Goal: Task Accomplishment & Management: Complete application form

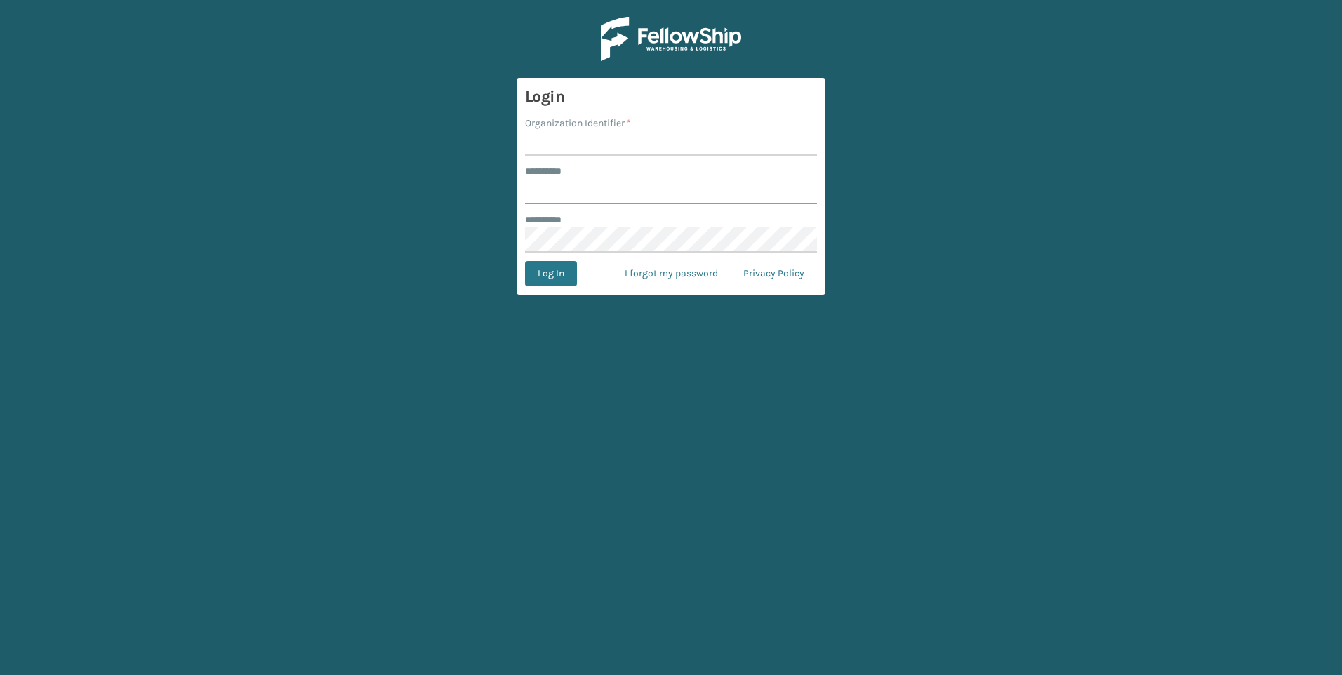
type input "**********"
click at [550, 145] on input "Organization Identifier *" at bounding box center [671, 143] width 292 height 25
type input "SuperAdminOrganization"
click at [555, 276] on button "Log In" at bounding box center [551, 273] width 52 height 25
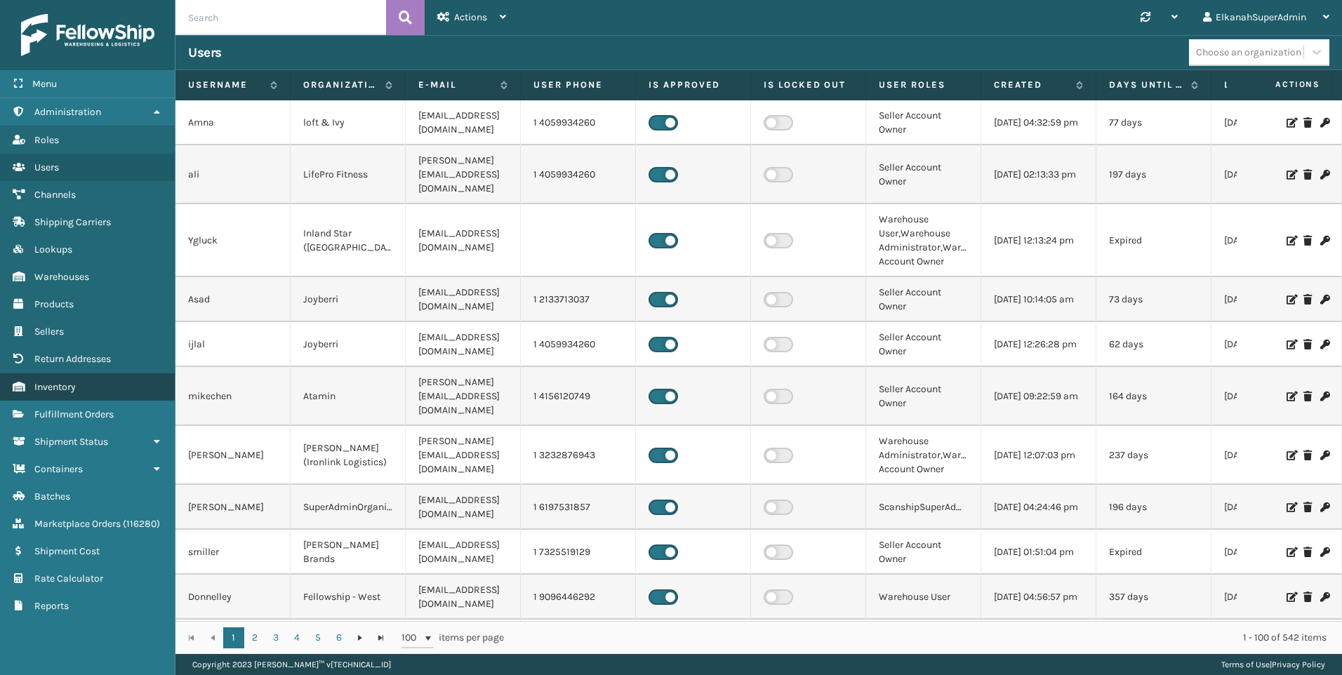
click at [58, 394] on link "Inventory" at bounding box center [87, 386] width 175 height 27
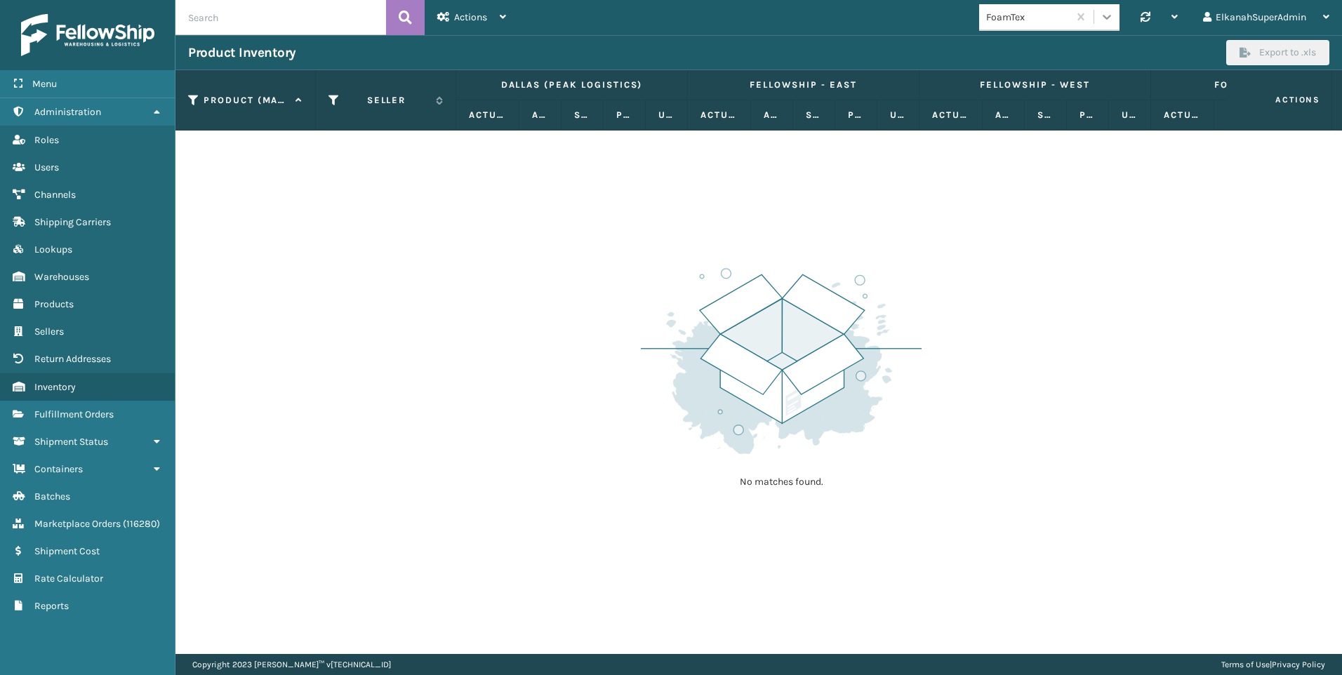
click at [1100, 18] on icon at bounding box center [1107, 17] width 14 height 14
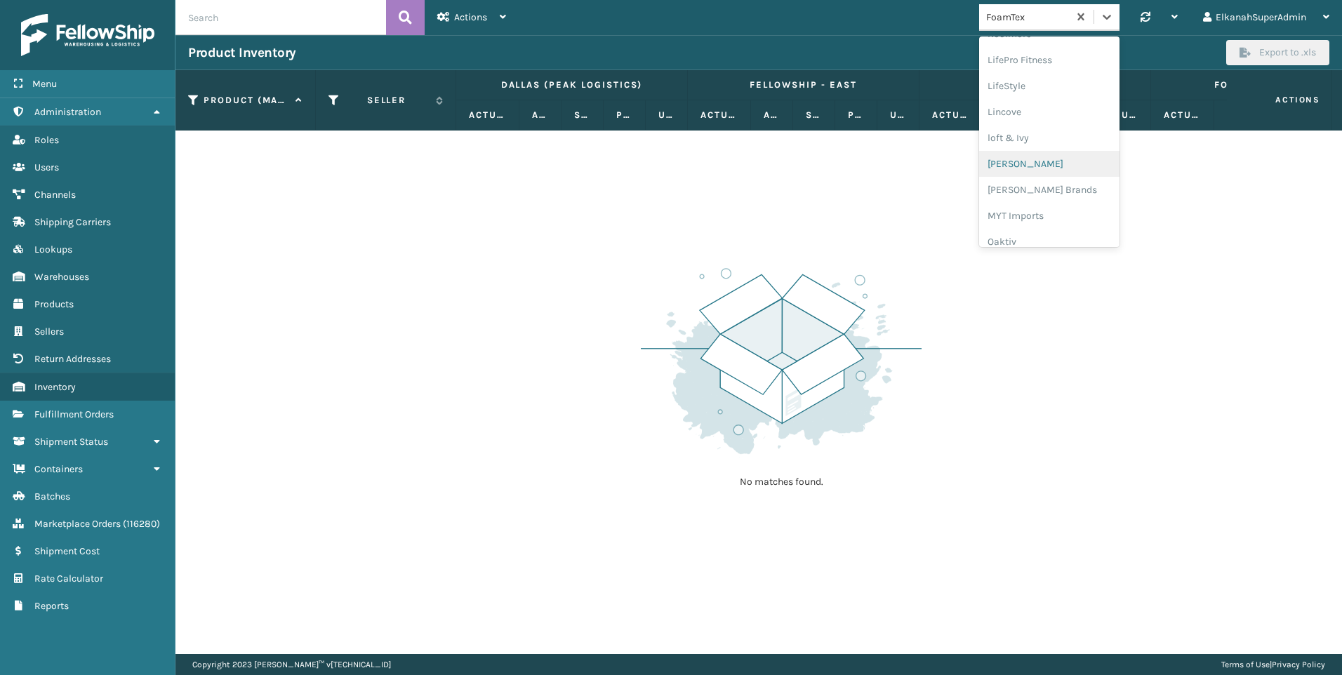
scroll to position [536, 0]
click at [1011, 168] on div "Milliard Brands" at bounding box center [1049, 165] width 140 height 26
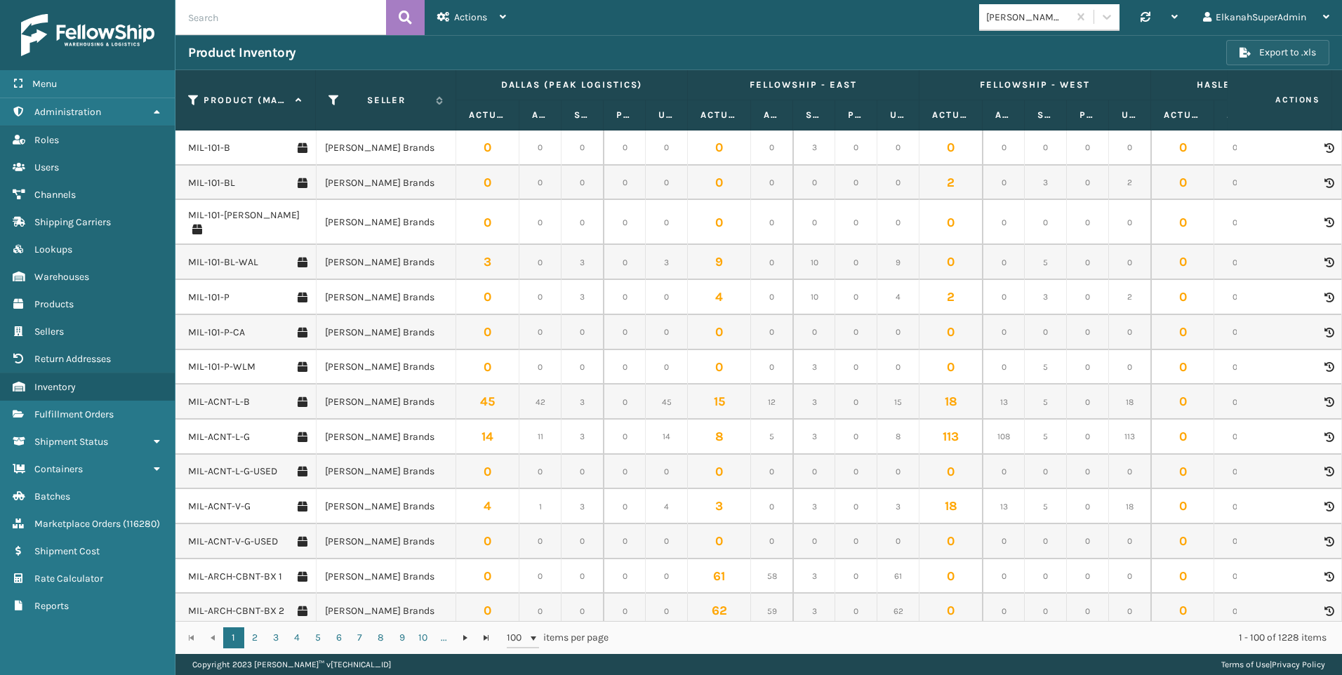
click at [1269, 55] on button "Export to .xls" at bounding box center [1277, 52] width 103 height 25
click at [861, 36] on div "Product Inventory Export to .xls" at bounding box center [758, 52] width 1167 height 35
click at [192, 102] on icon at bounding box center [193, 100] width 11 height 13
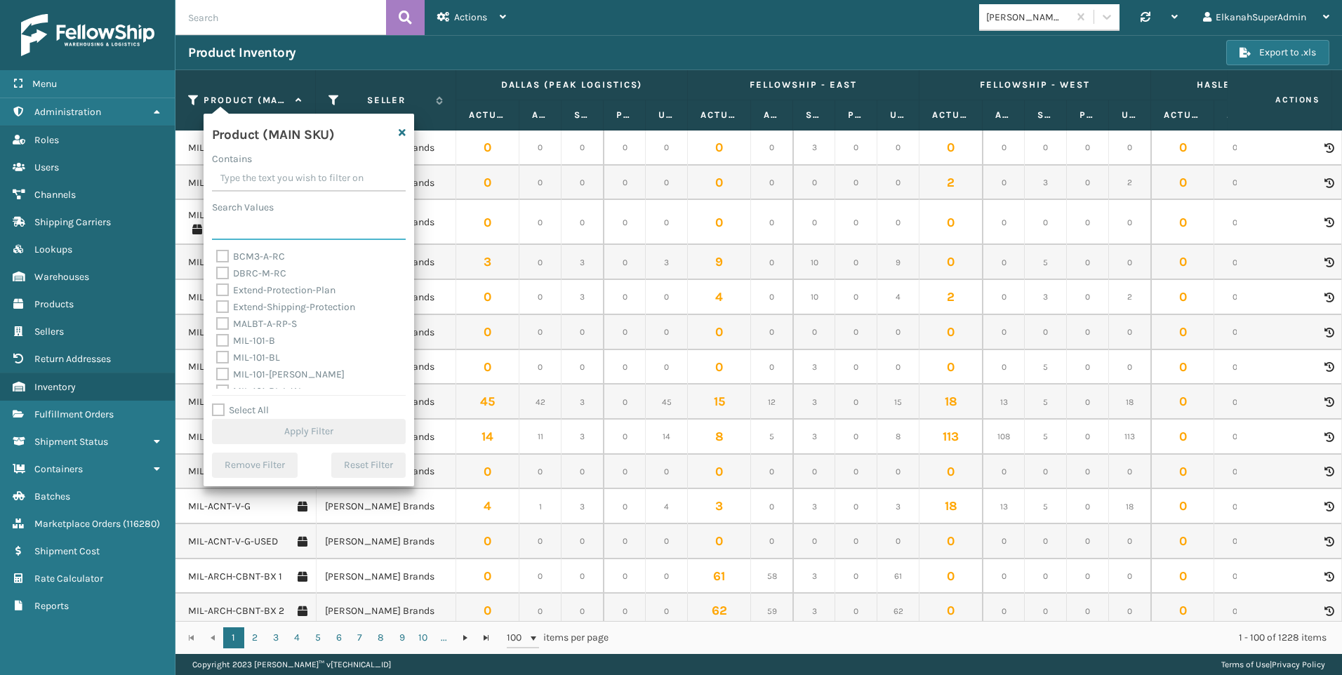
click at [227, 238] on input "Search Values" at bounding box center [309, 227] width 194 height 25
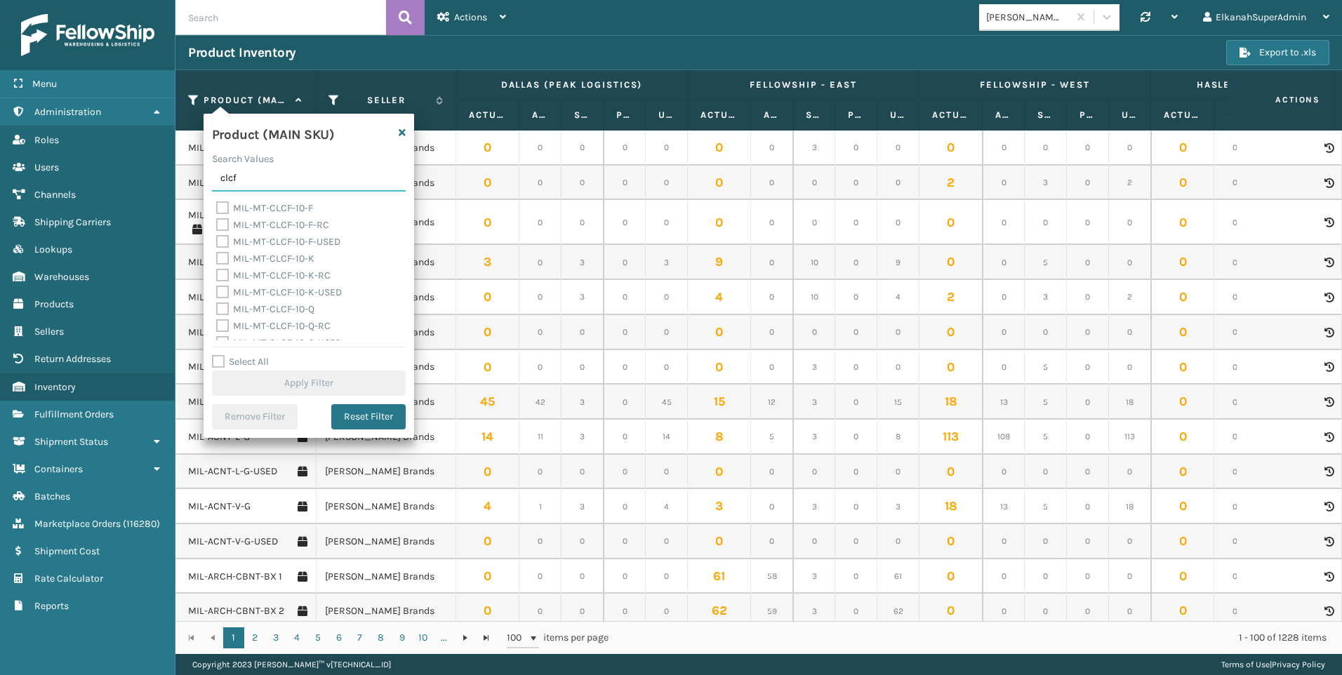
type input "clcf"
click at [226, 207] on label "MIL-MT-CLCF-10-F" at bounding box center [264, 208] width 97 height 12
click at [217, 207] on input "MIL-MT-CLCF-10-F" at bounding box center [216, 204] width 1 height 9
checkbox input "true"
click at [227, 254] on label "MIL-MT-CLCF-10-K" at bounding box center [265, 259] width 98 height 12
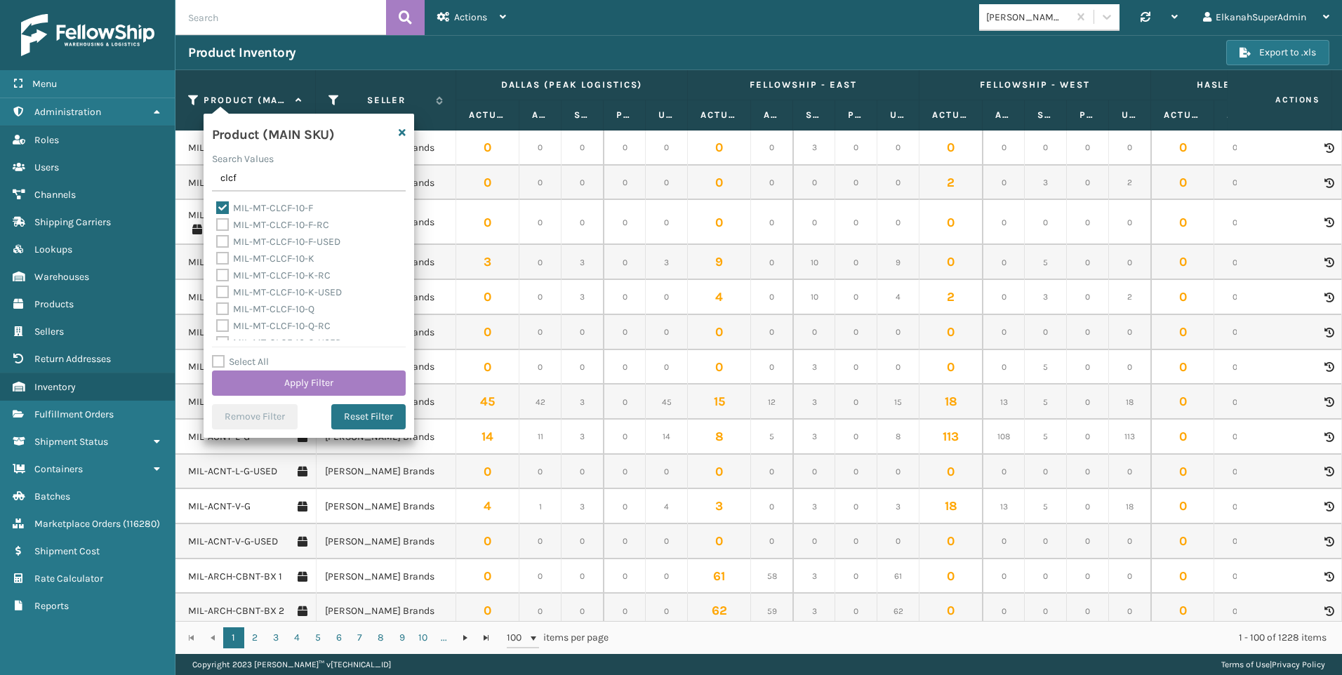
click at [217, 254] on input "MIL-MT-CLCF-10-K" at bounding box center [216, 255] width 1 height 9
checkbox input "true"
click at [224, 307] on label "MIL-MT-CLCF-10-Q" at bounding box center [265, 309] width 98 height 12
click at [217, 307] on input "MIL-MT-CLCF-10-Q" at bounding box center [216, 305] width 1 height 9
checkbox input "true"
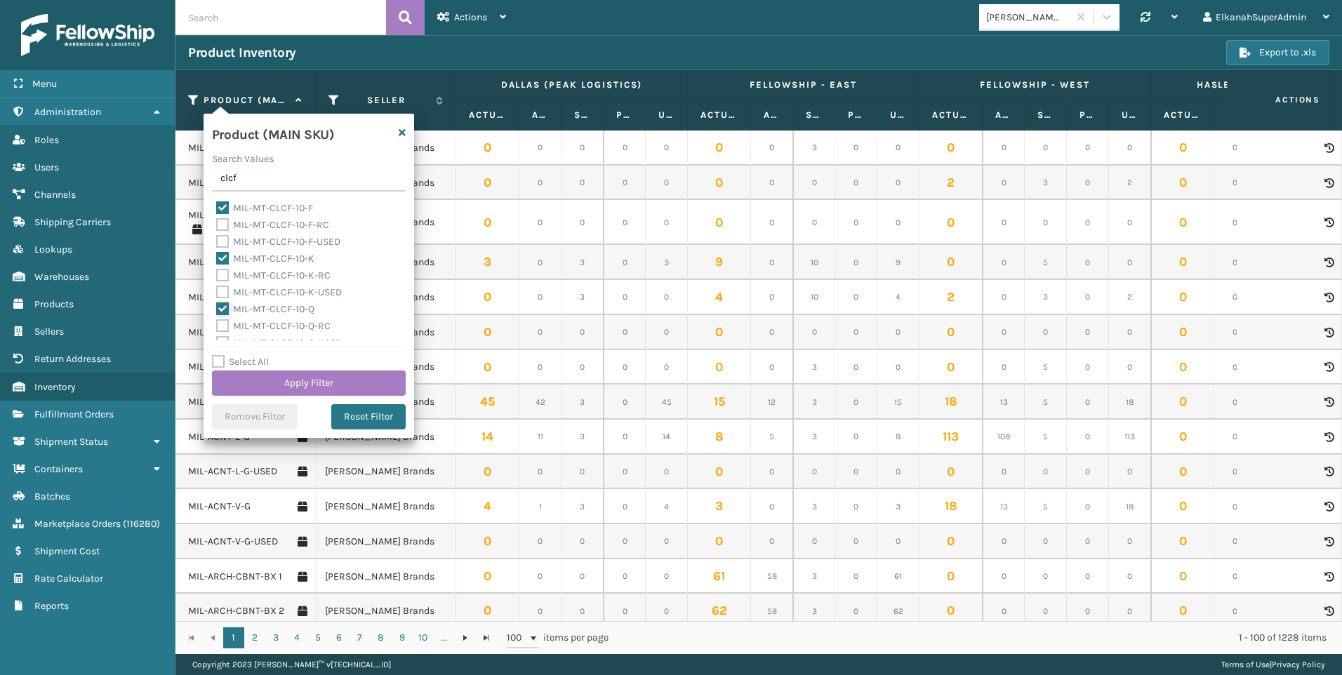
scroll to position [62, 0]
click at [225, 298] on label "MIL-MT-CLCF-10-T" at bounding box center [264, 298] width 97 height 12
click at [217, 298] on input "MIL-MT-CLCF-10-T" at bounding box center [216, 294] width 1 height 9
checkbox input "true"
click at [298, 378] on button "Apply Filter" at bounding box center [309, 383] width 194 height 25
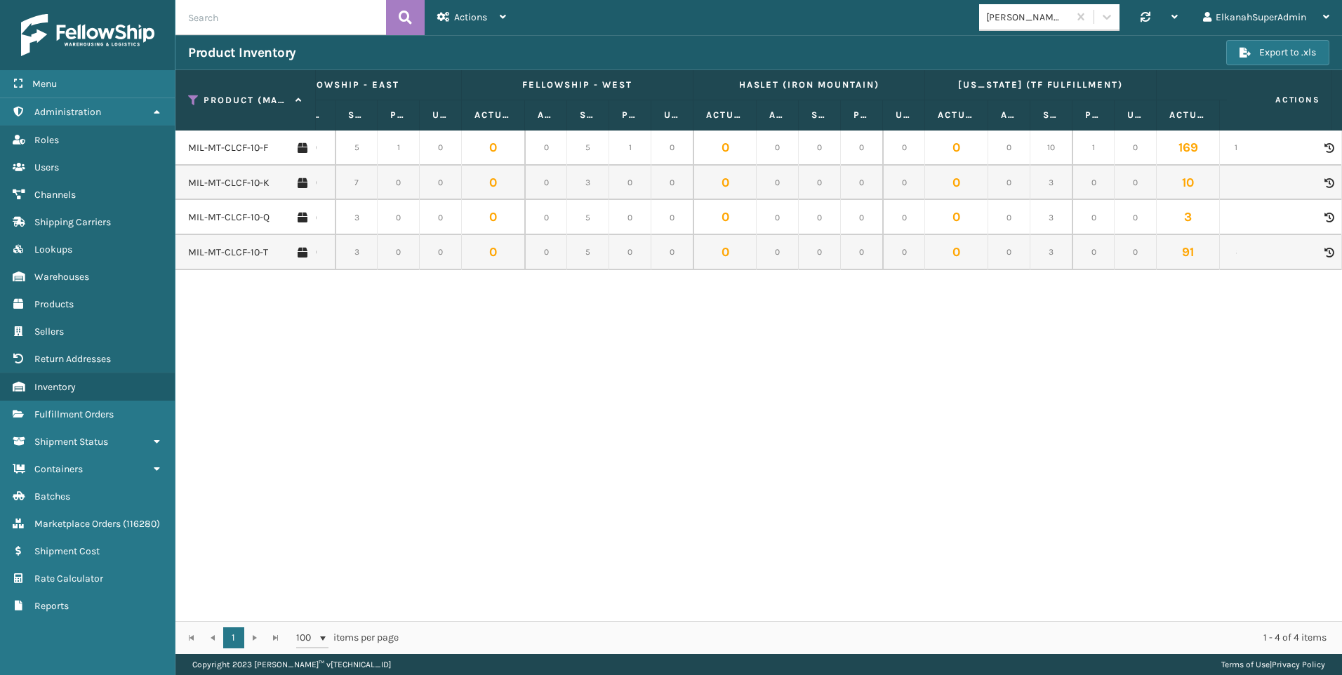
scroll to position [0, 0]
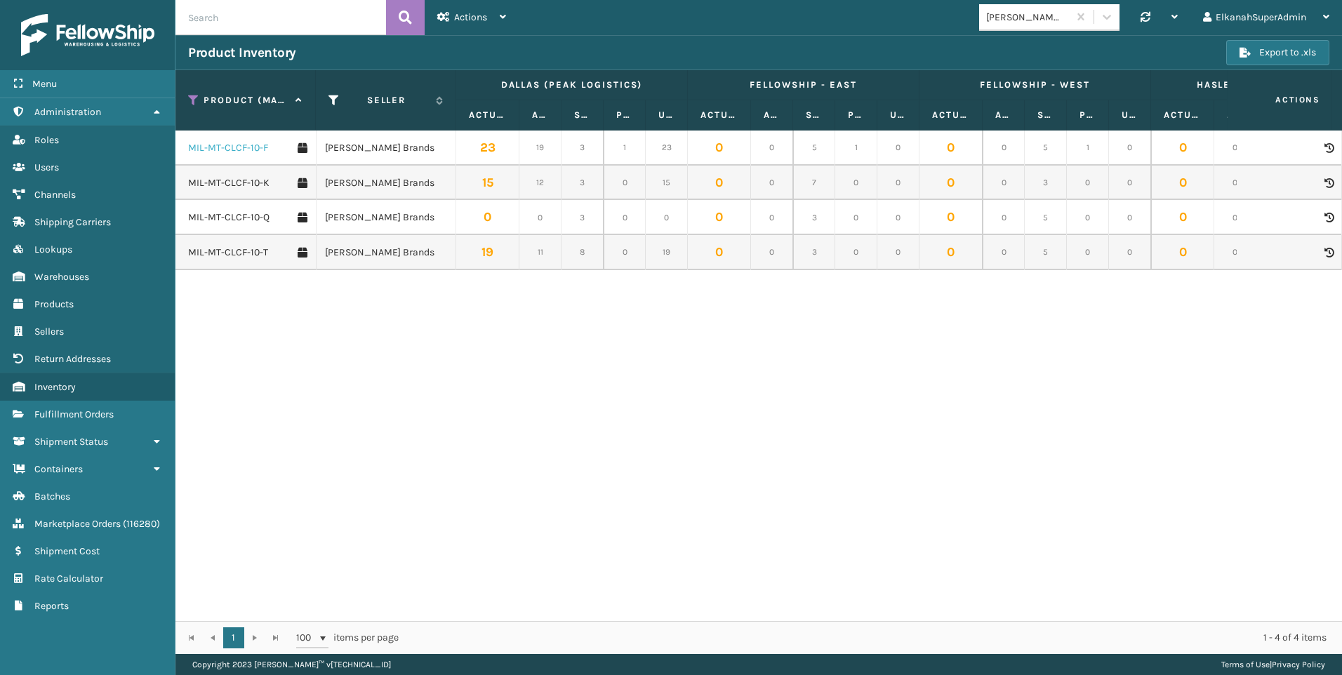
click at [249, 150] on link "MIL-MT-CLCF-10-F" at bounding box center [228, 148] width 80 height 14
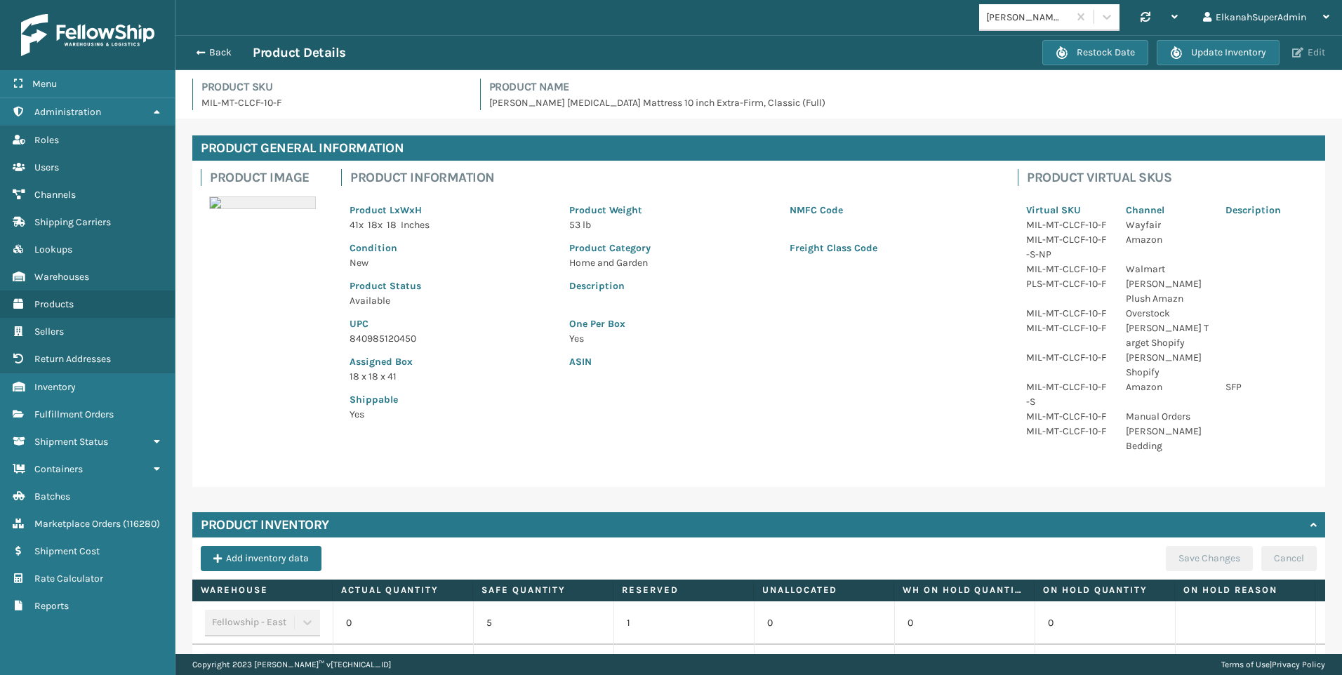
click at [1306, 50] on button "Edit" at bounding box center [1308, 52] width 41 height 13
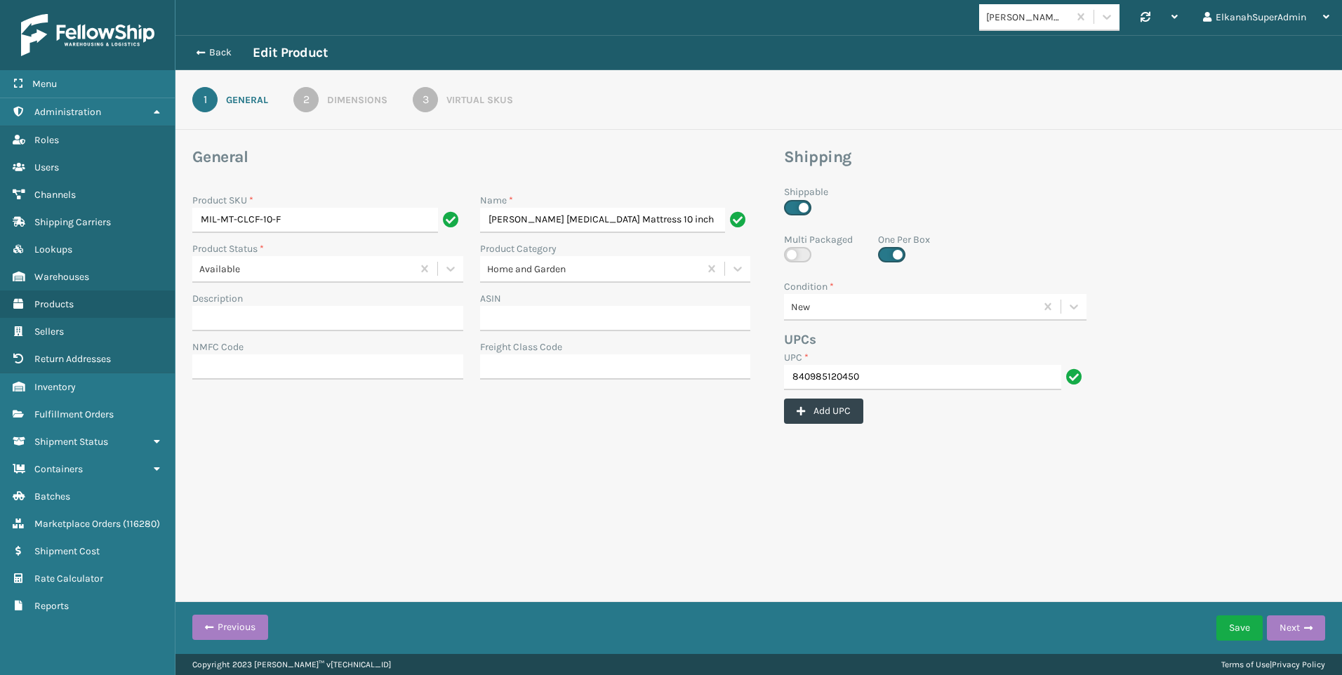
scroll to position [0, 60]
click at [429, 102] on div "3" at bounding box center [425, 99] width 25 height 25
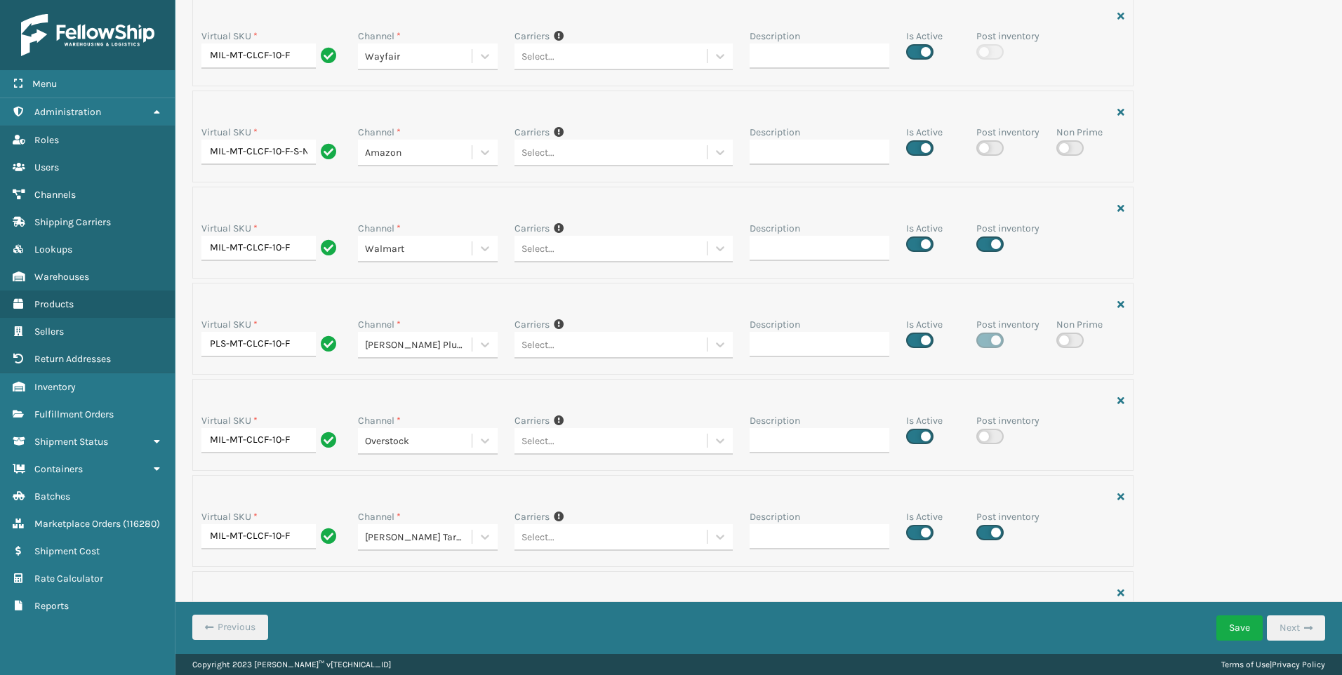
scroll to position [140, 0]
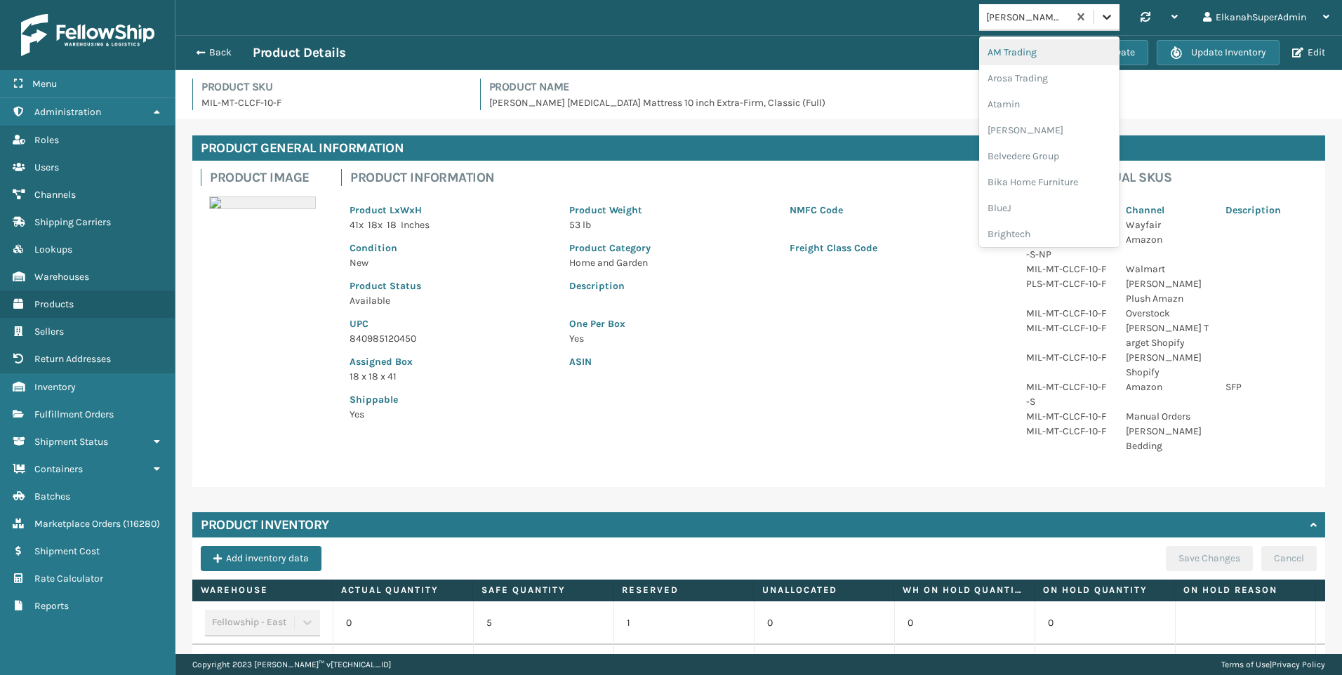
click at [1102, 20] on icon at bounding box center [1107, 17] width 14 height 14
click at [1010, 201] on div "Plush Collections" at bounding box center [1049, 203] width 140 height 26
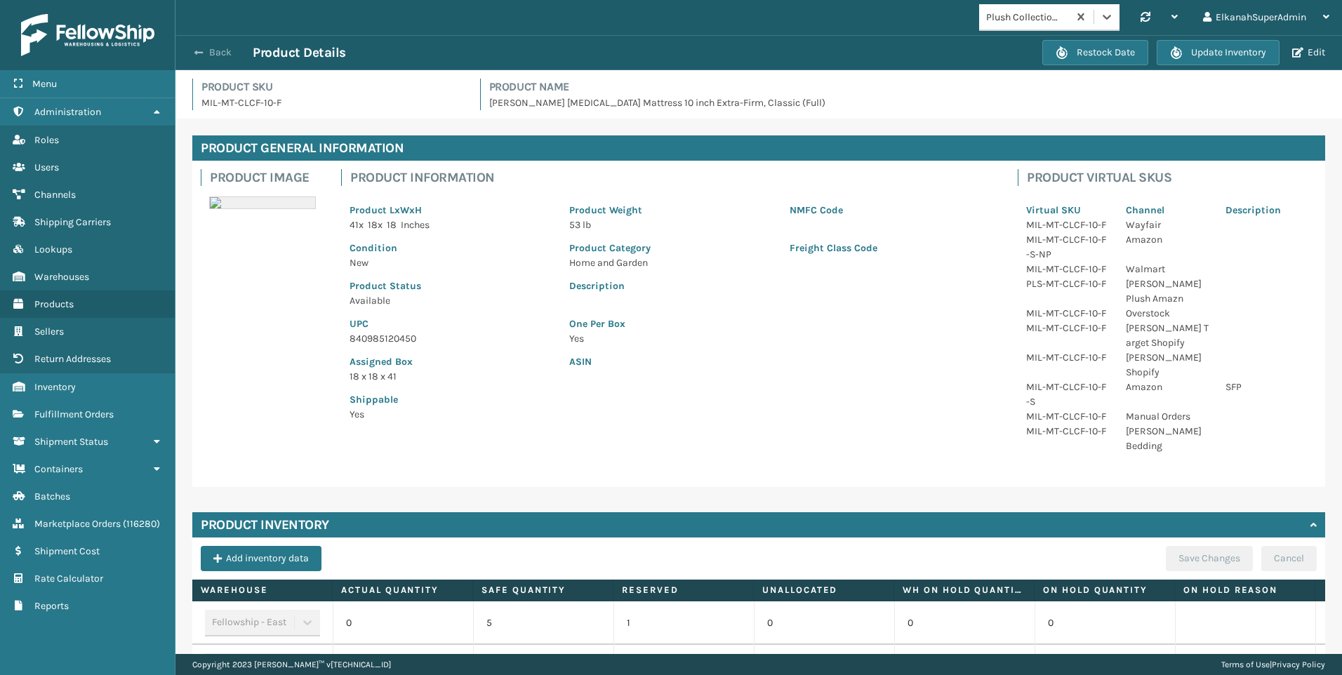
click at [206, 55] on button "Back" at bounding box center [220, 52] width 65 height 13
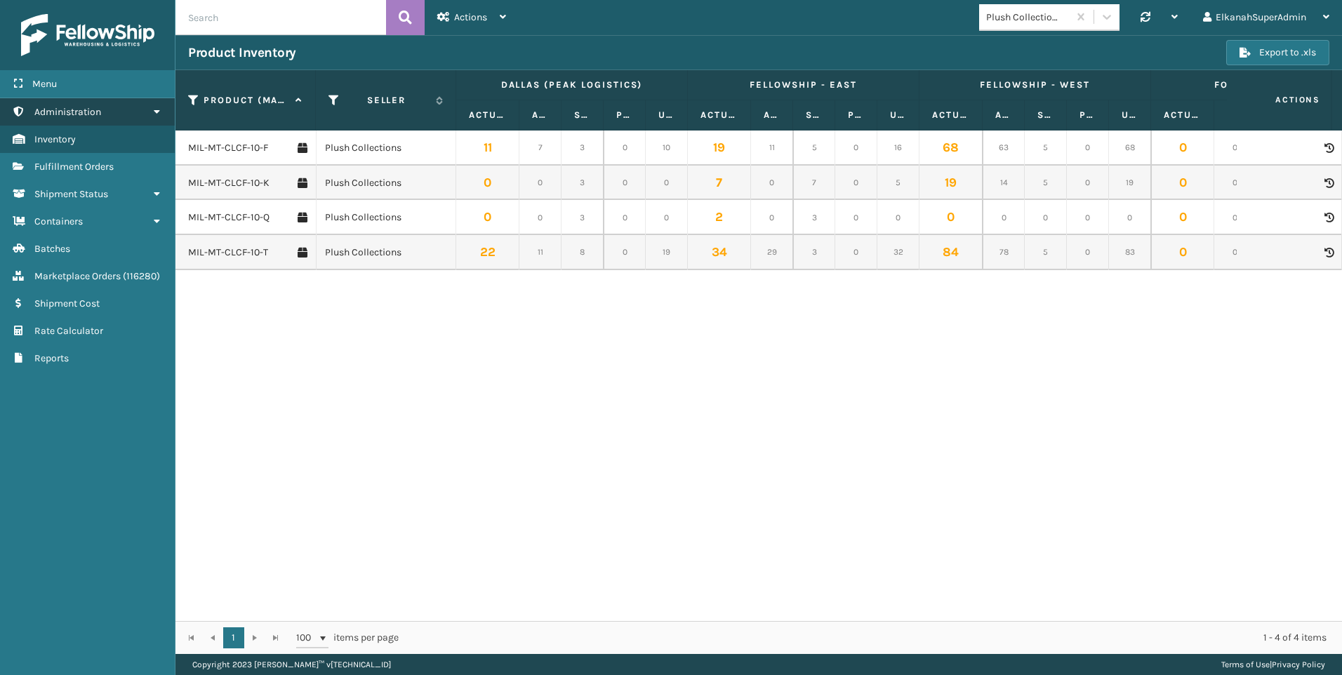
click at [61, 115] on span "Administration" at bounding box center [67, 112] width 67 height 12
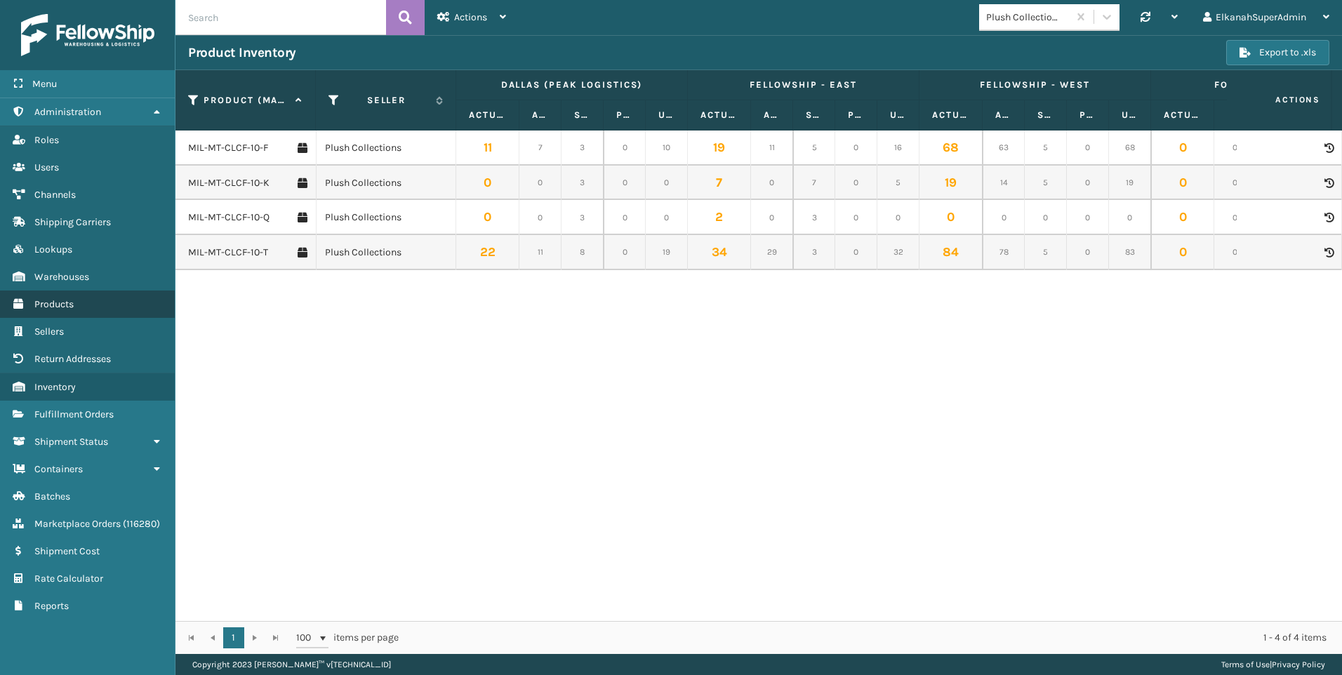
click at [57, 311] on link "Products" at bounding box center [87, 304] width 175 height 27
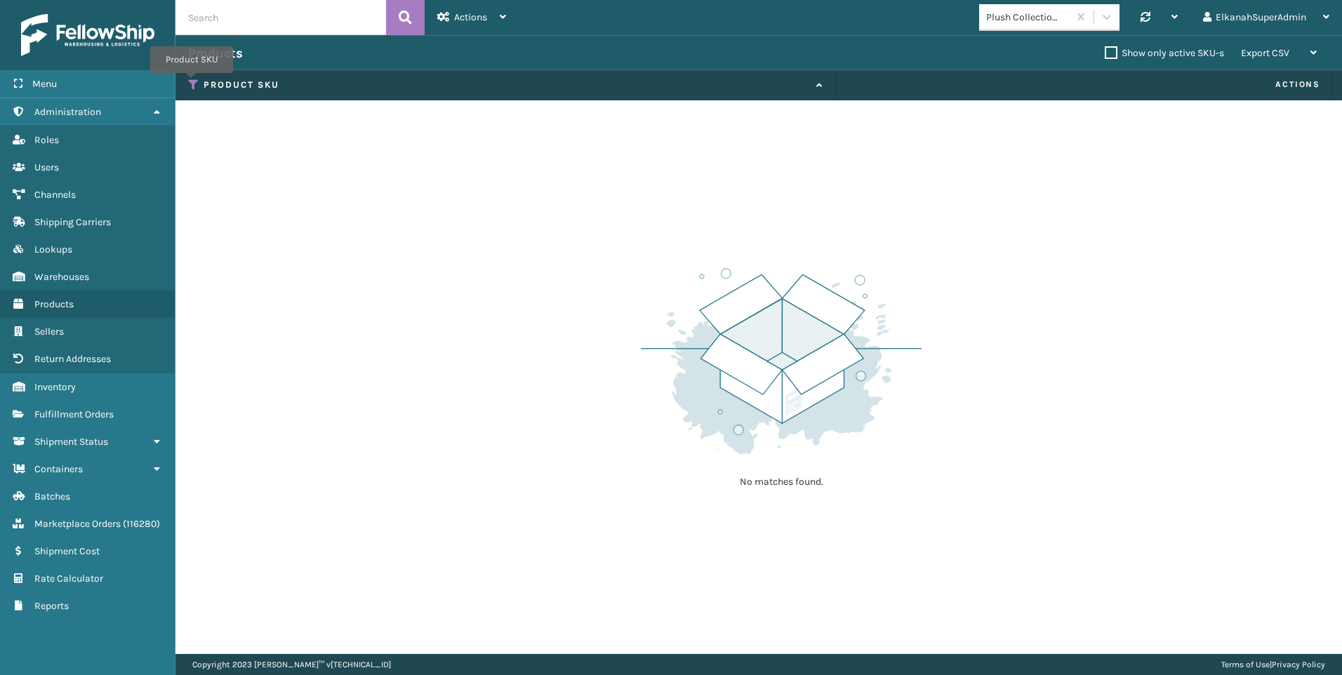
click at [192, 83] on icon at bounding box center [193, 85] width 11 height 13
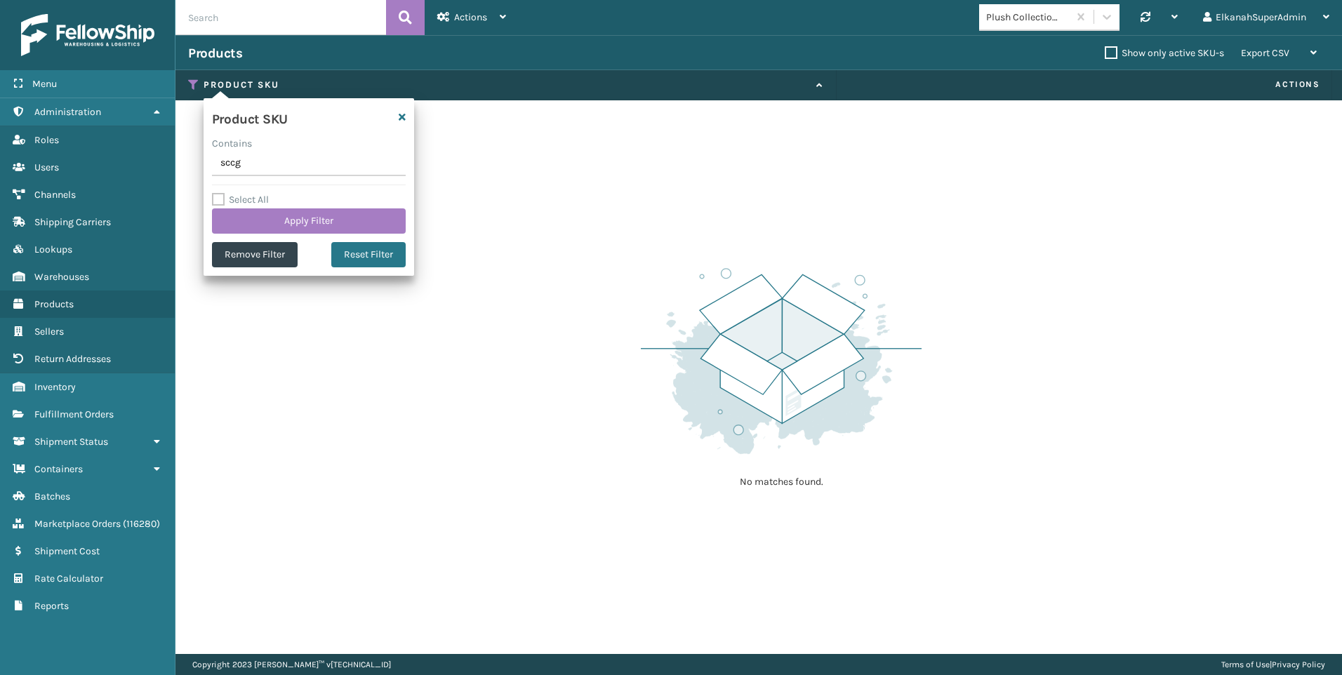
drag, startPoint x: 249, startPoint y: 165, endPoint x: 207, endPoint y: 166, distance: 42.1
click at [207, 166] on div "Product SKU Contains sccg Select All Apply Filter Remove Filter Reset Filter" at bounding box center [309, 187] width 211 height 178
click at [268, 251] on button "Remove Filter" at bounding box center [255, 254] width 86 height 25
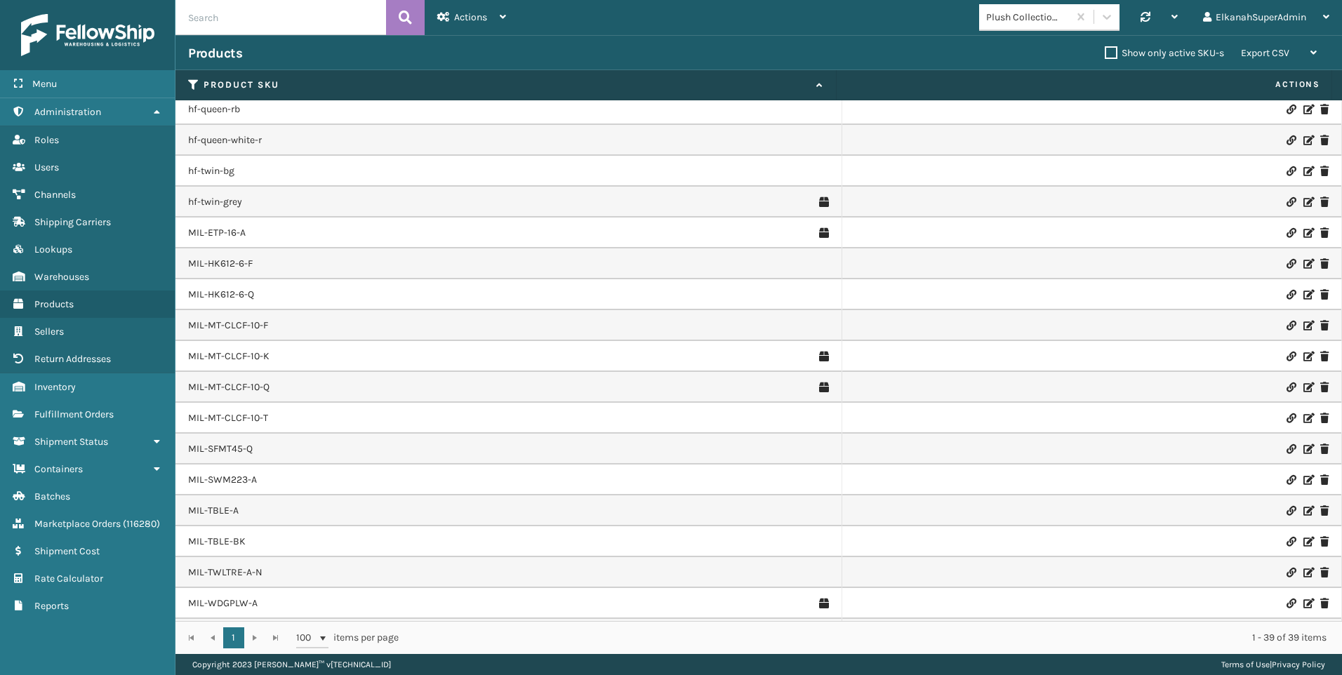
scroll to position [684, 0]
click at [491, 23] on div "Actions" at bounding box center [471, 17] width 69 height 35
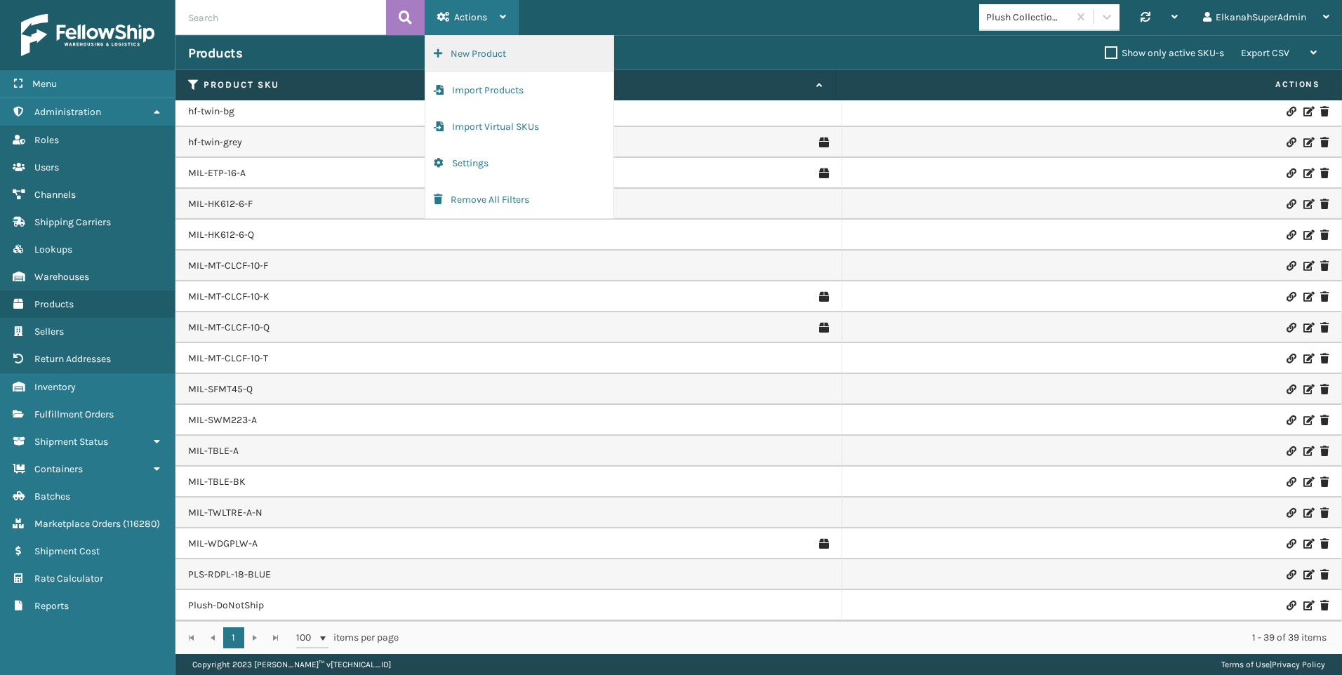
click at [491, 48] on button "New Product" at bounding box center [519, 54] width 188 height 36
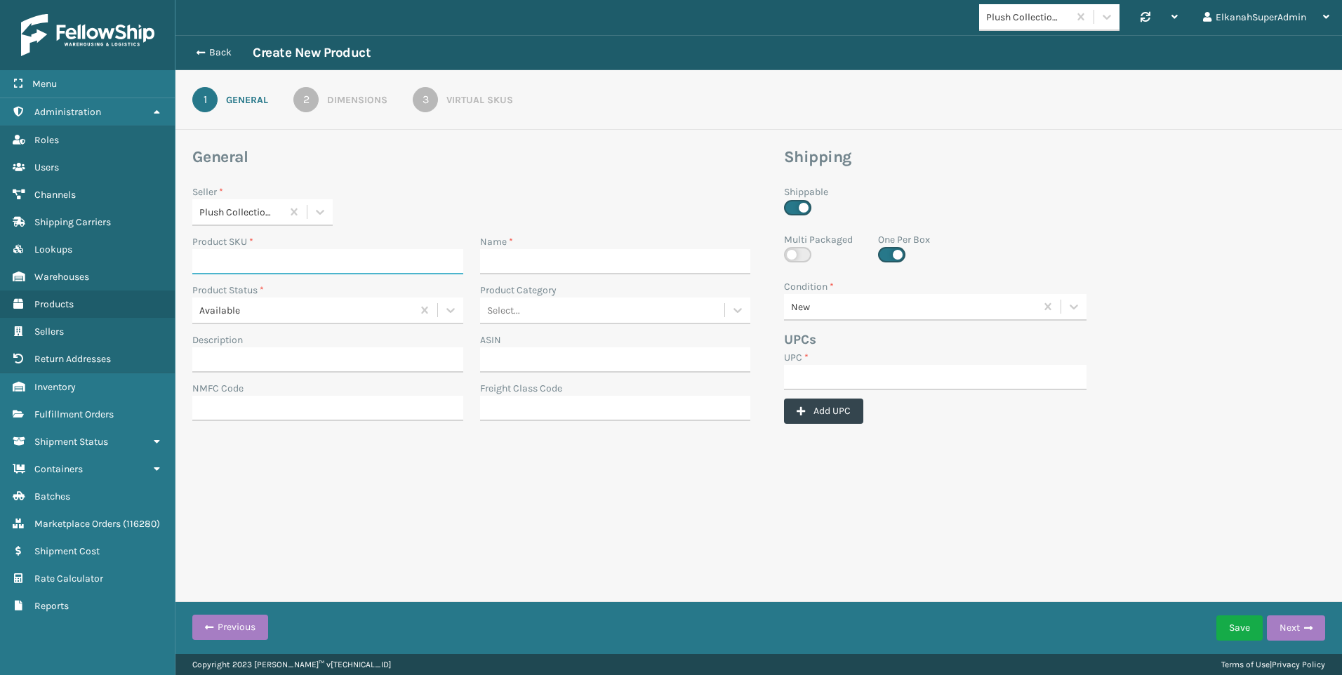
click at [261, 260] on input "Product SKU *" at bounding box center [327, 261] width 271 height 25
paste input "MIL-BCM3-A"
type input "MIL-BCM3-A"
click at [257, 364] on input "Description" at bounding box center [327, 359] width 271 height 25
click at [485, 258] on input "Name *" at bounding box center [615, 261] width 271 height 25
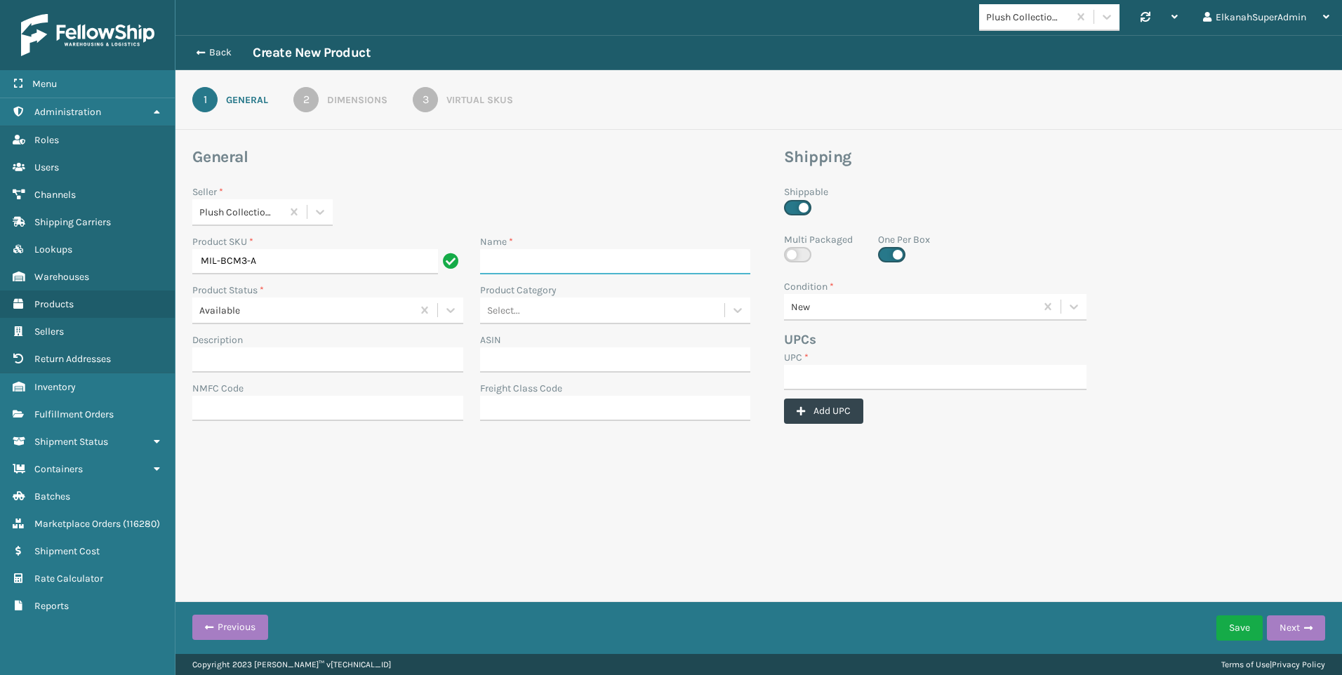
paste input "Foam and [MEDICAL_DATA] Baby Mattress"
click at [489, 261] on input "Foam and [MEDICAL_DATA] Baby Mattress" at bounding box center [603, 261] width 246 height 25
type input "Foam and [MEDICAL_DATA] Baby Mattress"
click at [231, 352] on input "Description" at bounding box center [327, 359] width 271 height 25
paste input "[PERSON_NAME] [MEDICAL_DATA] Crib Mattress, Newest Edition, Flip Technology, Fi…"
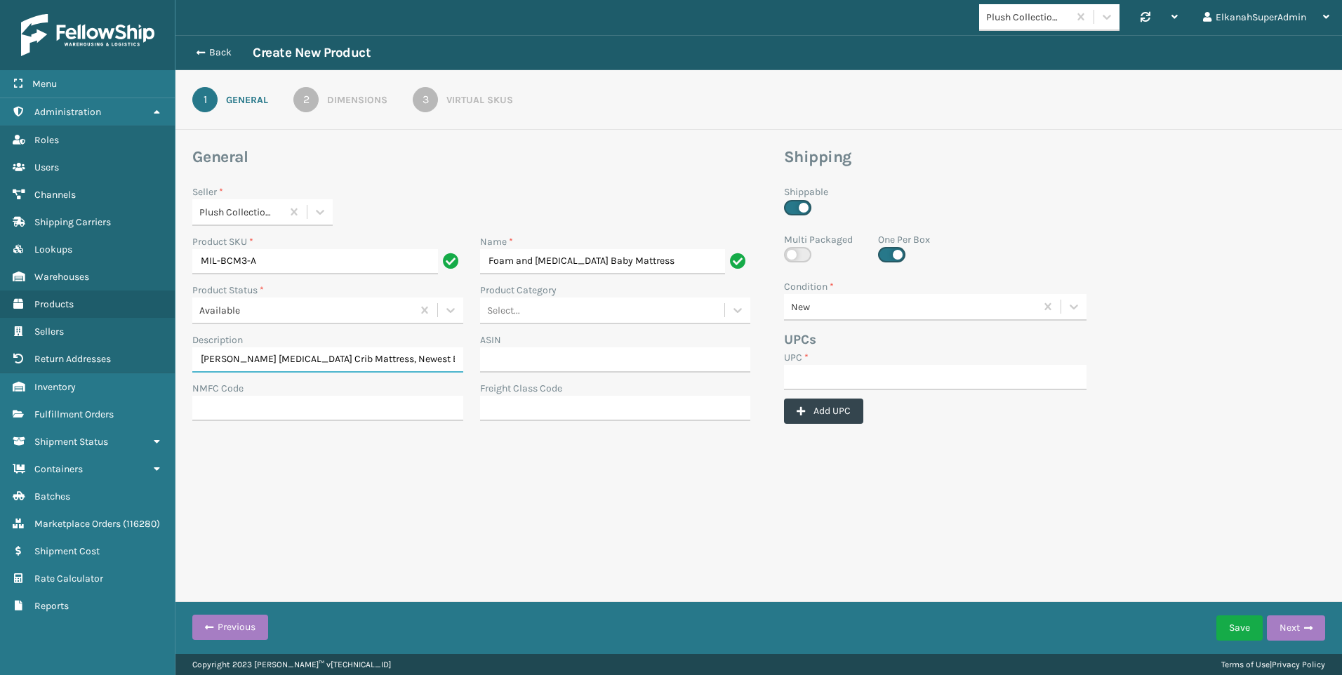
scroll to position [0, 486]
type input "[PERSON_NAME] [MEDICAL_DATA] Crib Mattress, Newest Edition, Flip Technology, Fi…"
click at [873, 380] on input "UPC *" at bounding box center [935, 377] width 303 height 25
paste input "840985110635"
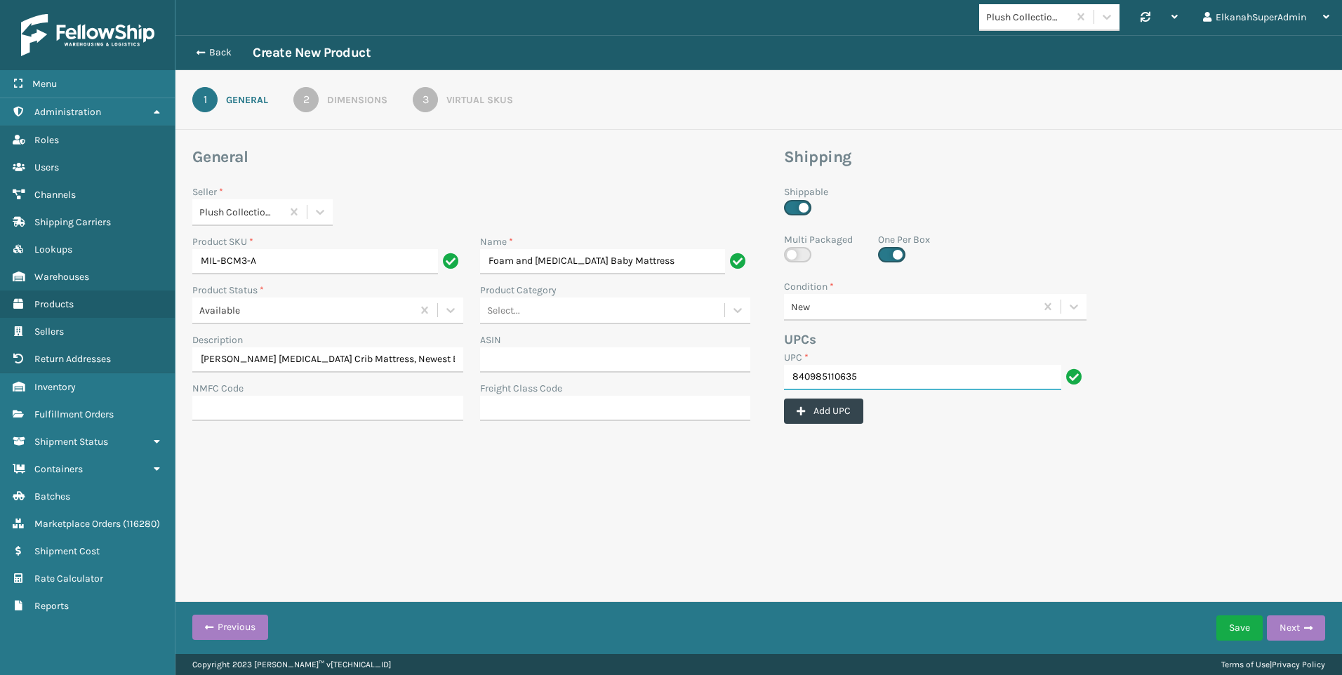
type input "840985110635"
click at [309, 98] on div "2" at bounding box center [305, 99] width 25 height 25
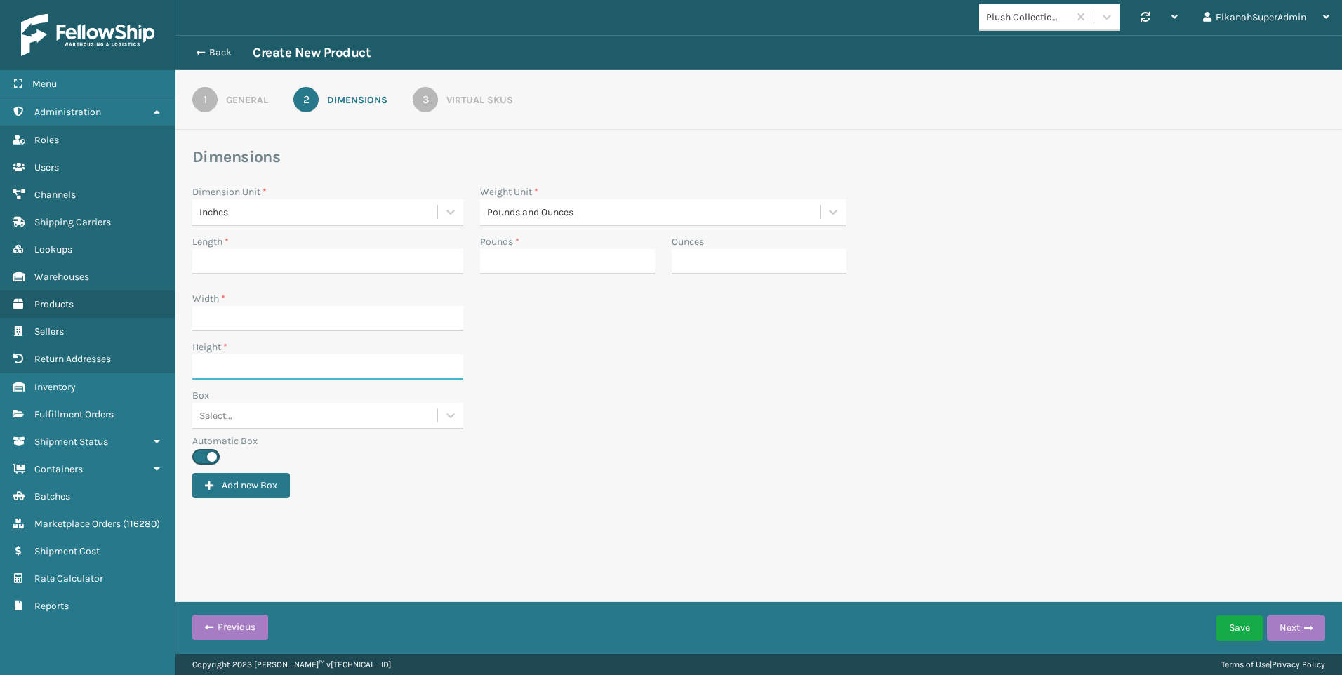
click at [230, 370] on input "Height *" at bounding box center [327, 366] width 271 height 25
type input "8.89"
click at [218, 265] on input "Length *" at bounding box center [327, 261] width 271 height 25
type input "29.68"
click at [207, 313] on input "Width *" at bounding box center [327, 318] width 271 height 25
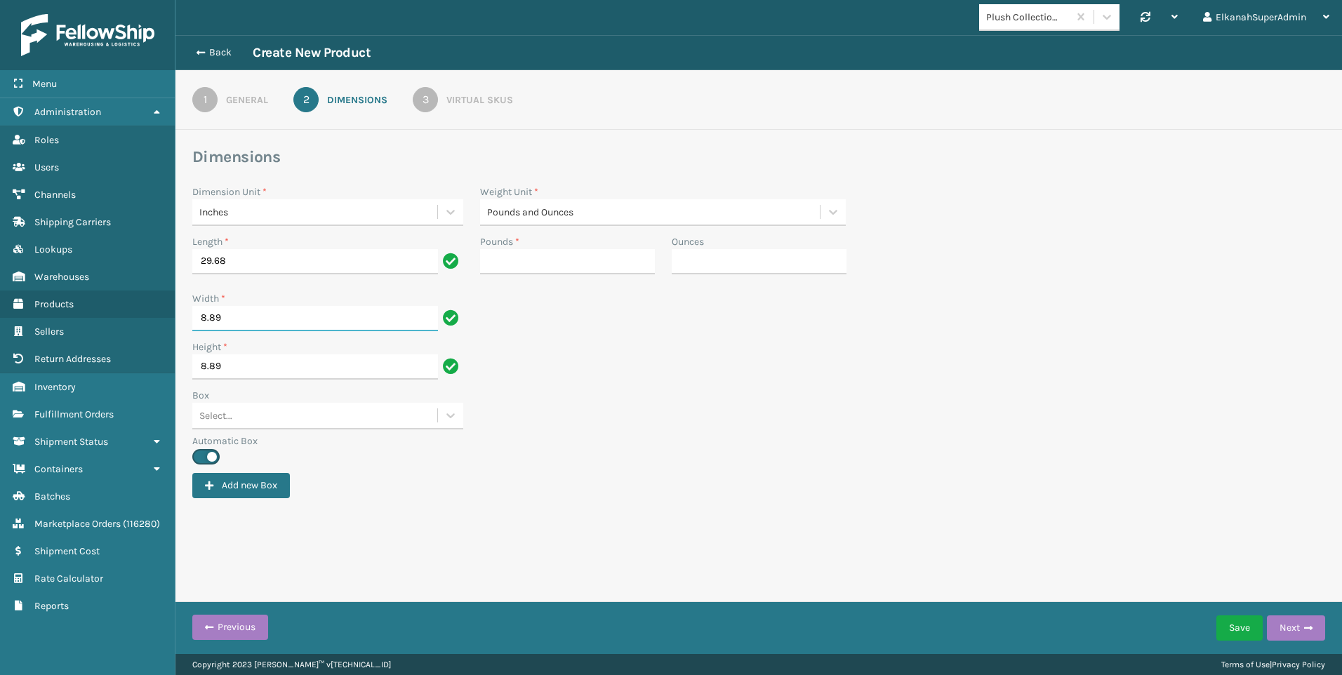
type input "8.89"
click at [631, 264] on input "Pounds *" at bounding box center [567, 261] width 175 height 25
type input "10"
click at [682, 489] on div "Add new Box" at bounding box center [758, 485] width 1133 height 25
click at [1250, 632] on button "Save" at bounding box center [1239, 628] width 46 height 25
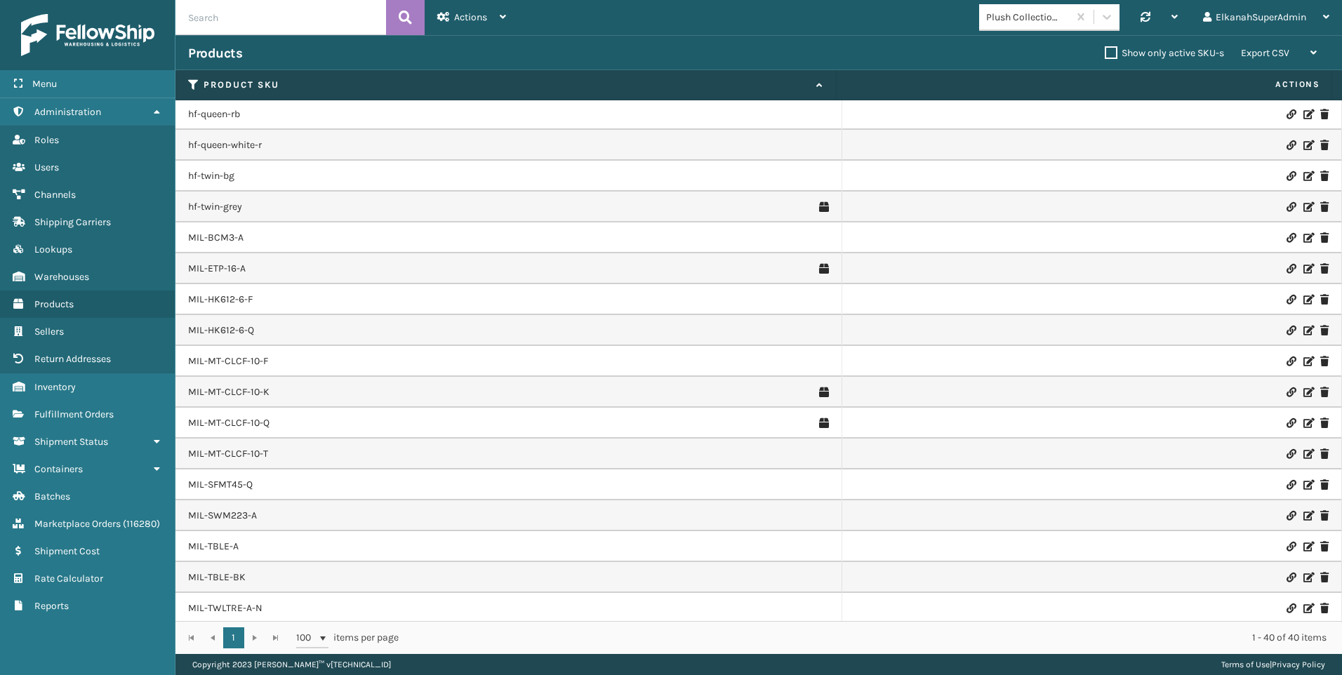
scroll to position [574, 0]
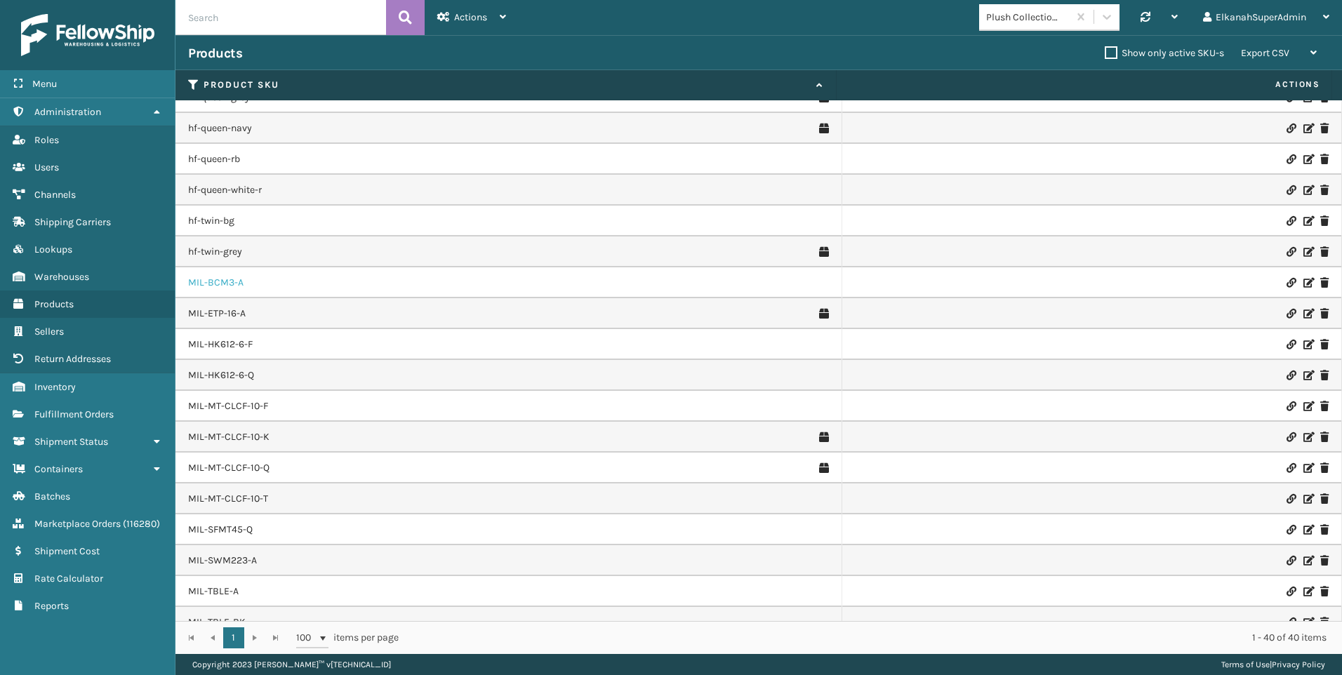
click at [232, 287] on link "MIL-BCM3-A" at bounding box center [215, 283] width 55 height 14
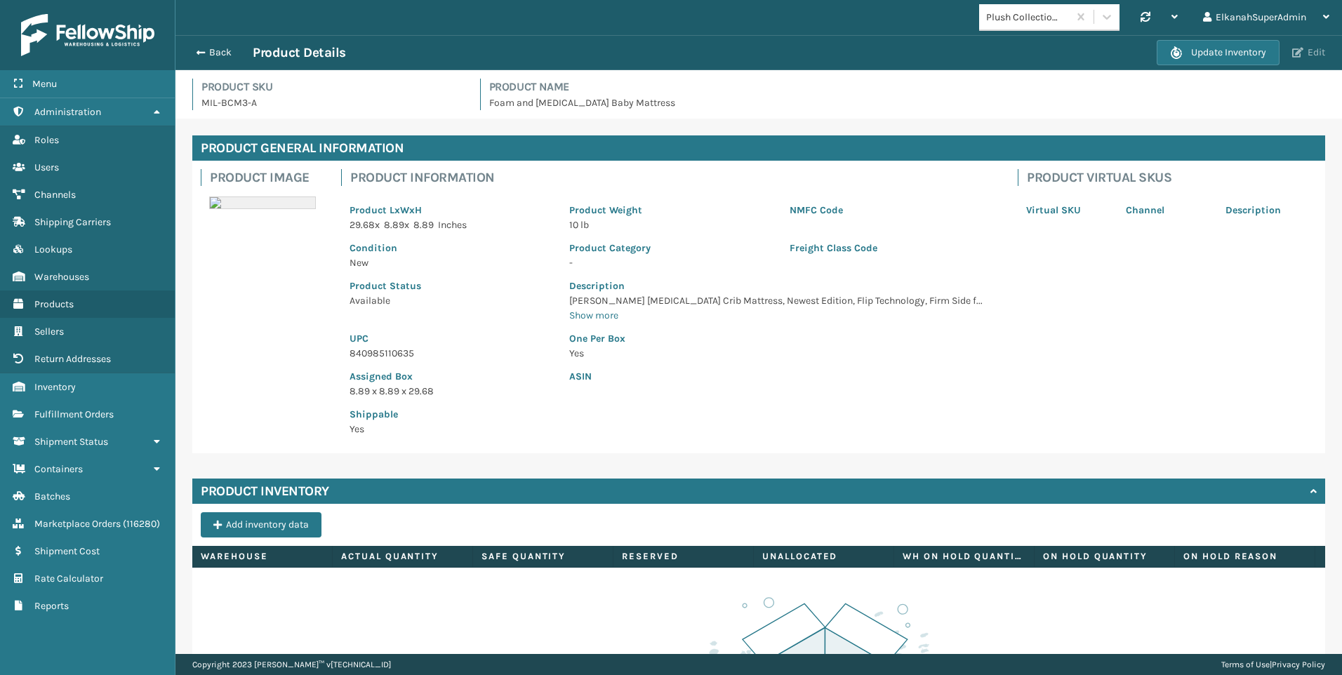
click at [1300, 49] on span "button" at bounding box center [1297, 53] width 11 height 10
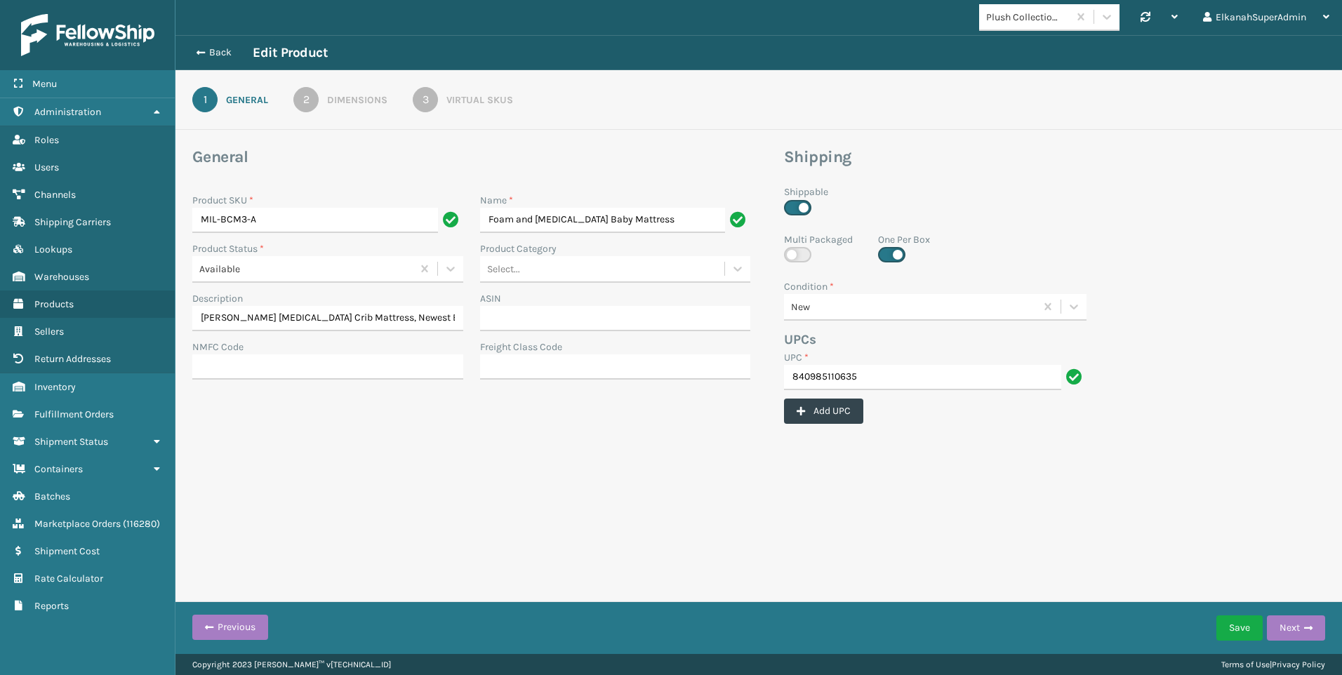
click at [427, 108] on div "3" at bounding box center [425, 99] width 25 height 25
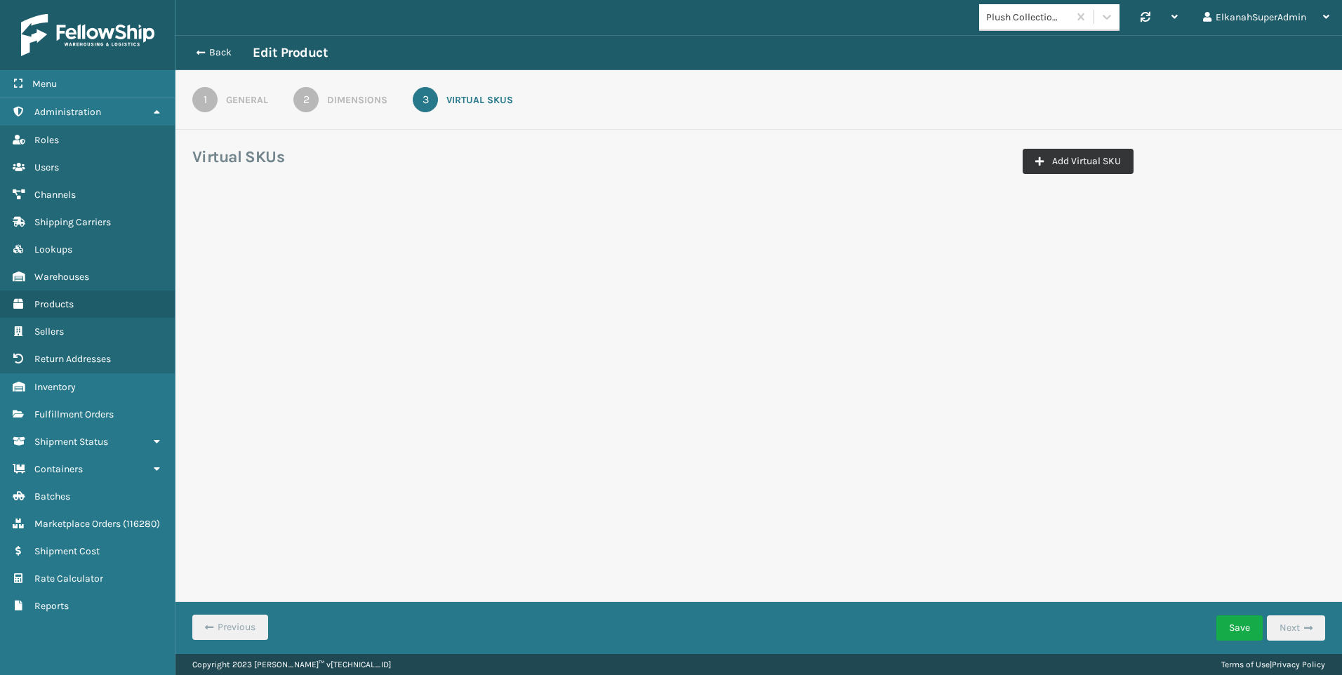
click at [1049, 159] on button "Add Virtual SKU" at bounding box center [1078, 161] width 111 height 25
click at [478, 246] on icon at bounding box center [485, 246] width 14 height 14
click at [449, 283] on div "Amazon Plush Collections" at bounding box center [428, 282] width 140 height 26
click at [230, 245] on input "Virtual SKU *" at bounding box center [271, 246] width 140 height 25
paste input "-BCM3-A"
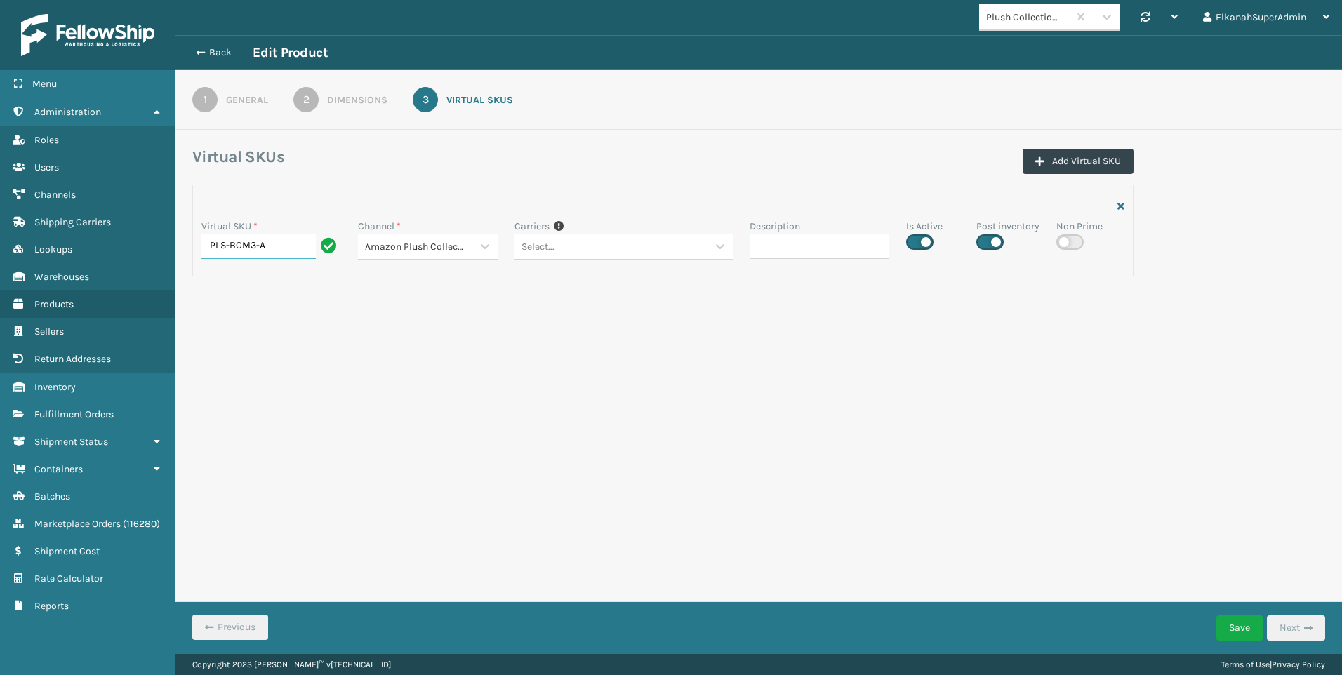
type input "PLS-BCM3-A"
click at [990, 245] on label at bounding box center [989, 241] width 27 height 15
click at [985, 243] on input "checkbox" at bounding box center [980, 238] width 9 height 9
checkbox input "false"
click at [929, 241] on label at bounding box center [919, 241] width 27 height 15
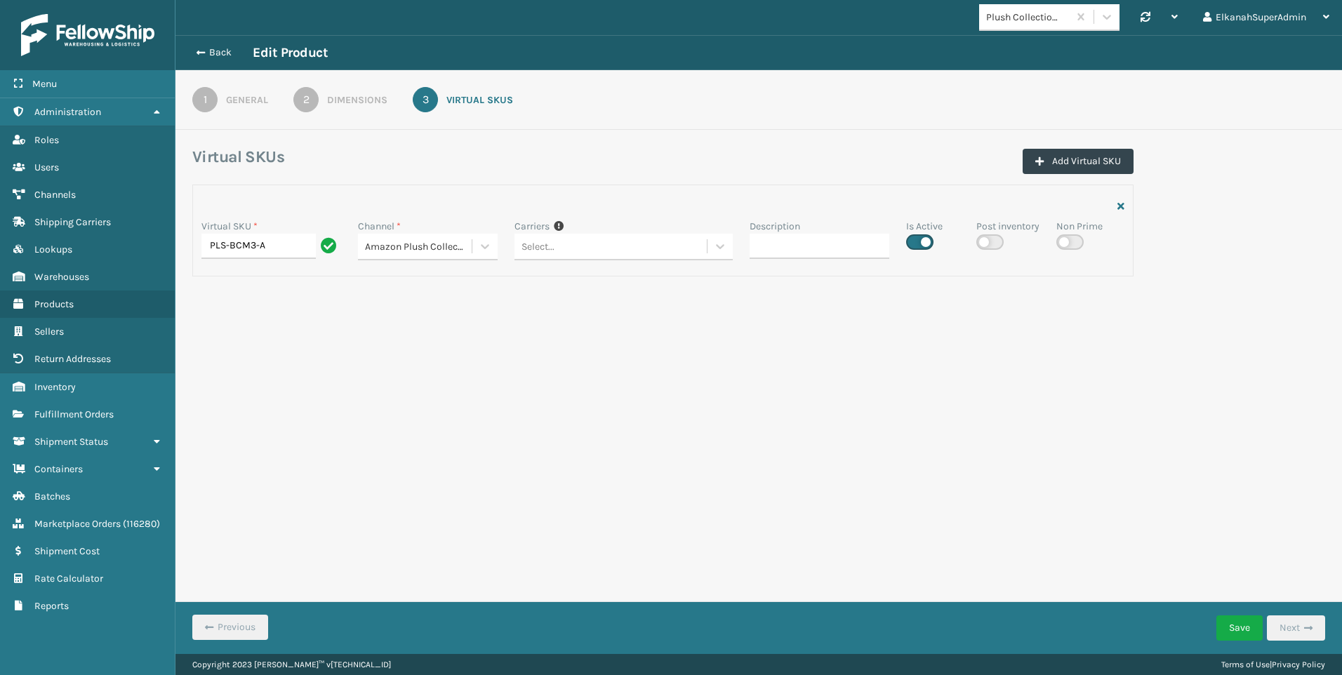
click at [915, 241] on input "checkbox" at bounding box center [910, 238] width 9 height 9
checkbox input "false"
click at [1234, 630] on button "Save" at bounding box center [1239, 628] width 46 height 25
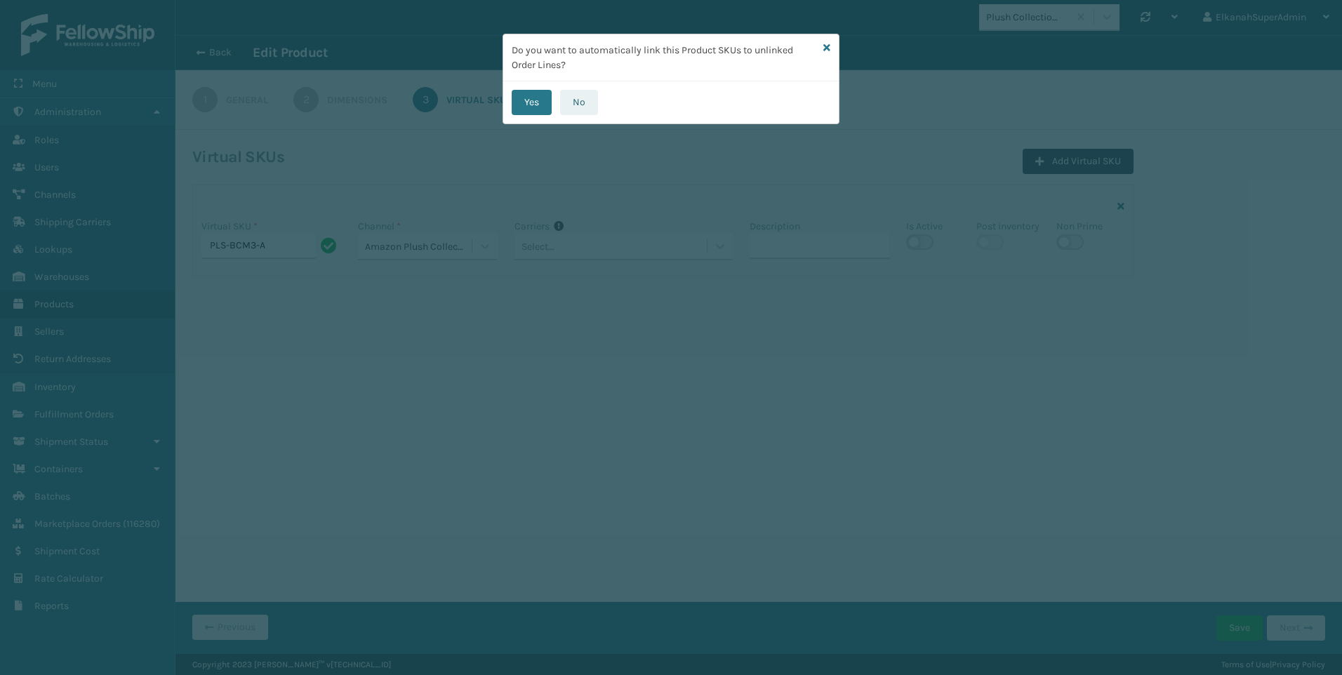
click at [576, 107] on button "No" at bounding box center [579, 102] width 38 height 25
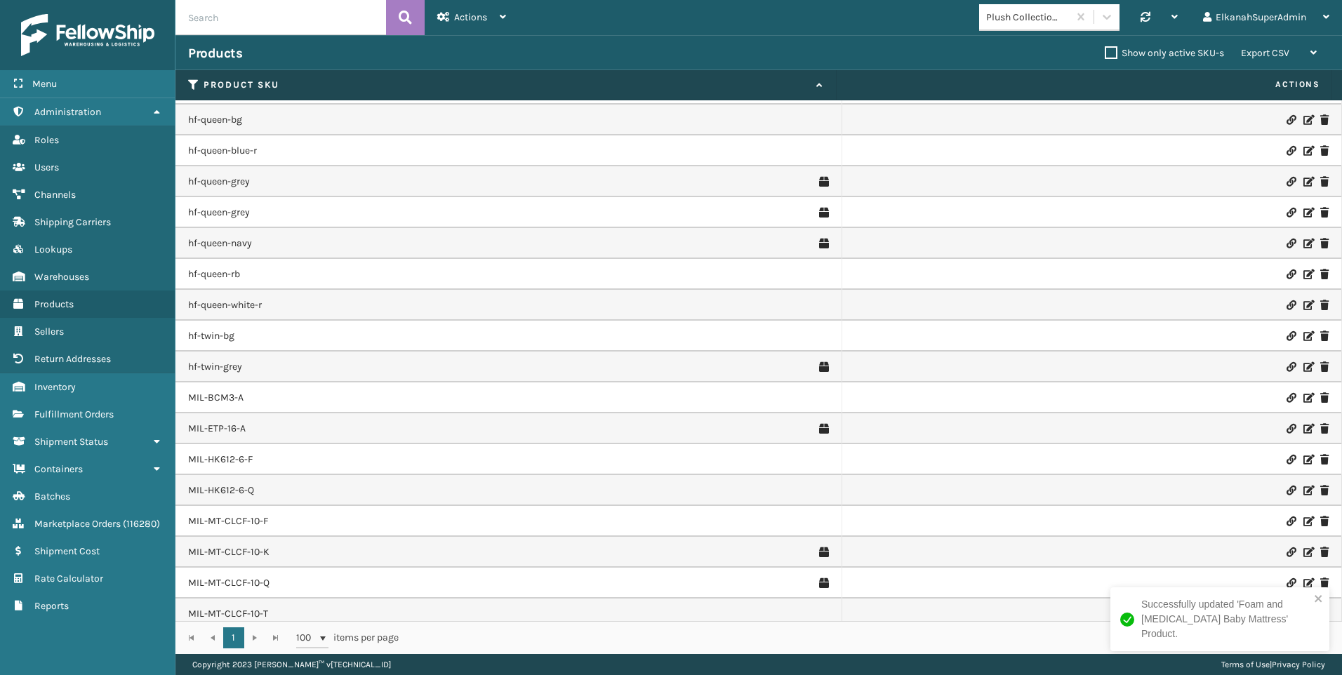
scroll to position [491, 0]
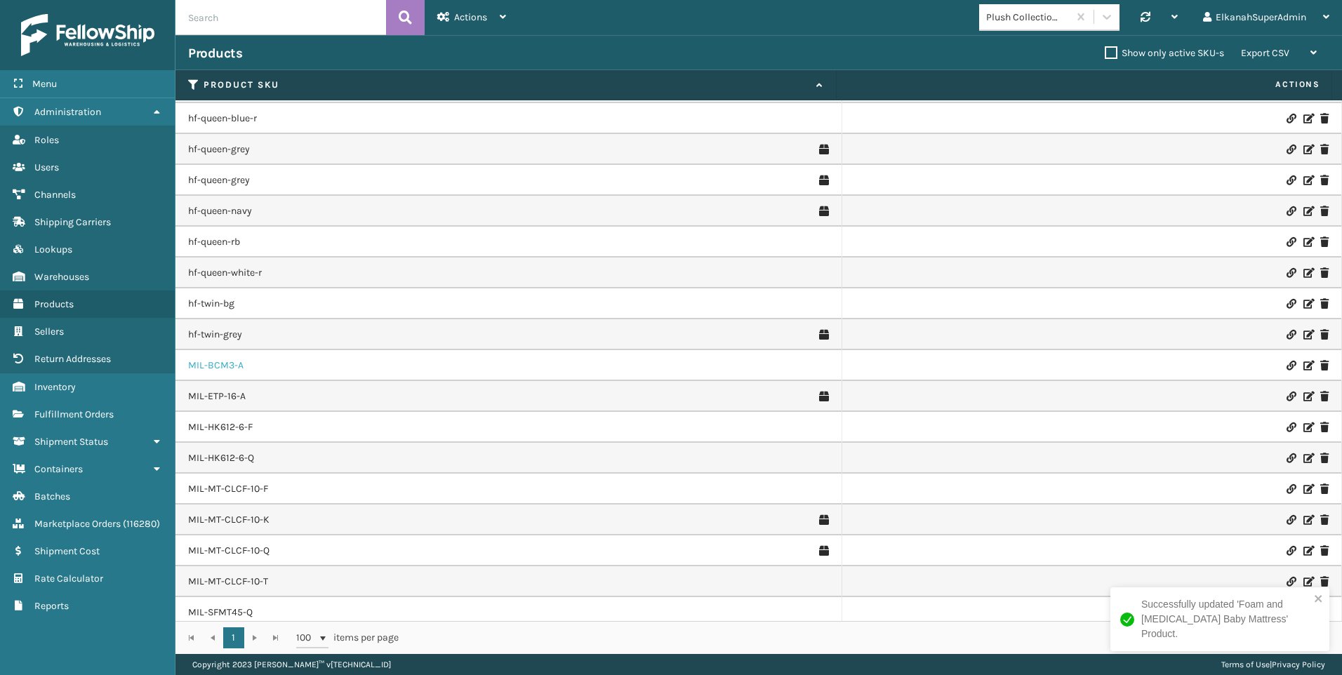
click at [218, 365] on link "MIL-BCM3-A" at bounding box center [215, 366] width 55 height 14
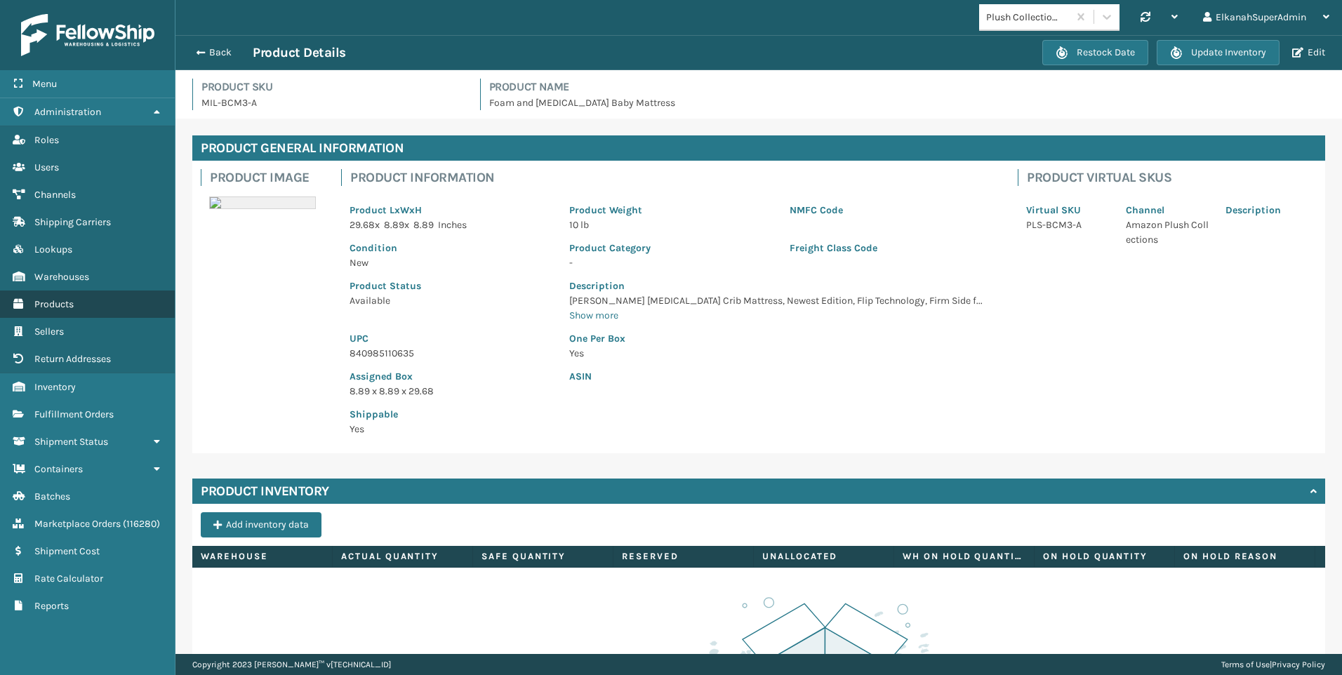
click at [61, 309] on span "Products" at bounding box center [53, 304] width 39 height 12
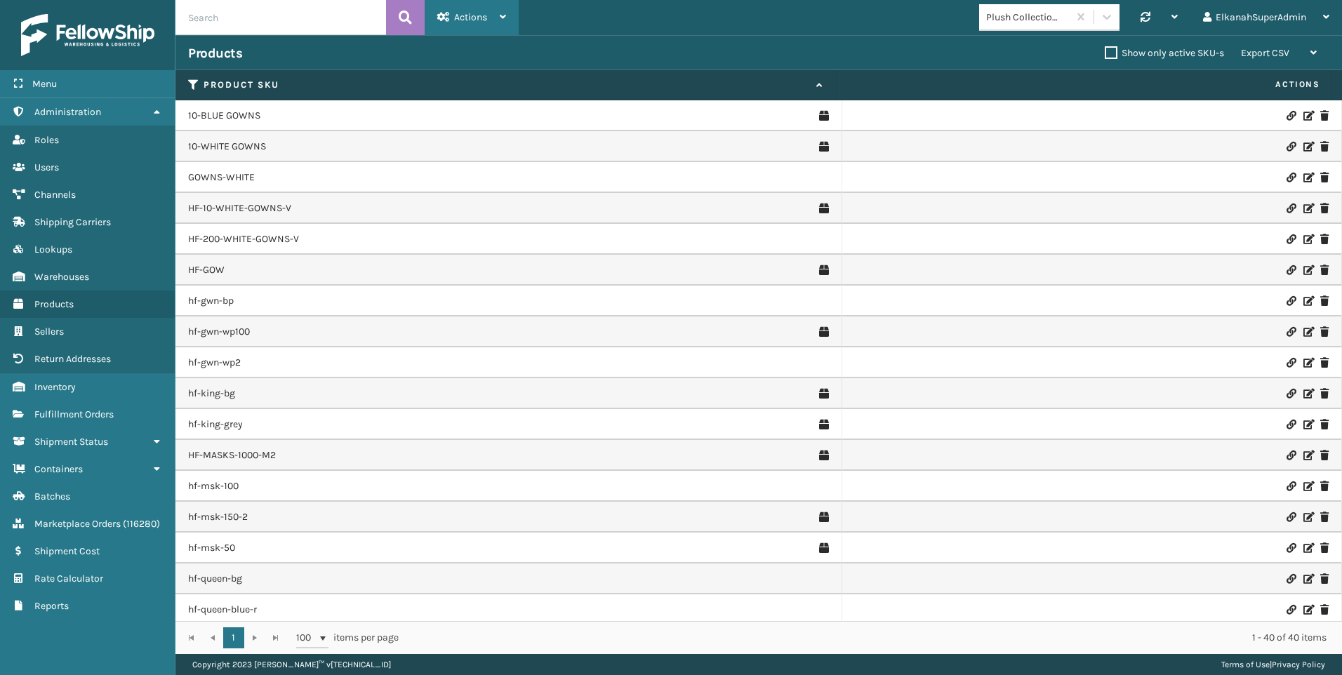
click at [460, 21] on span "Actions" at bounding box center [470, 17] width 33 height 12
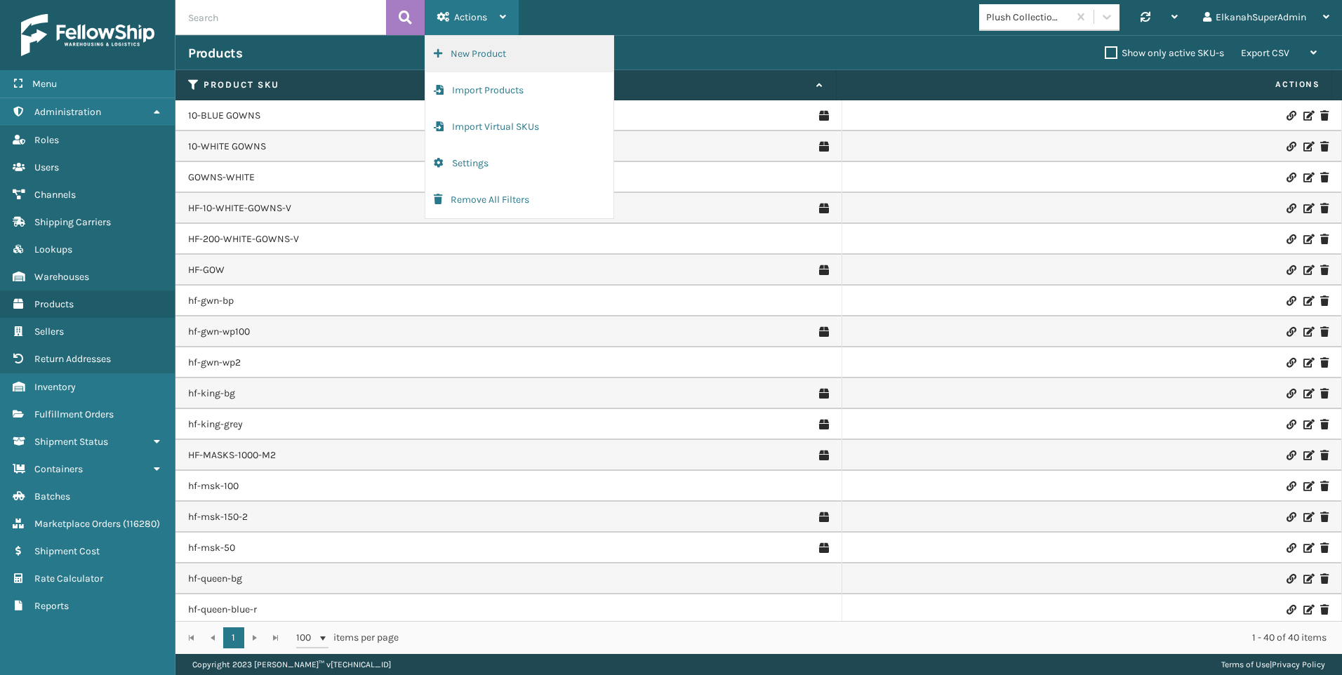
click at [463, 45] on button "New Product" at bounding box center [519, 54] width 188 height 36
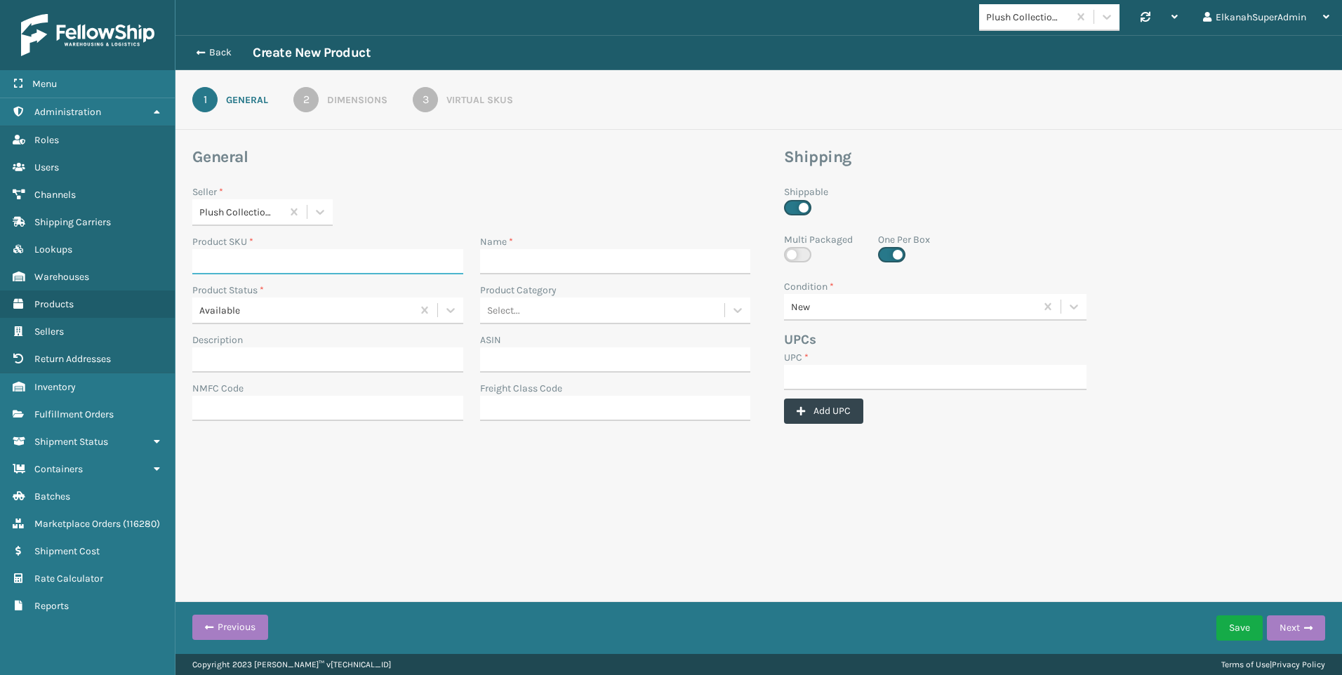
click at [219, 262] on input "Product SKU *" at bounding box center [327, 261] width 271 height 25
paste input "MIL-FTMT-B"
type input "MIL-FTMT-B"
click at [529, 261] on input "Name *" at bounding box center [615, 261] width 271 height 25
paste input "[PERSON_NAME] Mattress, Black"
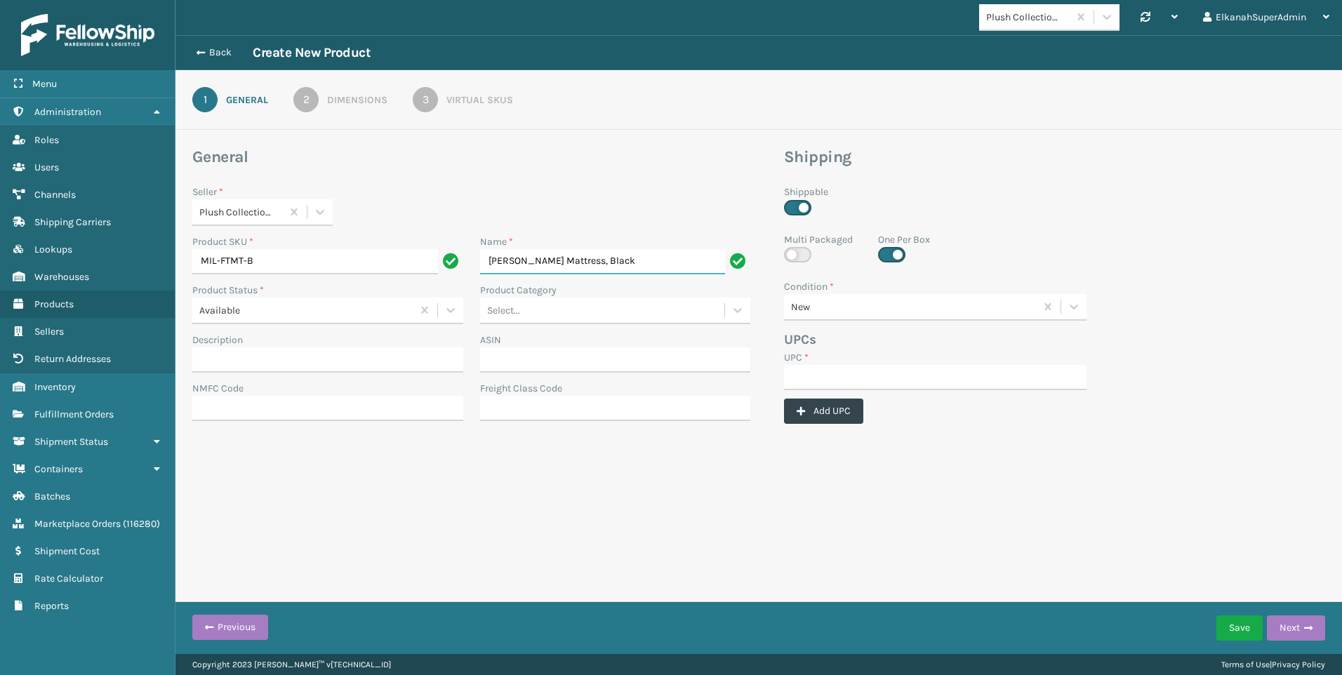
type input "[PERSON_NAME] Mattress, Black"
click at [791, 367] on input "UPC *" at bounding box center [935, 377] width 303 height 25
paste input "840985118679"
type input "840985118679"
click at [268, 366] on input "Description" at bounding box center [327, 359] width 271 height 25
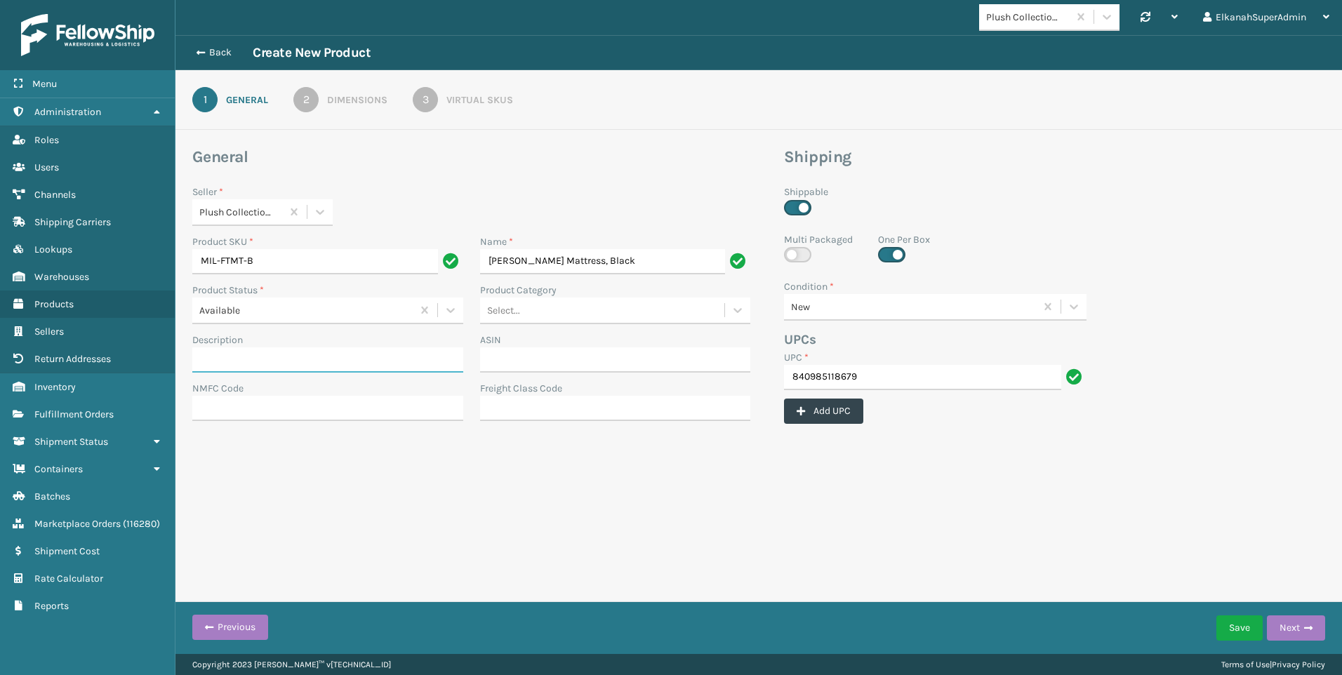
paste input "[PERSON_NAME] Mattress, Black"
type input "[PERSON_NAME] Mattress, Black"
click at [314, 94] on div "2" at bounding box center [305, 99] width 25 height 25
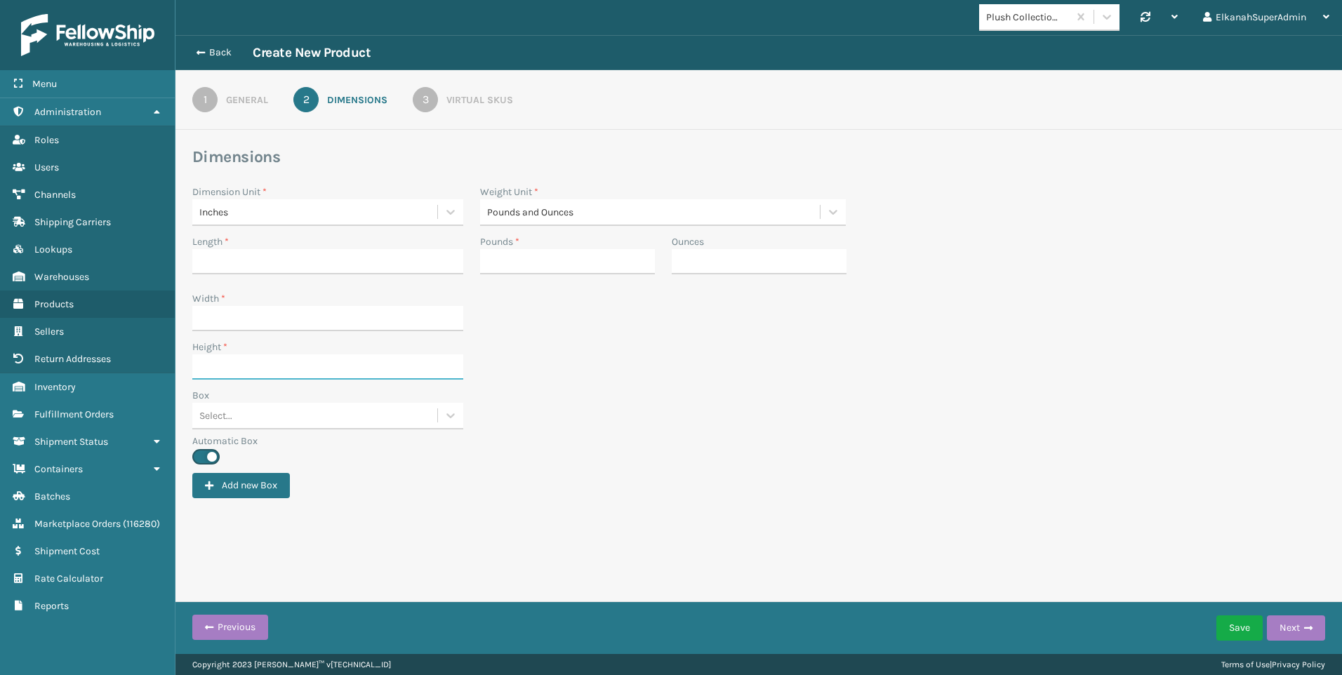
click at [347, 366] on input "Height *" at bounding box center [327, 366] width 271 height 25
type input "31"
click at [239, 262] on input "Length *" at bounding box center [327, 261] width 271 height 25
type input "16"
click at [218, 320] on input "Width *" at bounding box center [327, 318] width 271 height 25
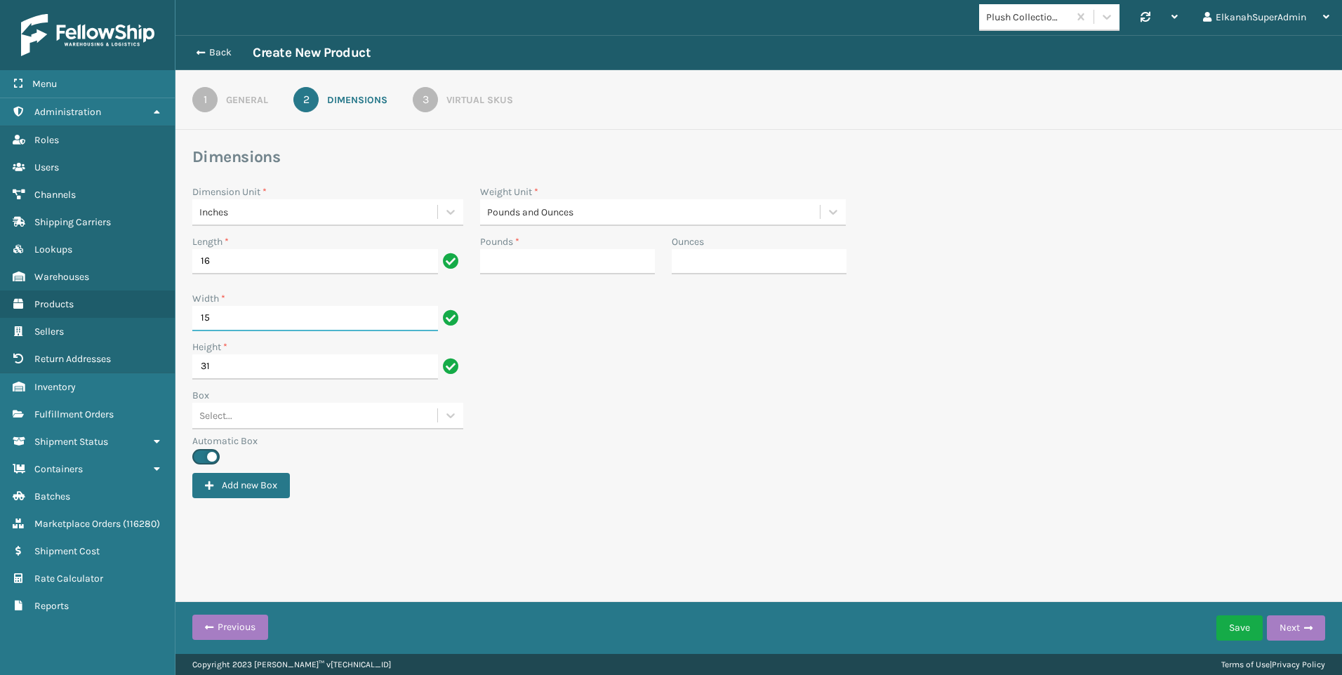
type input "15"
click at [505, 253] on input "Pounds *" at bounding box center [567, 261] width 175 height 25
type input "30"
click at [426, 98] on div "3" at bounding box center [425, 99] width 25 height 25
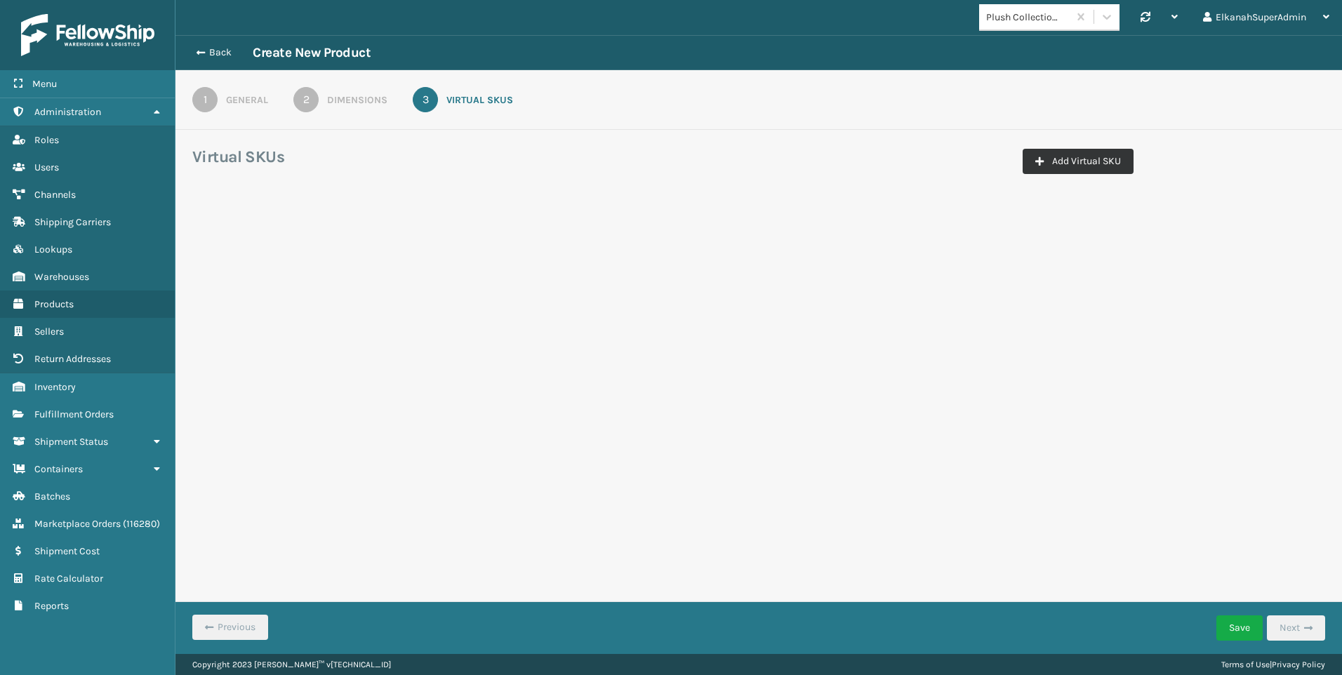
click at [1073, 159] on button "Add Virtual SKU" at bounding box center [1078, 161] width 111 height 25
click at [262, 251] on input "Virtual SKU *" at bounding box center [271, 246] width 140 height 25
paste input "-FTMT-B"
click at [230, 246] on input "PLS--FTMT-B" at bounding box center [258, 246] width 114 height 25
type input "PLS-FTMT-B"
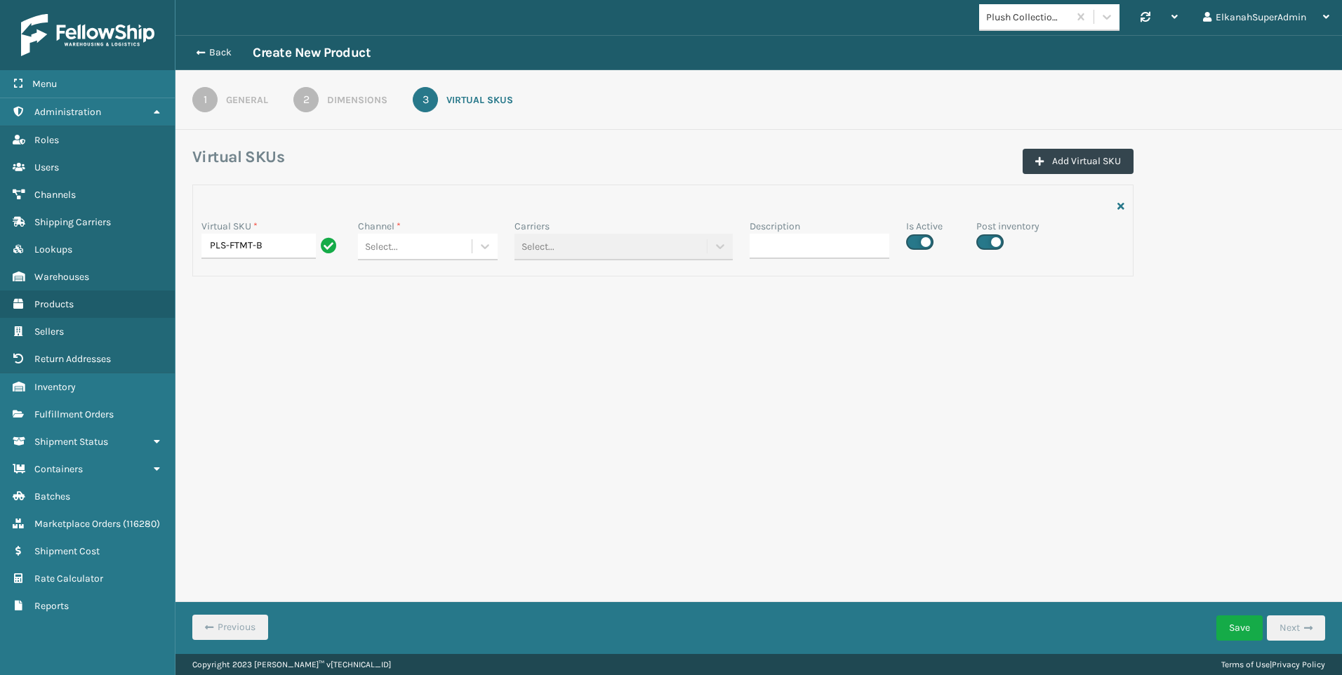
click at [462, 250] on div "Select..." at bounding box center [415, 246] width 114 height 23
click at [449, 281] on div "Amazon Plush Collections" at bounding box center [428, 282] width 140 height 26
click at [924, 240] on label at bounding box center [919, 241] width 27 height 15
click at [915, 240] on input "checkbox" at bounding box center [910, 238] width 9 height 9
checkbox input "false"
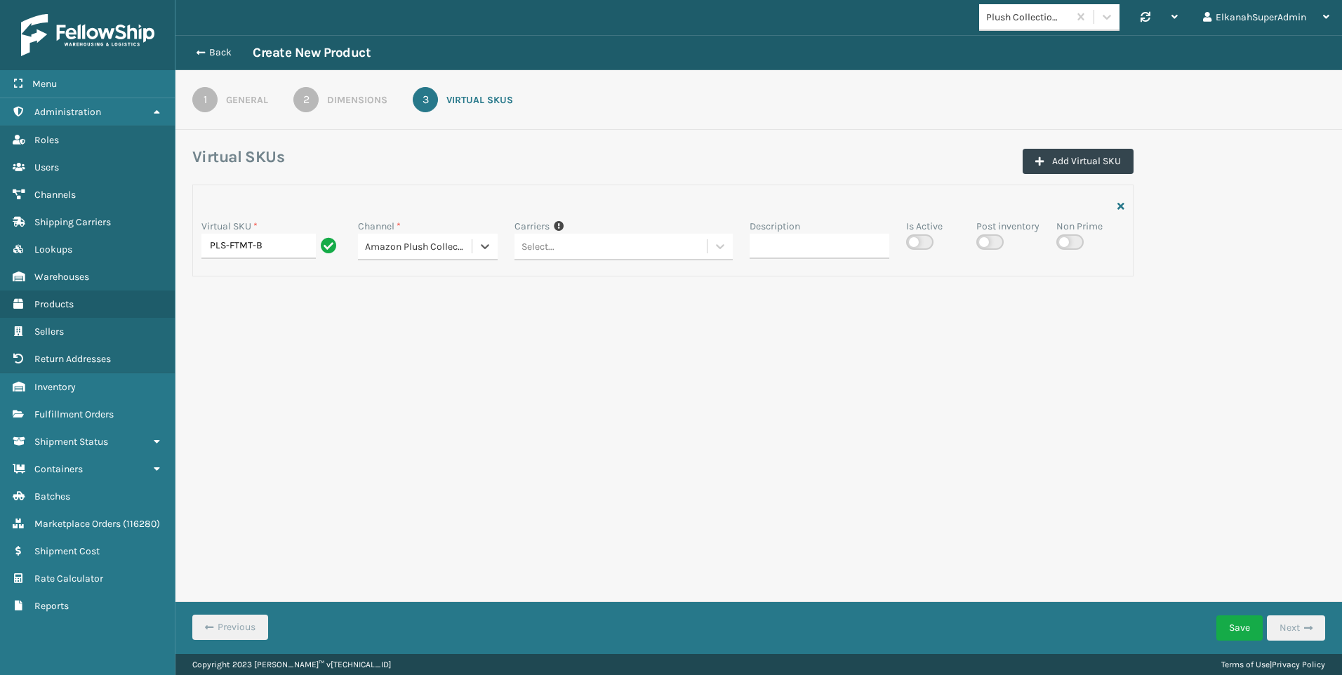
checkbox input "false"
click at [1233, 624] on button "Save" at bounding box center [1239, 628] width 46 height 25
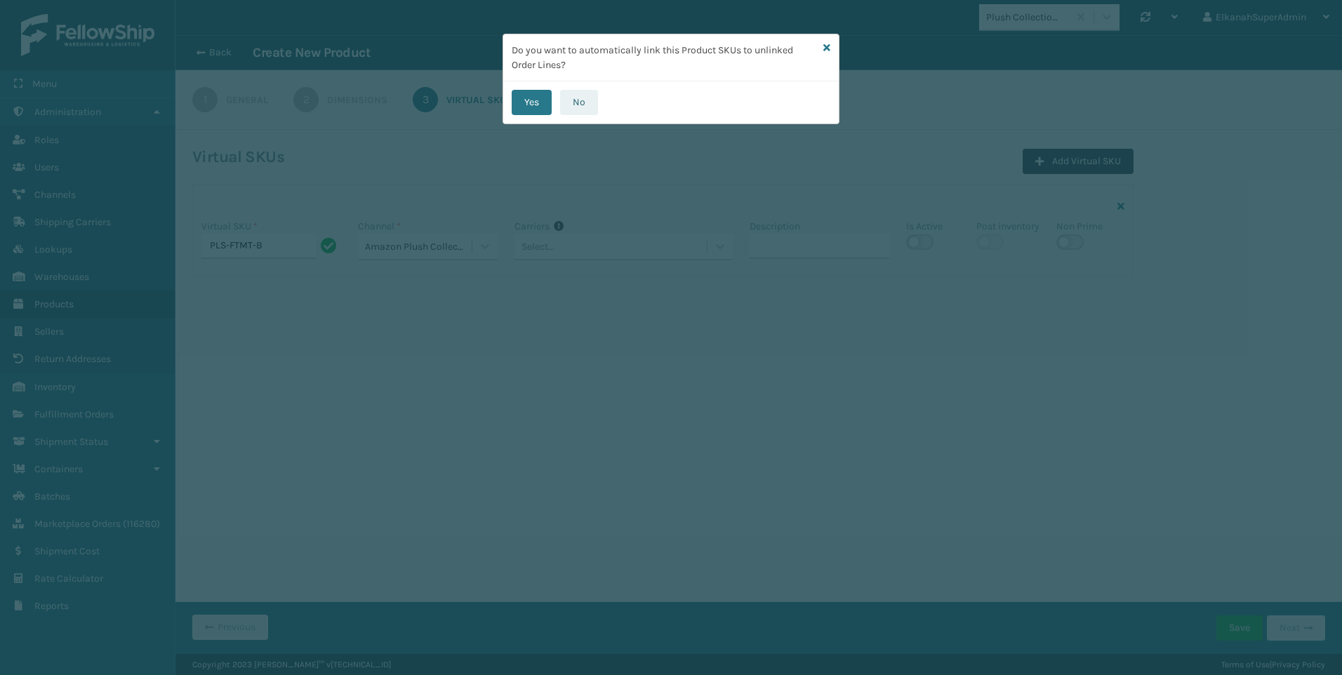
click at [578, 100] on button "No" at bounding box center [579, 102] width 38 height 25
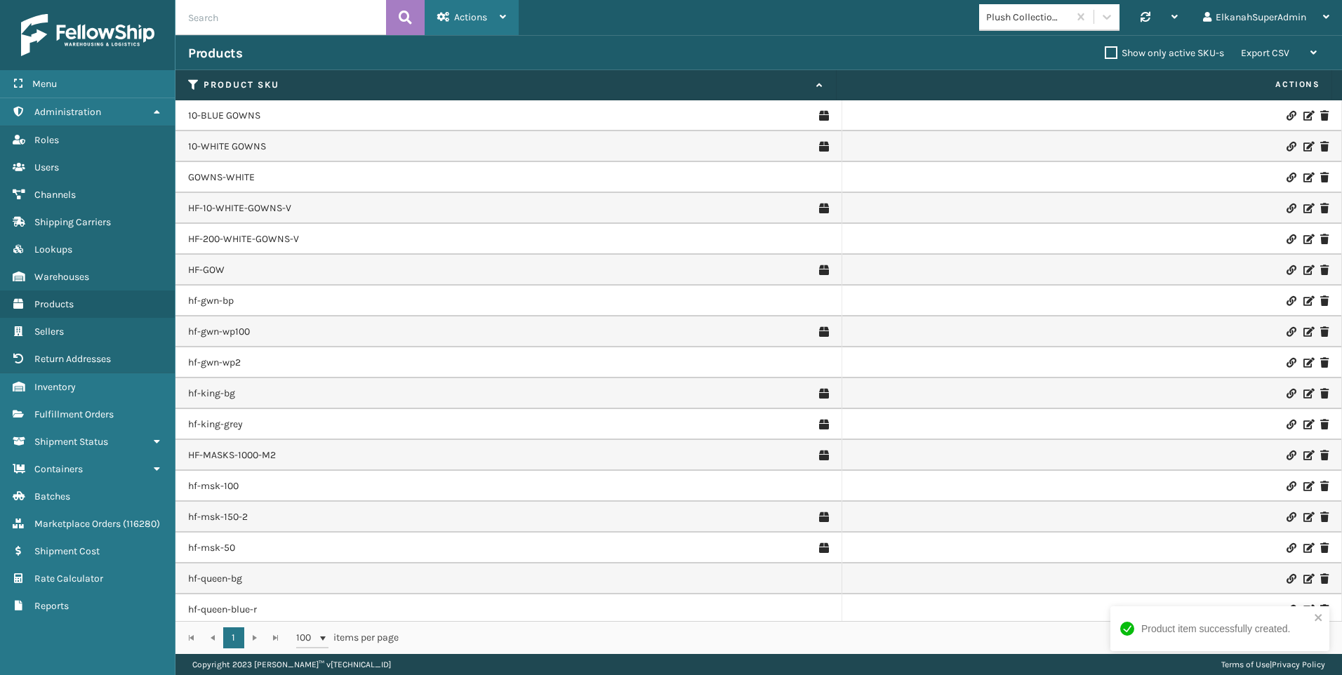
click at [456, 26] on div "Actions" at bounding box center [471, 17] width 69 height 35
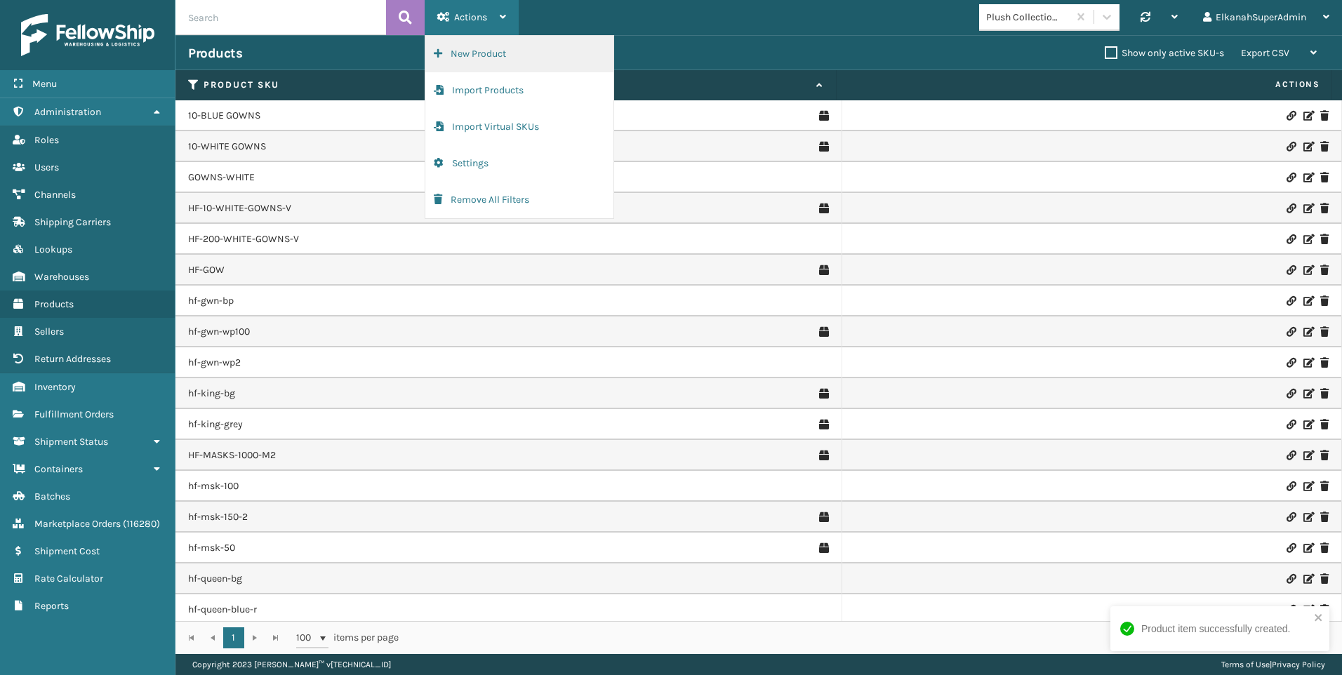
click at [463, 46] on button "New Product" at bounding box center [519, 54] width 188 height 36
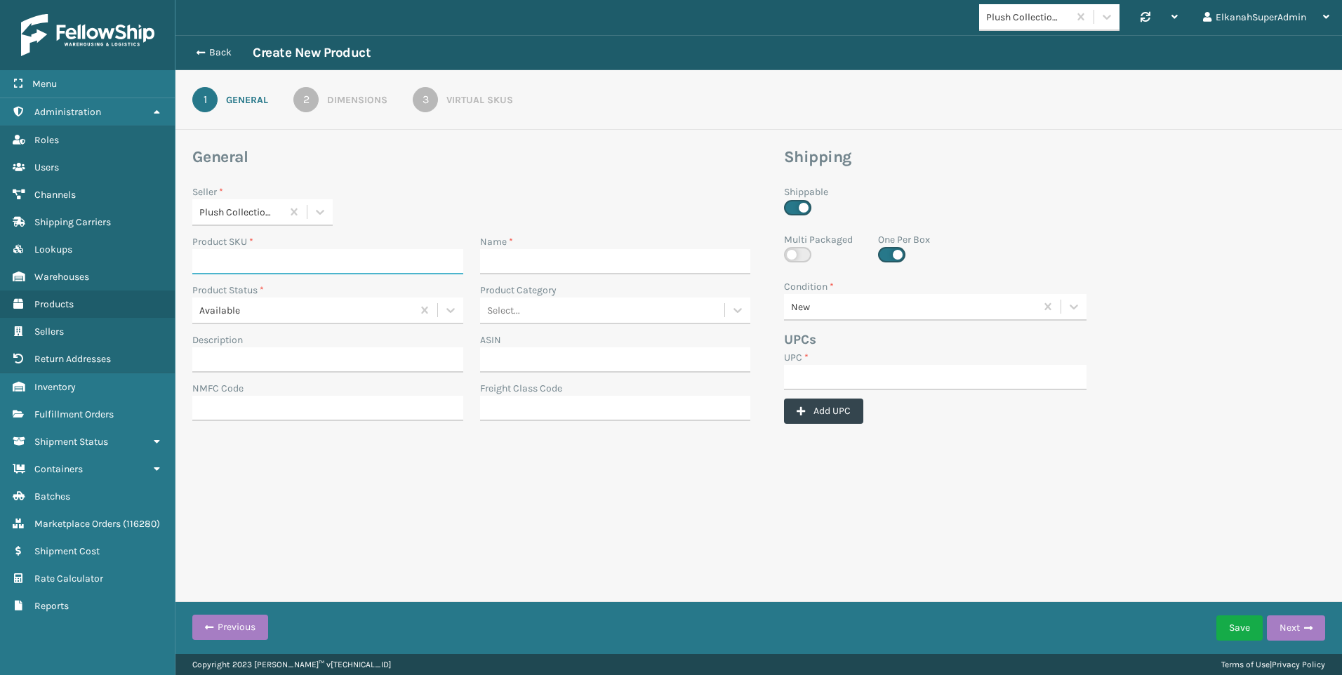
click at [238, 263] on input "Product SKU *" at bounding box center [327, 261] width 271 height 25
paste input "MIL-FTMT-LTG"
type input "MIL-FTMT-LTG"
click at [823, 373] on input "UPC *" at bounding box center [935, 377] width 303 height 25
paste input "840985123642"
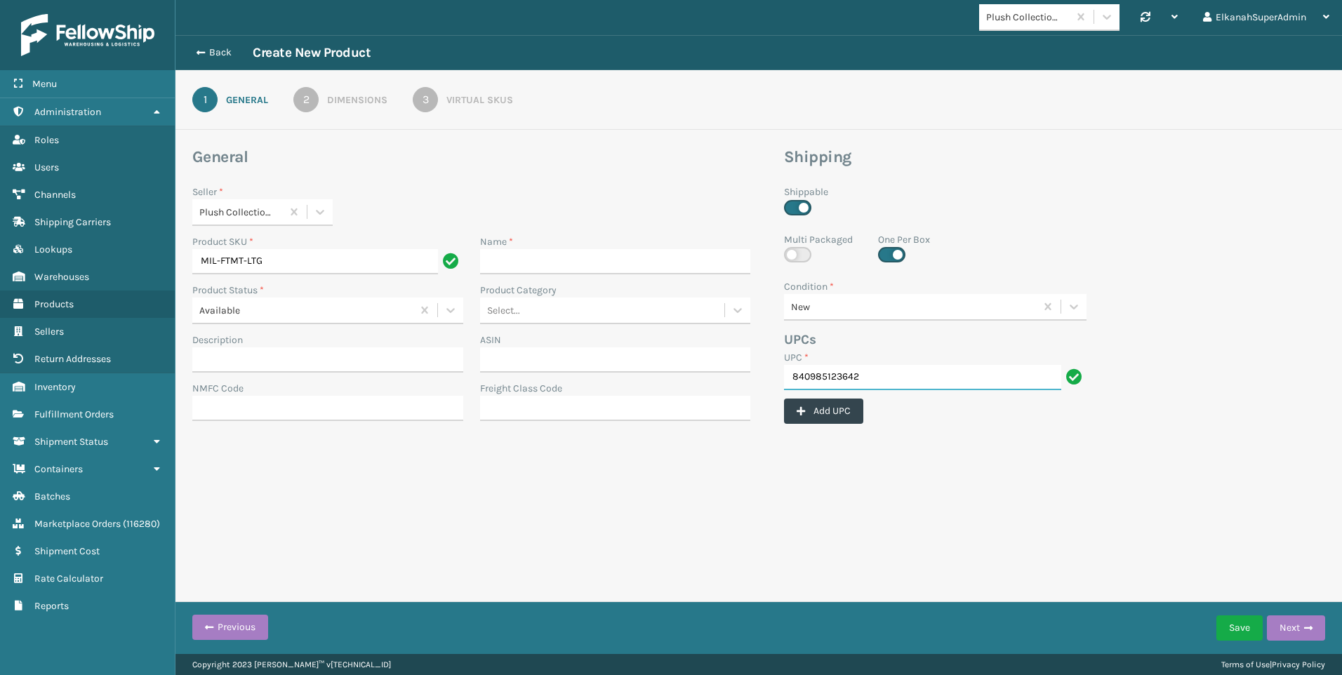
type input "840985123642"
click at [521, 258] on input "Name *" at bounding box center [615, 261] width 271 height 25
paste input "[PERSON_NAME] [MEDICAL_DATA] Futon Mattress – Full Size (Frame Not Included) (L…"
type input "[PERSON_NAME] [MEDICAL_DATA] Futon Mattress – Full Size (Frame Not Included) (L…"
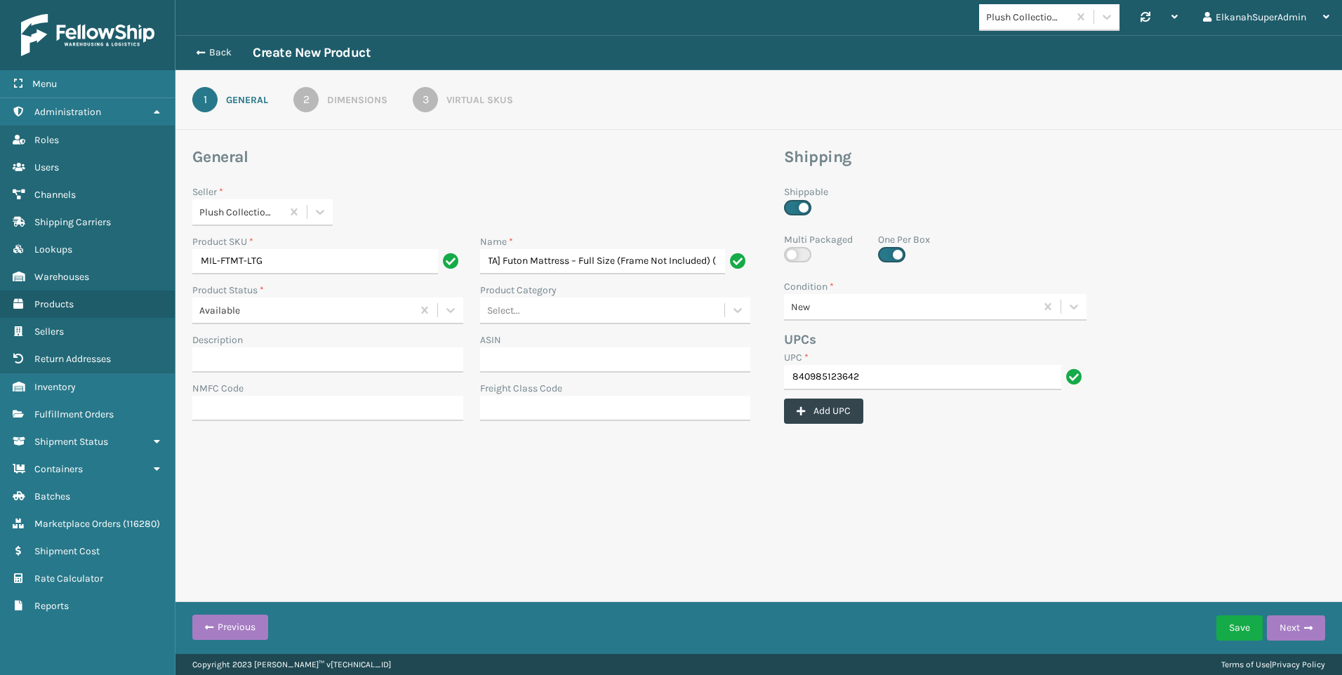
scroll to position [0, 0]
click at [226, 352] on input "Description" at bounding box center [327, 359] width 271 height 25
paste input "[PERSON_NAME] Mattress, Light Gray"
type input "[PERSON_NAME] Mattress, Light Gray"
click at [313, 101] on div "2" at bounding box center [305, 99] width 25 height 25
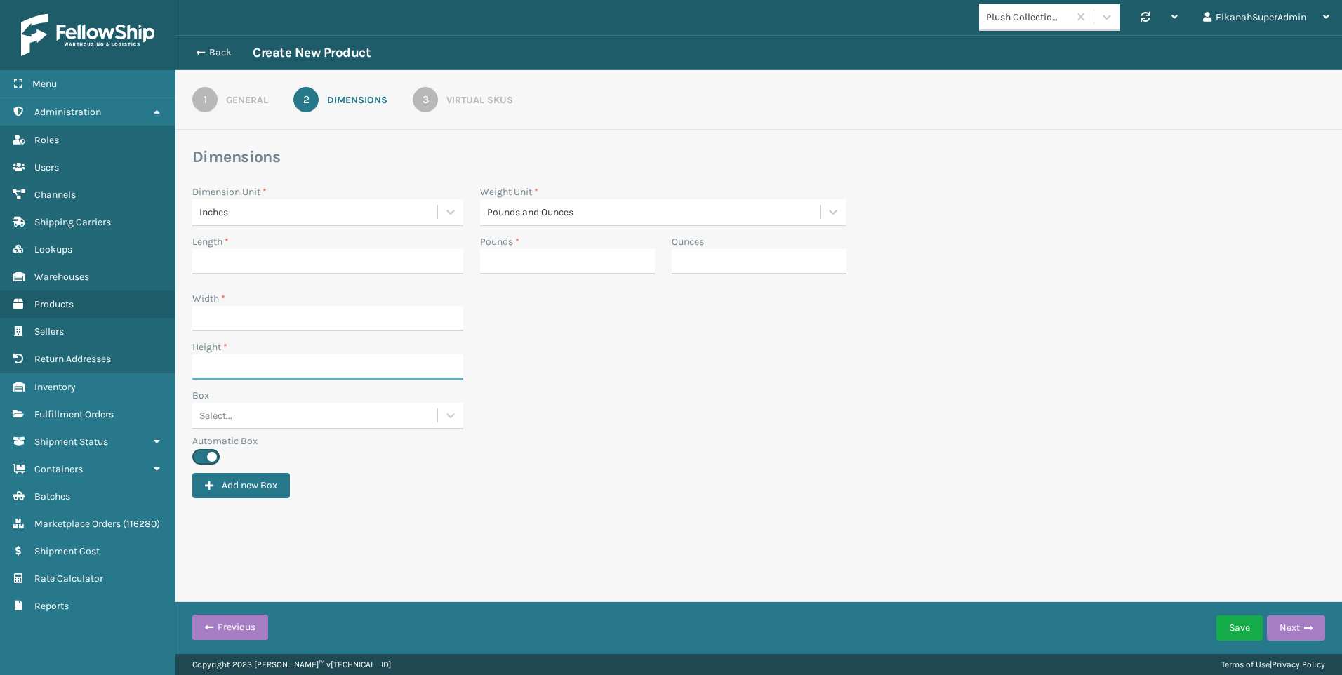
click at [218, 366] on input "Height *" at bounding box center [327, 366] width 271 height 25
type input "31"
click at [205, 255] on input "Length *" at bounding box center [327, 261] width 271 height 25
type input "16"
click at [204, 324] on input "Width *" at bounding box center [327, 318] width 271 height 25
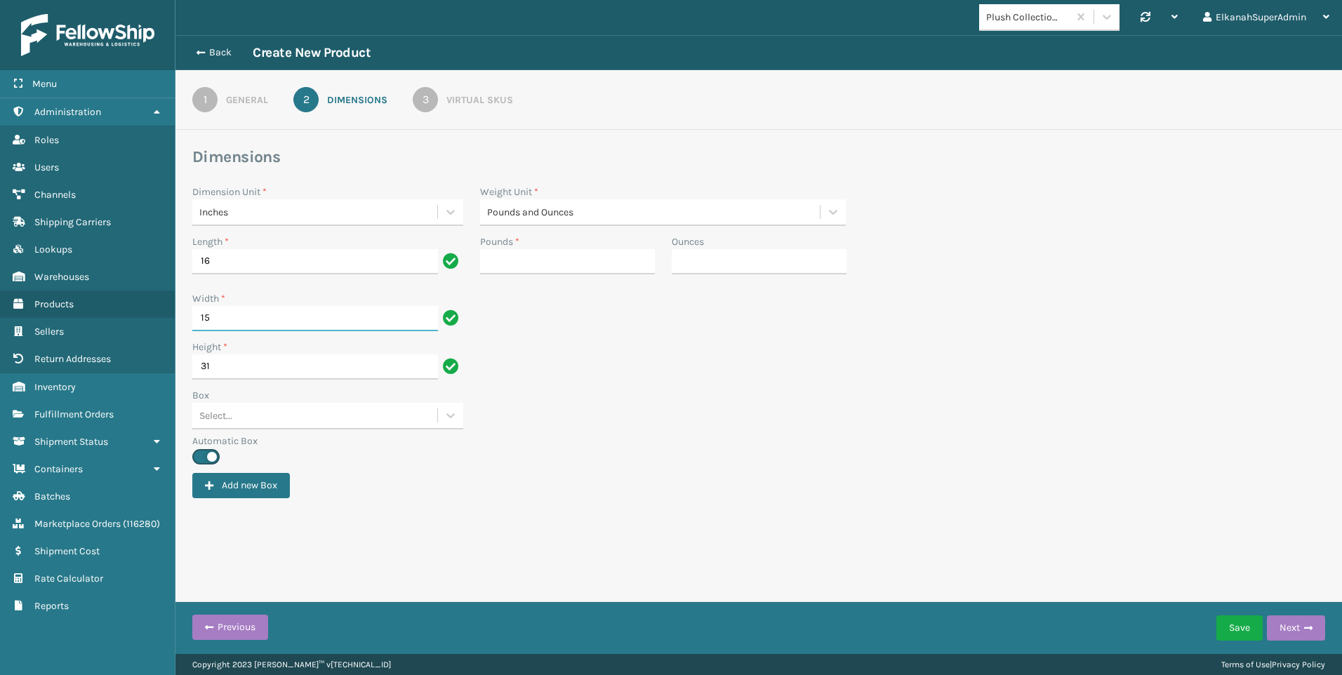
type input "15"
click at [570, 412] on div "Box Select..." at bounding box center [759, 411] width 1150 height 46
click at [489, 254] on input "Pounds *" at bounding box center [567, 261] width 175 height 25
type input "10"
click at [580, 402] on div "Box Select..." at bounding box center [759, 411] width 1150 height 46
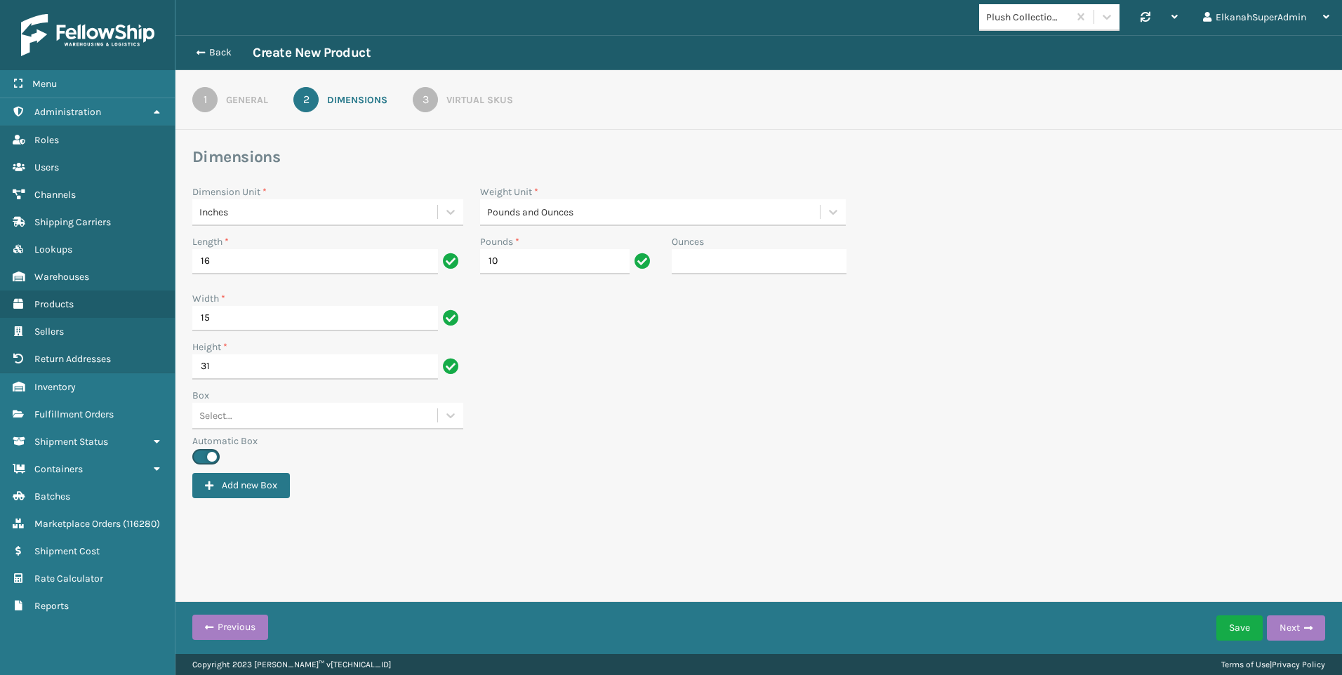
click at [422, 104] on div "3" at bounding box center [425, 99] width 25 height 25
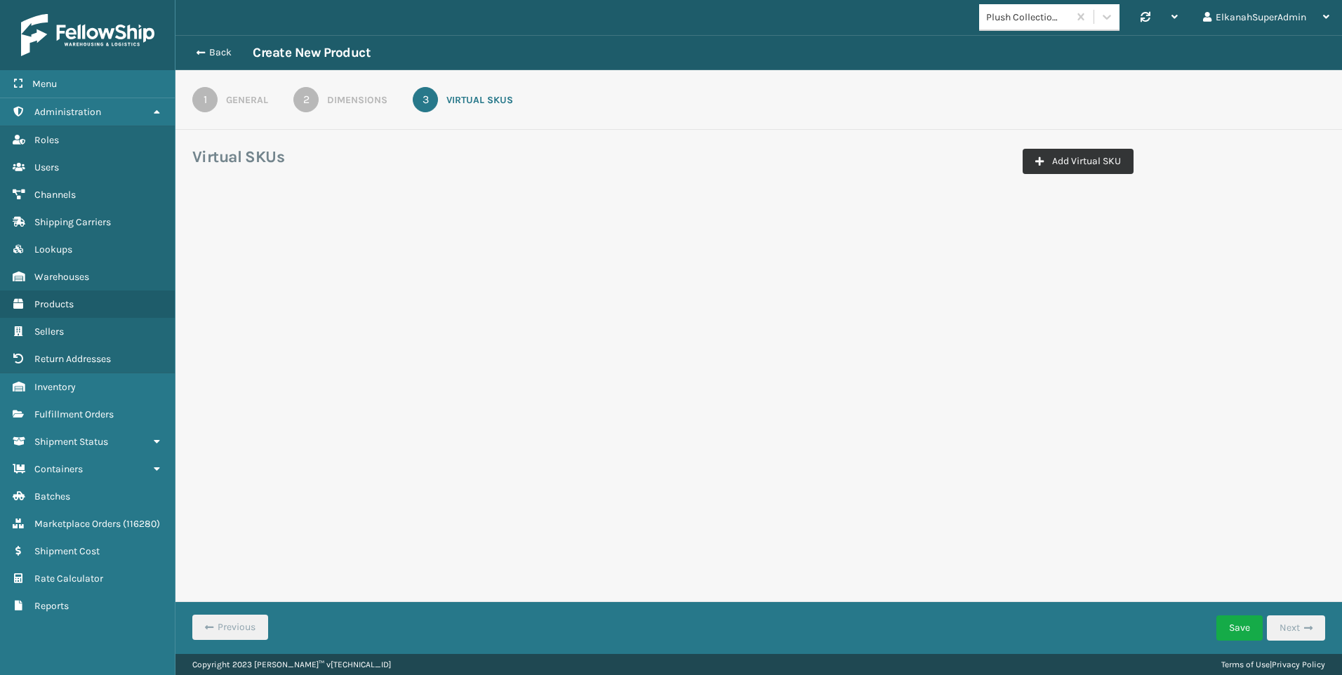
click at [1082, 154] on button "Add Virtual SKU" at bounding box center [1078, 161] width 111 height 25
click at [238, 239] on input "Virtual SKU *" at bounding box center [271, 246] width 140 height 25
click at [231, 238] on input "Virtual SKU *" at bounding box center [271, 246] width 140 height 25
paste input "-FTMT-LTG"
type input "PLS-FTMT-LTG"
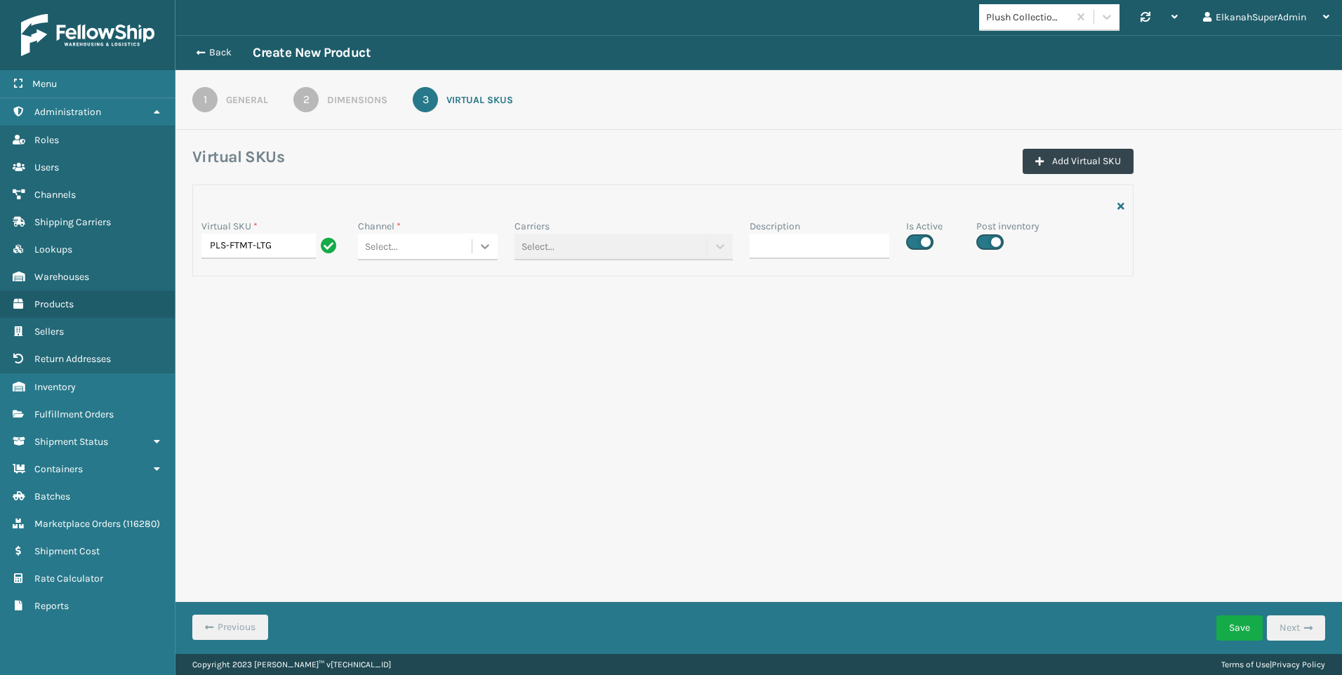
click at [489, 250] on icon at bounding box center [485, 246] width 14 height 14
click at [454, 274] on div "Amazon Plush Collections" at bounding box center [428, 282] width 140 height 26
click at [916, 236] on label at bounding box center [919, 241] width 27 height 15
click at [915, 236] on input "checkbox" at bounding box center [910, 238] width 9 height 9
checkbox input "false"
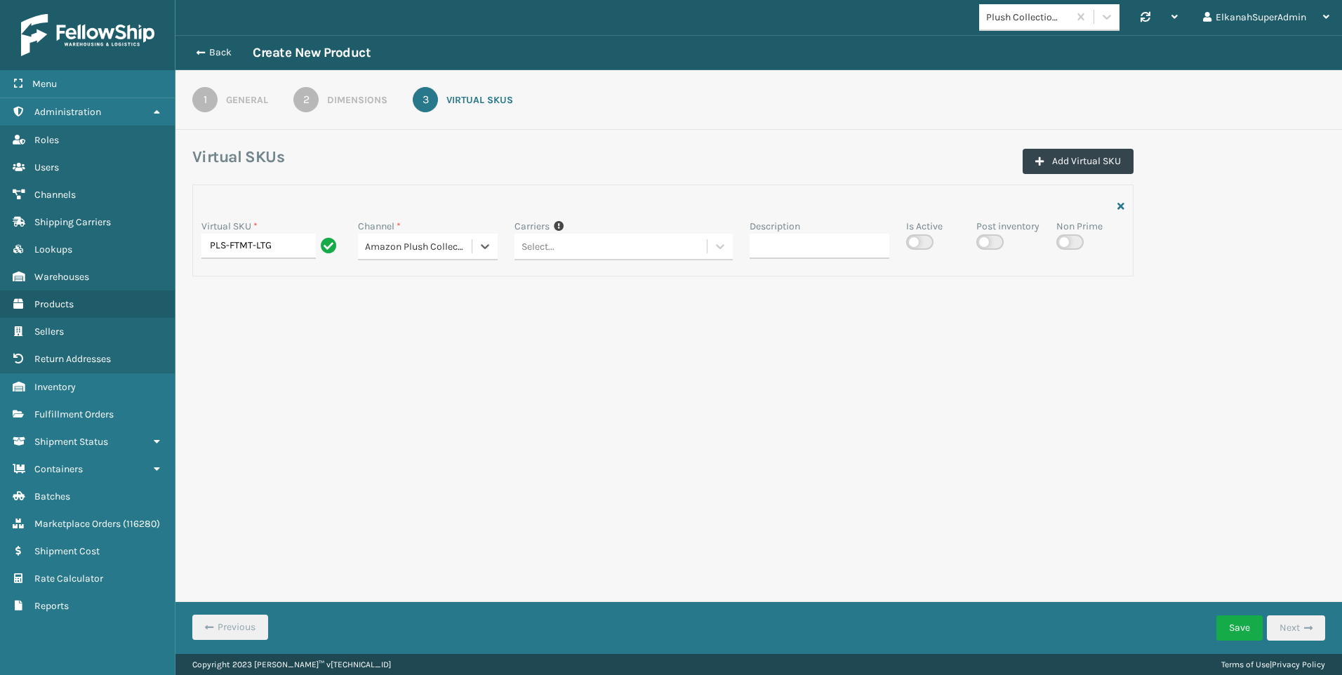
checkbox input "false"
click at [1246, 637] on button "Save" at bounding box center [1239, 628] width 46 height 25
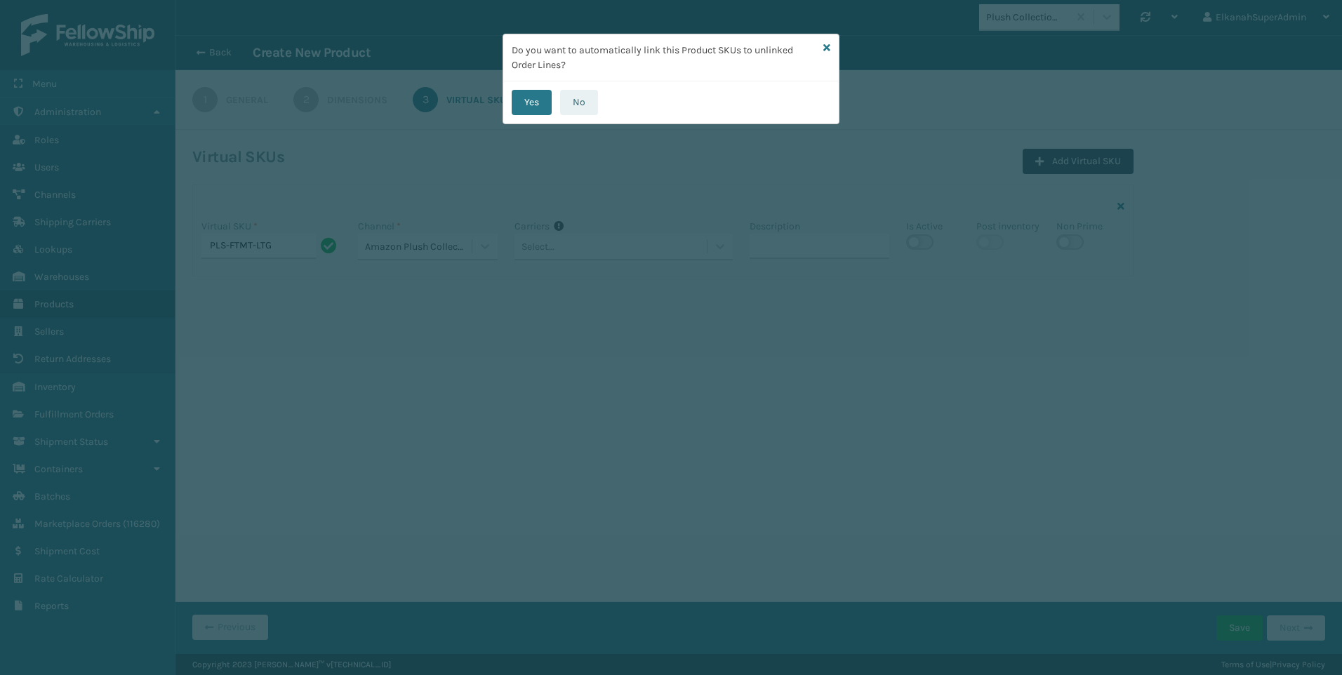
click at [576, 98] on button "No" at bounding box center [579, 102] width 38 height 25
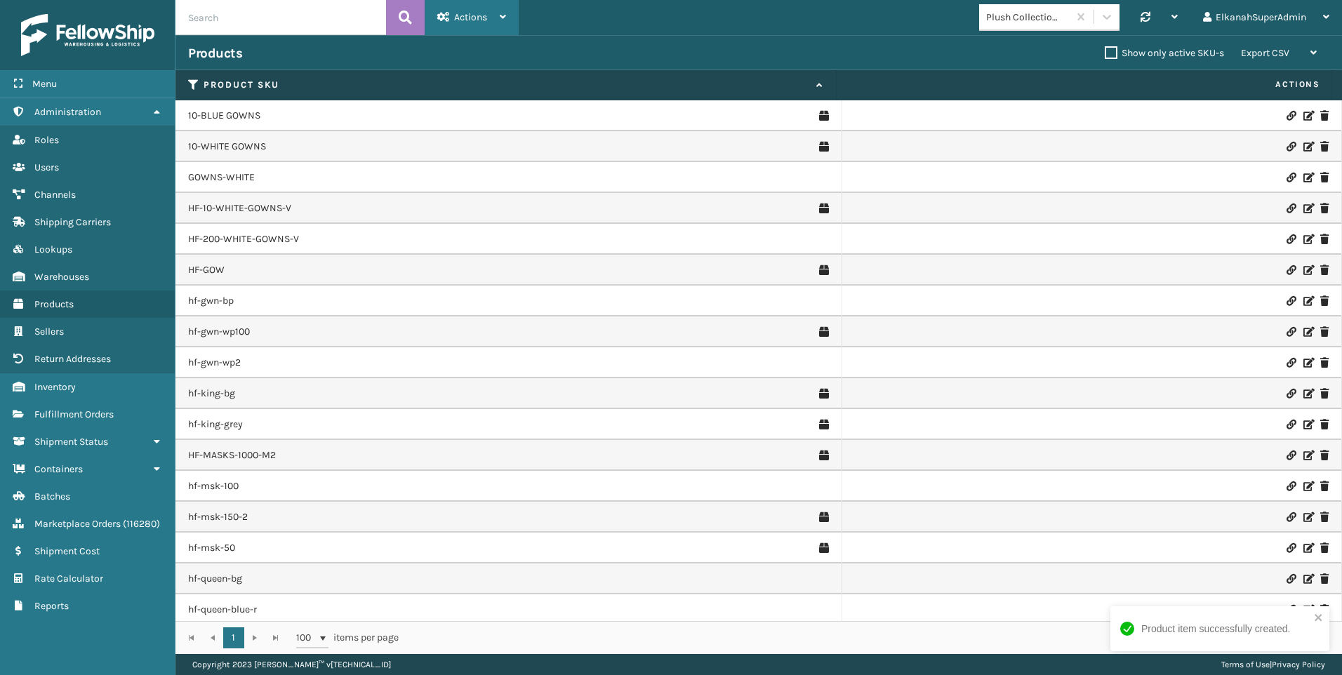
click at [449, 13] on icon at bounding box center [443, 17] width 13 height 10
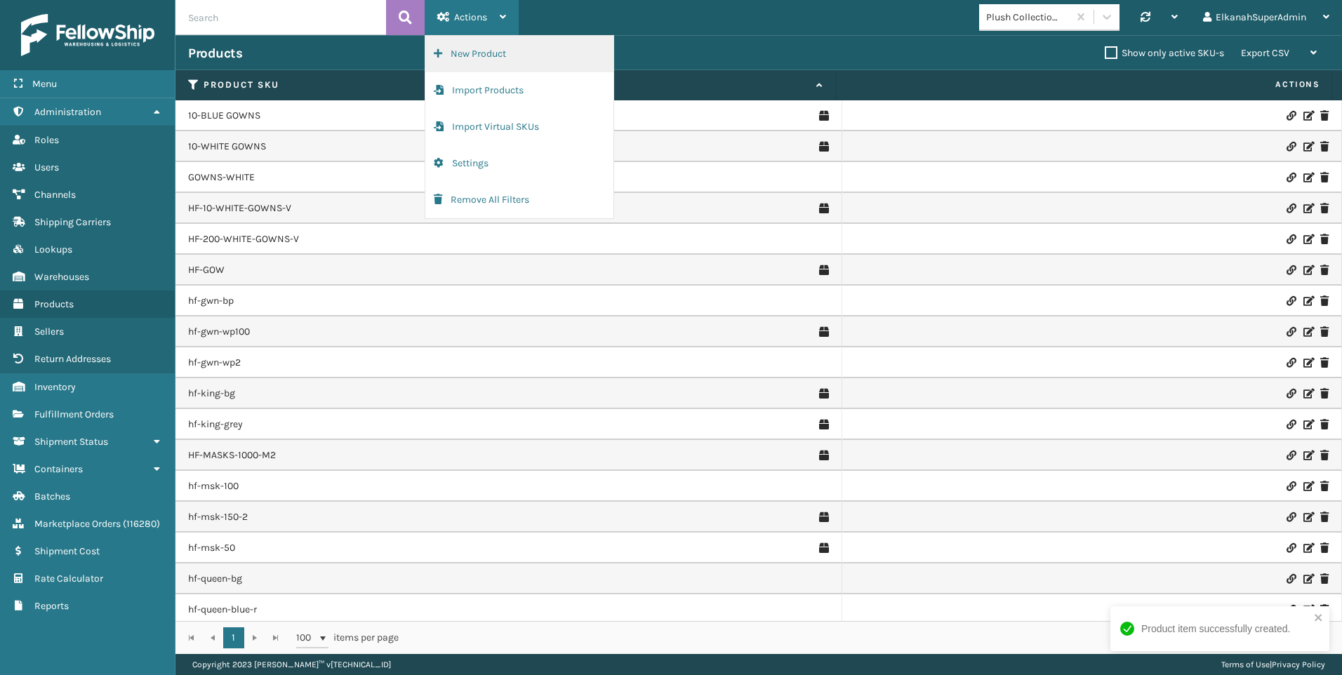
click at [466, 47] on button "New Product" at bounding box center [519, 54] width 188 height 36
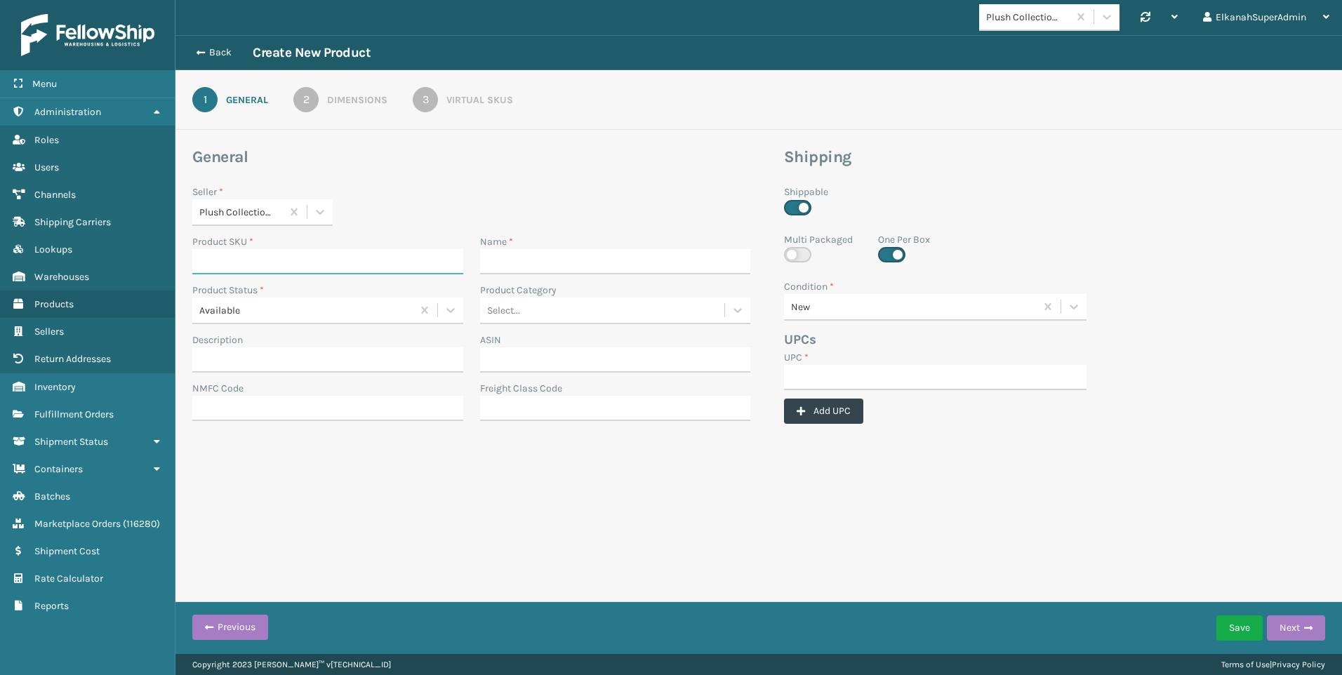
click at [258, 260] on input "Product SKU *" at bounding box center [327, 261] width 271 height 25
paste input "MIL-HK612-4"
type input "MIL-HK612-4"
click at [512, 258] on input "Name *" at bounding box center [615, 261] width 271 height 25
paste input "4 Inch Tri-Fold - Twin"
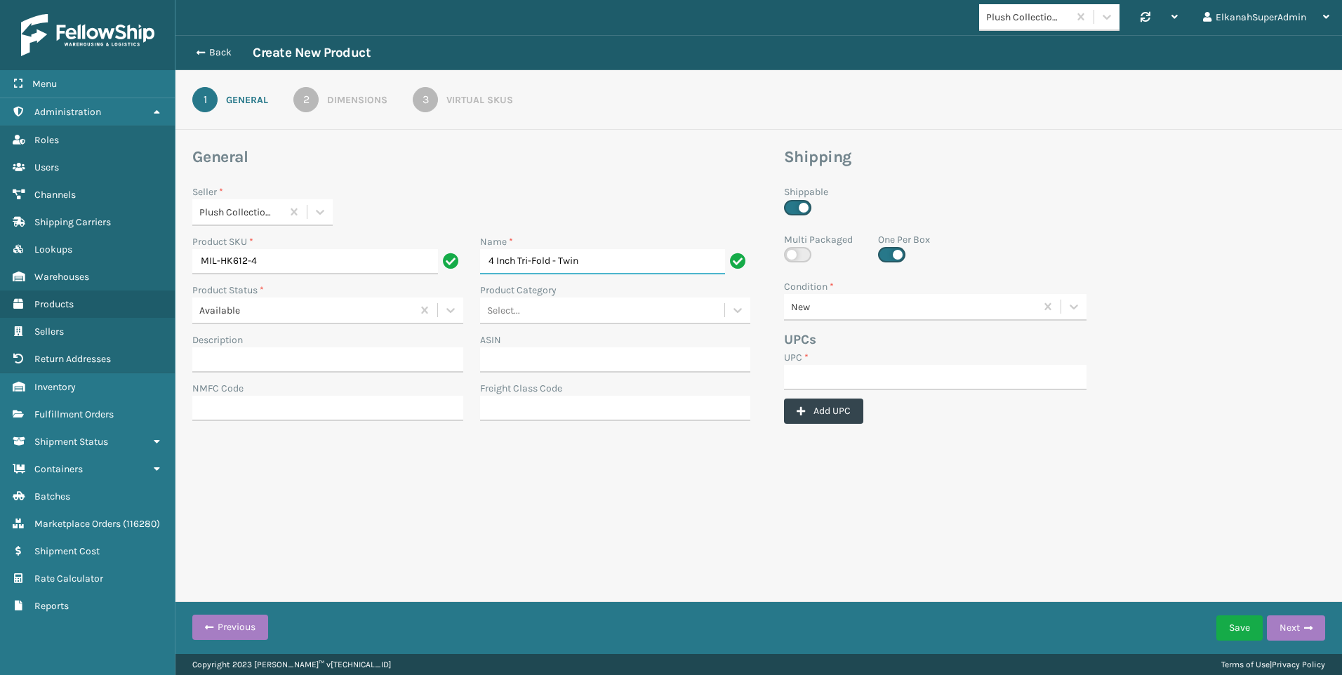
type input "4 Inch Tri-Fold - Twin"
click at [232, 352] on input "Description" at bounding box center [327, 359] width 271 height 25
paste input "[PERSON_NAME] Tri Folding Mattress with Washable Cover, Twin (75 inches x 38 in…"
type input "[PERSON_NAME] Tri Folding Mattress with Washable Cover, Twin (75 inches x 38 in…"
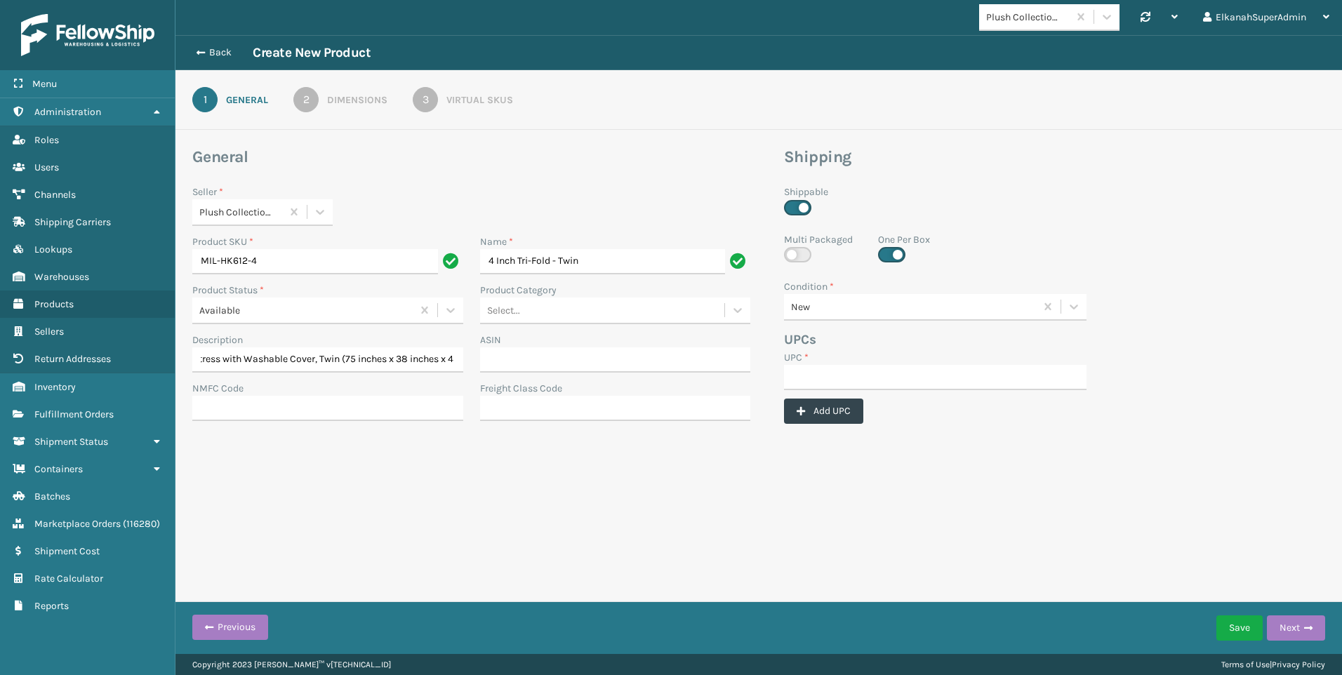
scroll to position [0, 0]
click at [801, 384] on input "UPC *" at bounding box center [935, 377] width 303 height 25
paste input "804879477563"
type input "804879477563"
click at [303, 98] on div "2" at bounding box center [305, 99] width 25 height 25
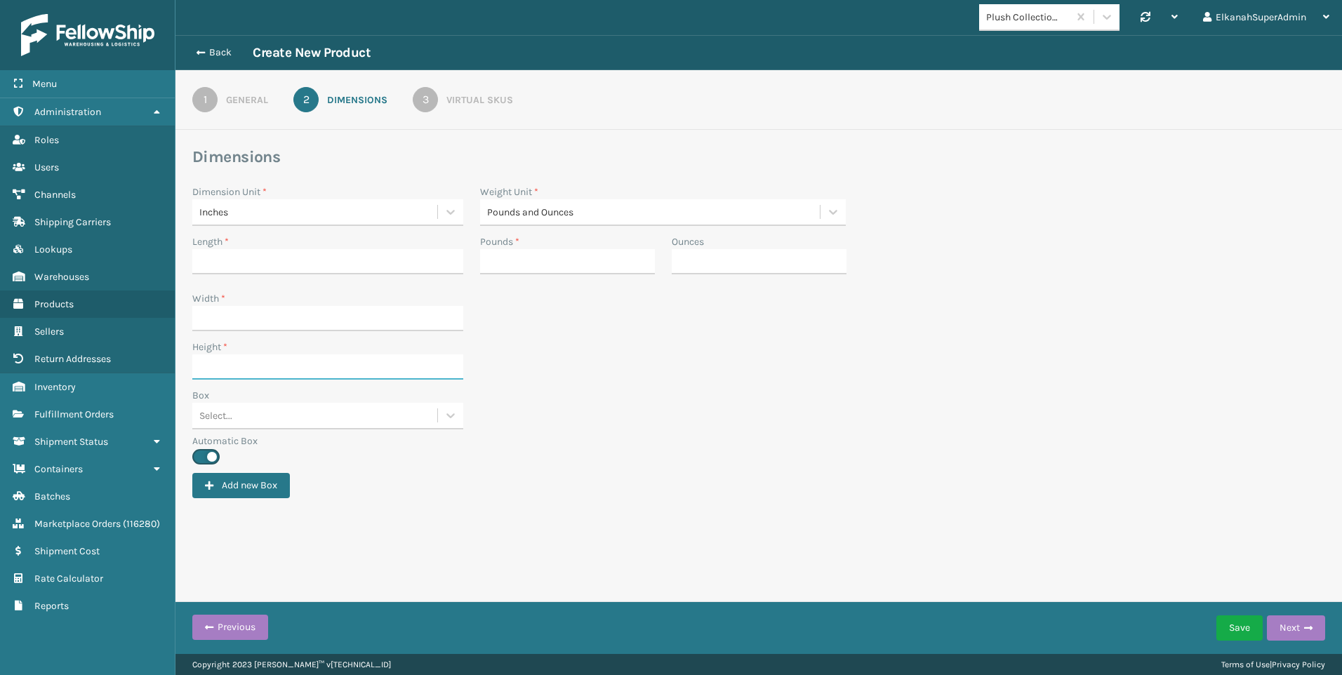
click at [253, 371] on input "Height *" at bounding box center [327, 366] width 271 height 25
type input "9.9"
click at [231, 270] on input "Length *" at bounding box center [327, 261] width 271 height 25
type input "41.4"
click at [211, 311] on input "Width *" at bounding box center [327, 318] width 271 height 25
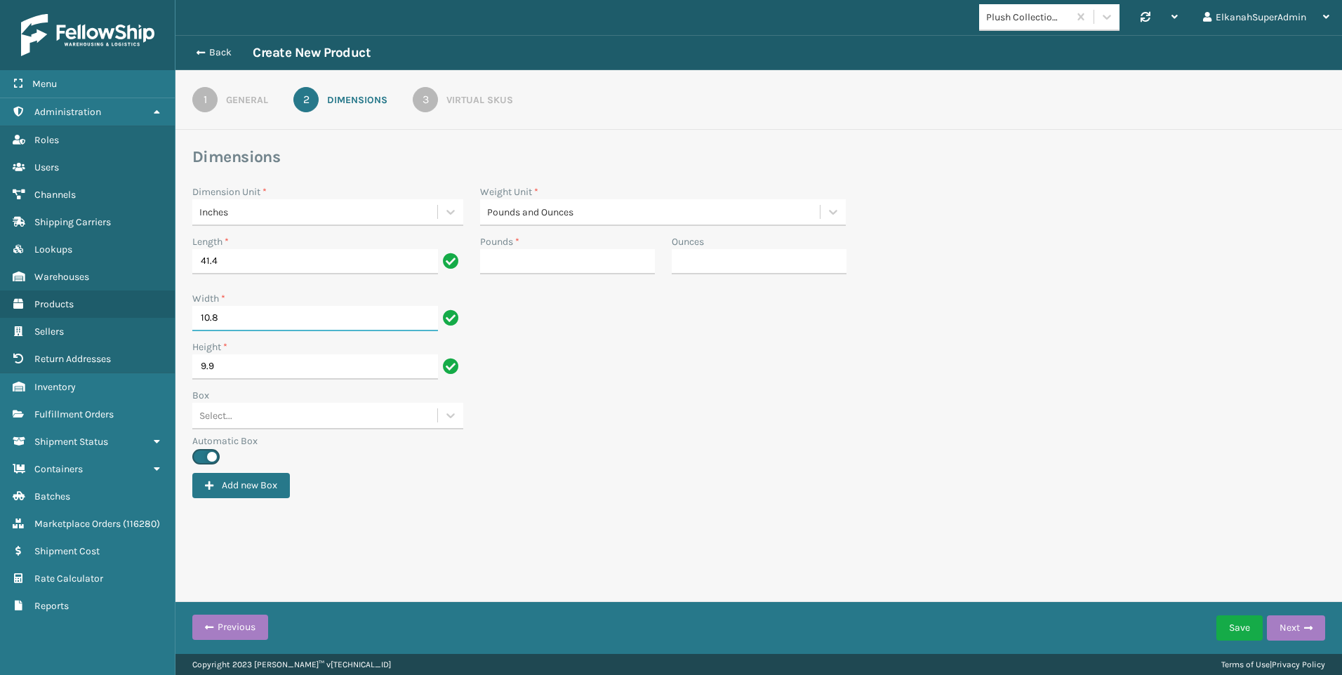
type input "10.8"
click at [499, 265] on input "Pounds *" at bounding box center [567, 261] width 175 height 25
type input "18"
click at [691, 260] on input "Ounces" at bounding box center [759, 261] width 175 height 25
type input "8"
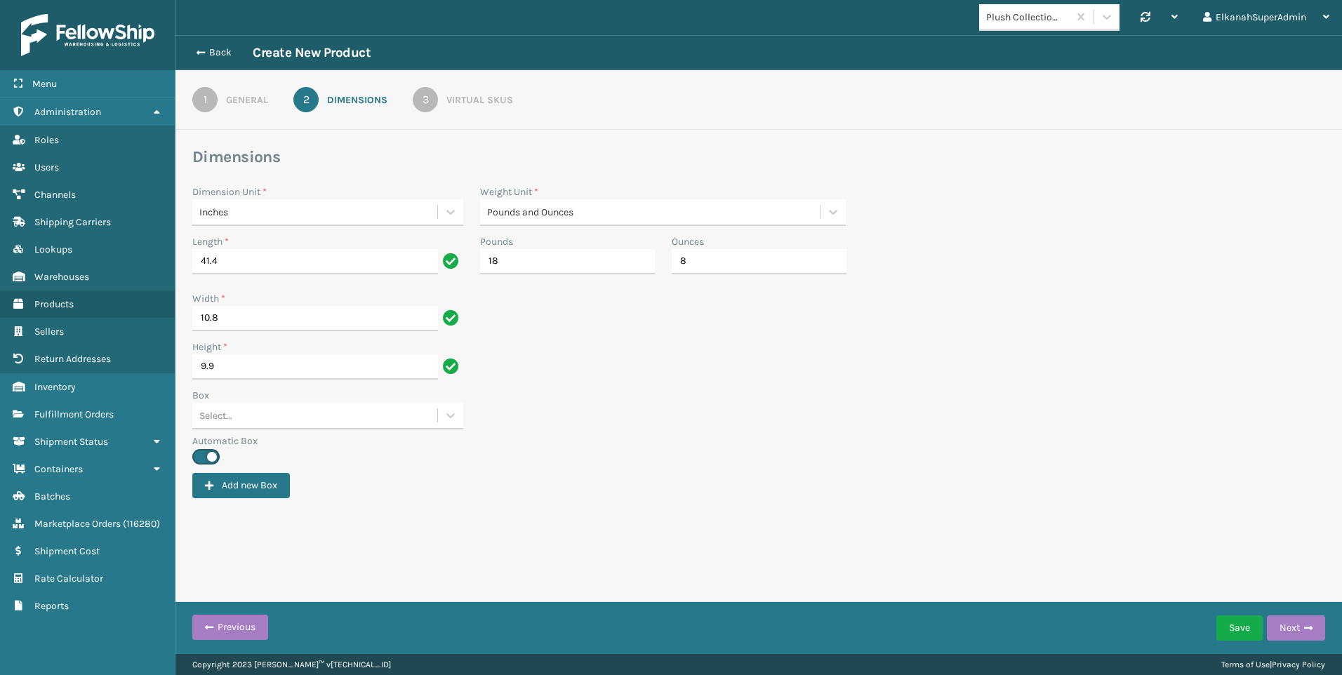
click at [425, 88] on div "3" at bounding box center [425, 99] width 25 height 25
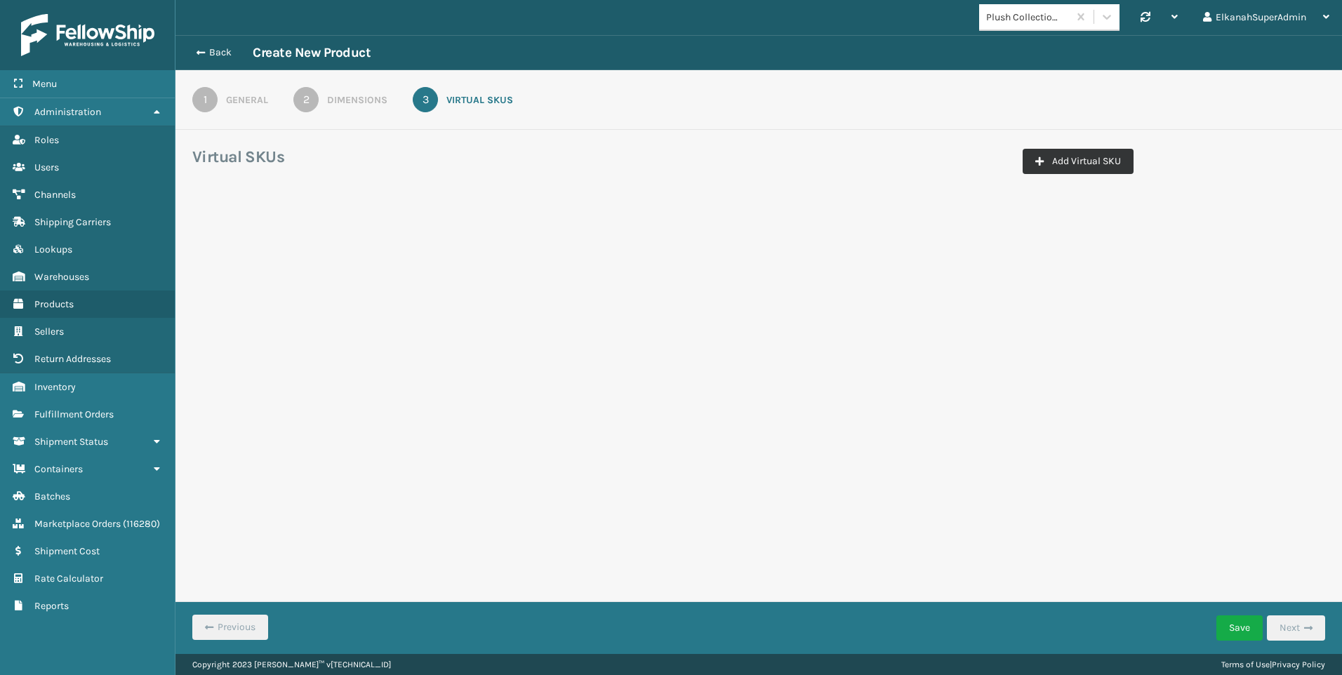
click at [1042, 157] on icon "button" at bounding box center [1039, 162] width 8 height 10
click at [288, 247] on input "Virtual SKU *" at bounding box center [271, 246] width 140 height 25
paste input "MIL-HK612-4"
drag, startPoint x: 225, startPoint y: 243, endPoint x: 180, endPoint y: 246, distance: 44.4
click at [180, 246] on div "Virtual SKUs Add Virtual SKU Virtual SKU * MIL-HK612-4 Channel * Select... Carr…" at bounding box center [758, 216] width 1167 height 138
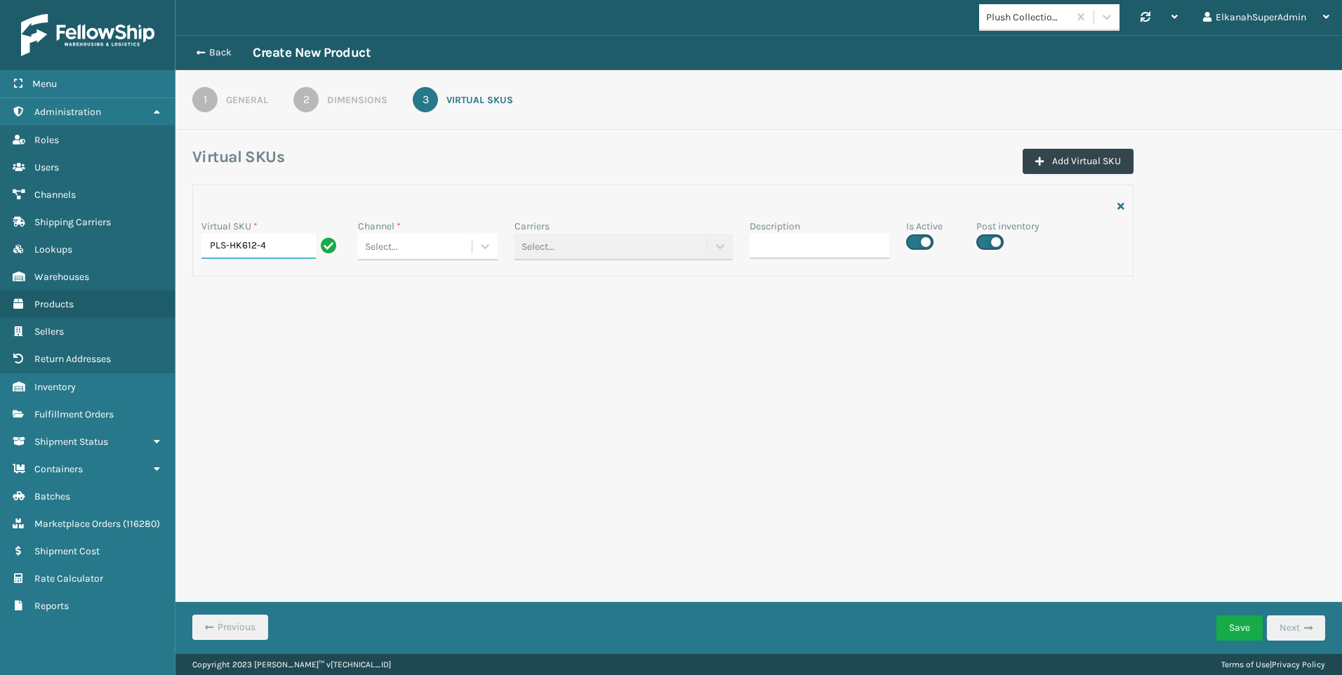
type input "PLS-HK612-4"
click at [470, 243] on div "Select..." at bounding box center [415, 246] width 114 height 23
click at [449, 282] on div "Amazon Plush Collections" at bounding box center [428, 282] width 140 height 26
click at [920, 244] on label at bounding box center [919, 241] width 27 height 15
click at [915, 243] on input "checkbox" at bounding box center [910, 238] width 9 height 9
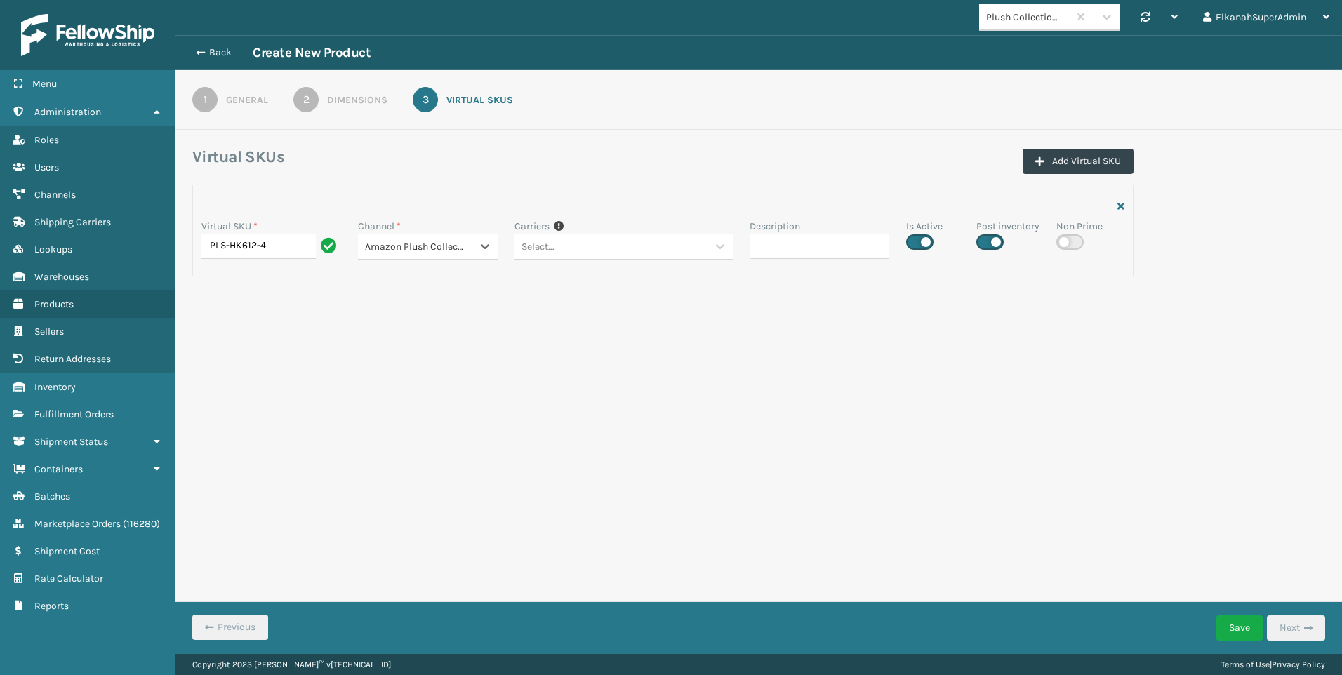
checkbox input "false"
click at [1230, 623] on button "Save" at bounding box center [1239, 628] width 46 height 25
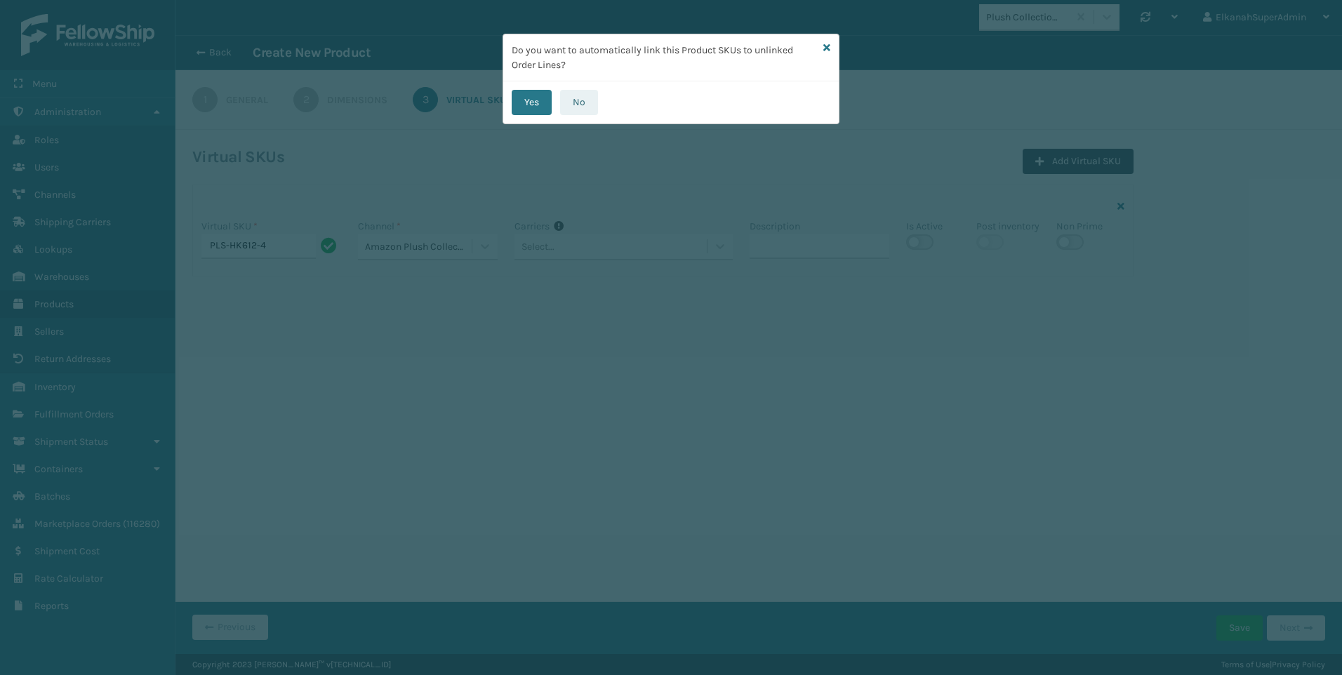
click at [566, 109] on button "No" at bounding box center [579, 102] width 38 height 25
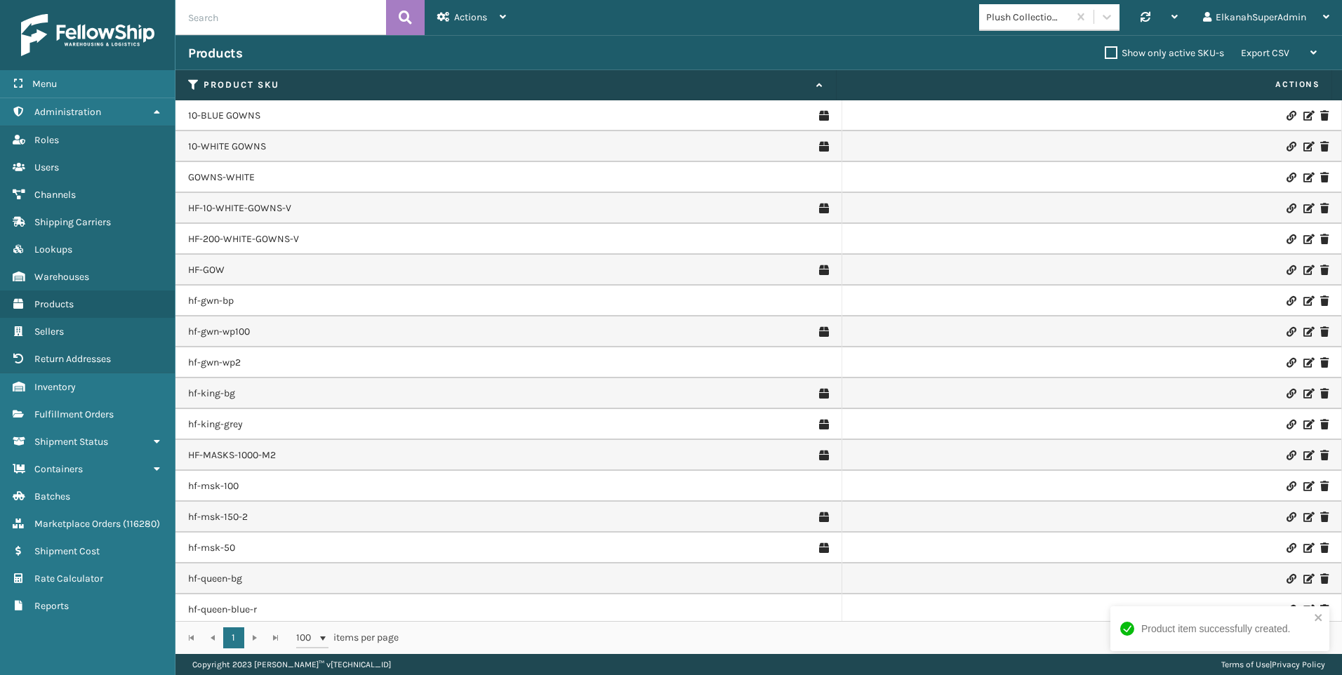
click at [397, 469] on td "HF-MASKS-1000-M2" at bounding box center [508, 455] width 667 height 31
click at [460, 13] on span "Actions" at bounding box center [470, 17] width 33 height 12
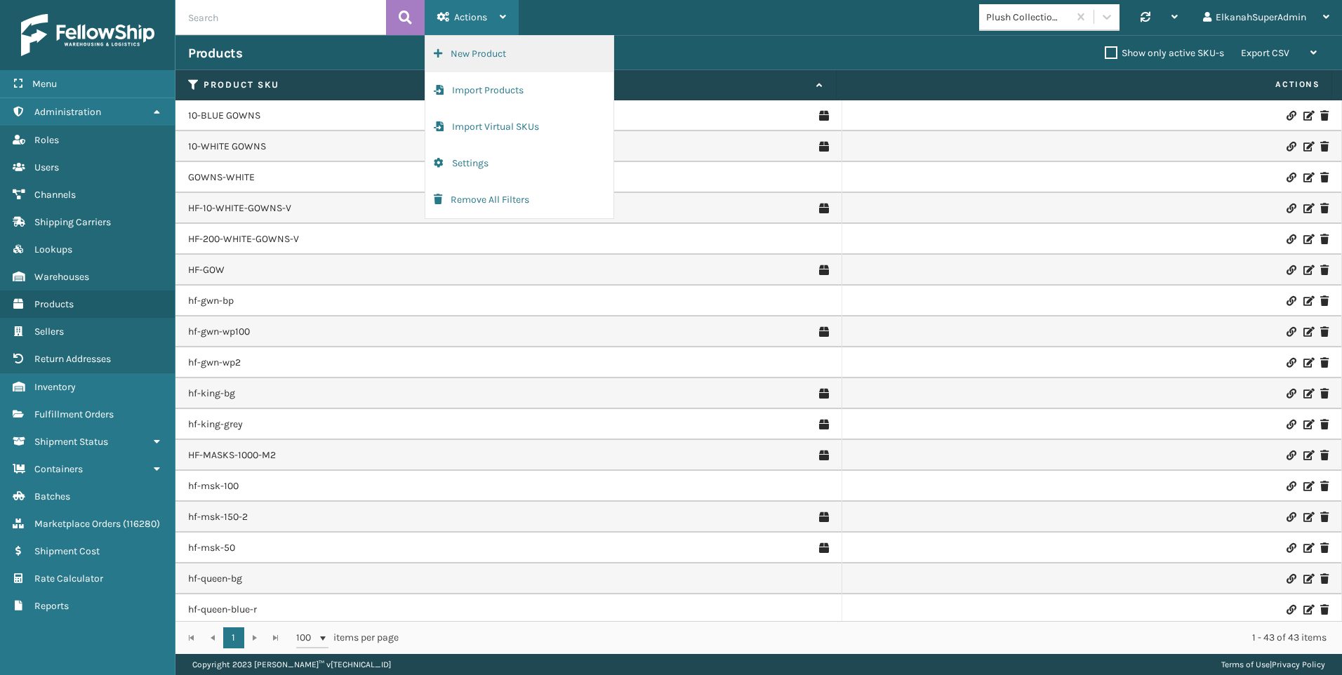
click at [475, 49] on button "New Product" at bounding box center [519, 54] width 188 height 36
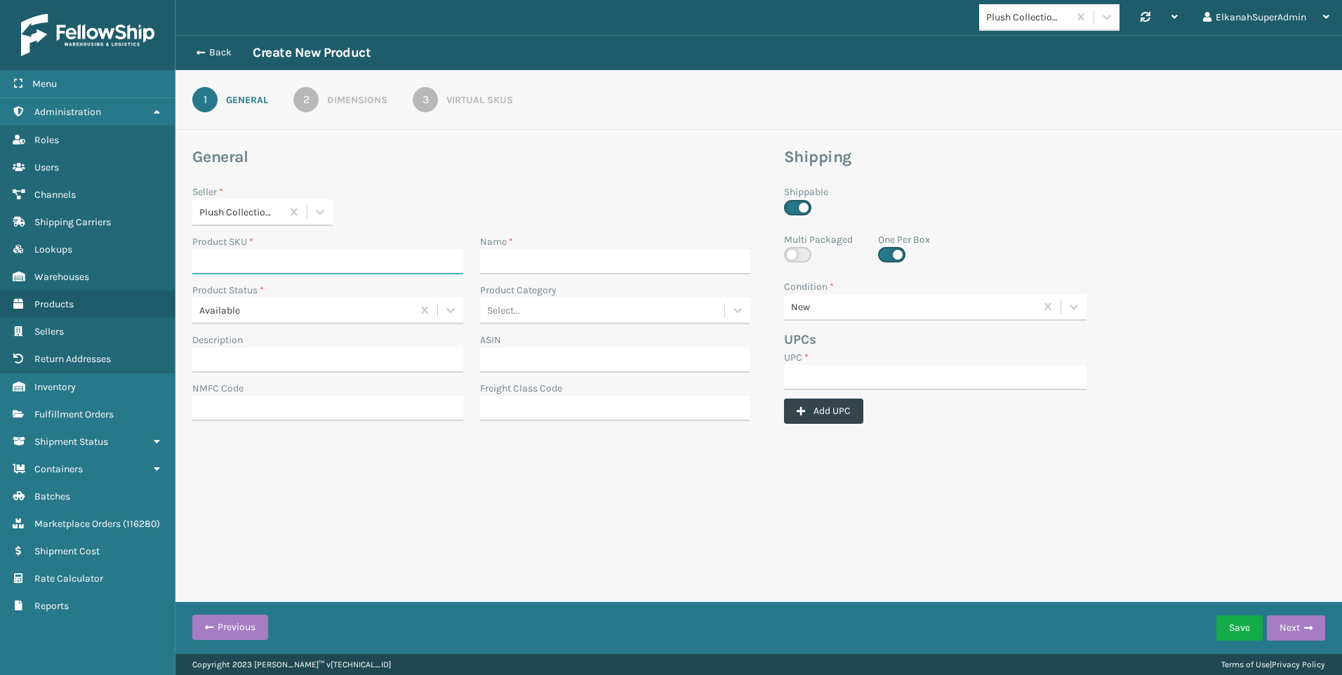
click at [257, 267] on input "Product SKU *" at bounding box center [327, 261] width 271 height 25
paste input "MIL-HK612-6-31"
type input "MIL-HK612-6-31"
click at [814, 371] on input "UPC *" at bounding box center [935, 377] width 303 height 25
paste input "840985116965"
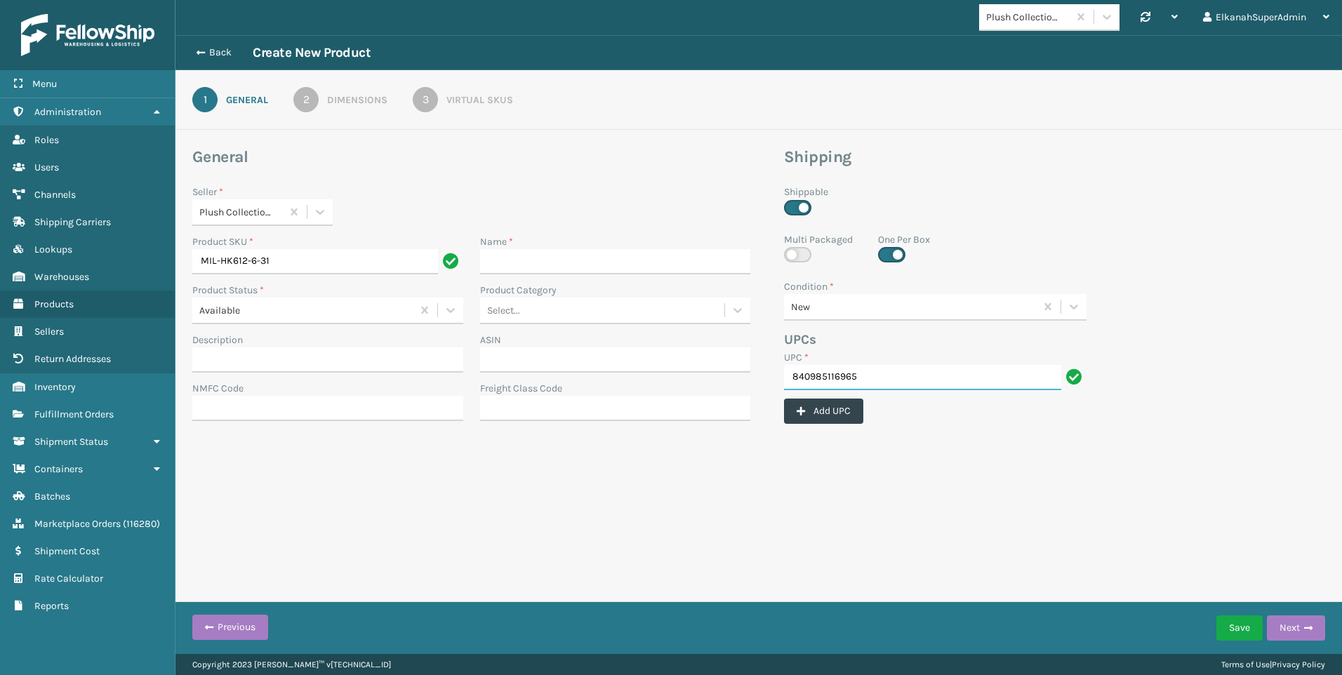
type input "840985116965"
click at [208, 366] on input "Description" at bounding box center [327, 359] width 271 height 25
paste input "[PERSON_NAME] 6-Inch [MEDICAL_DATA] Tri Folding Mattress with Ultra Soft Remova…"
type input "[PERSON_NAME] 6-Inch [MEDICAL_DATA] Tri Folding Mattress with Ultra Soft Remova…"
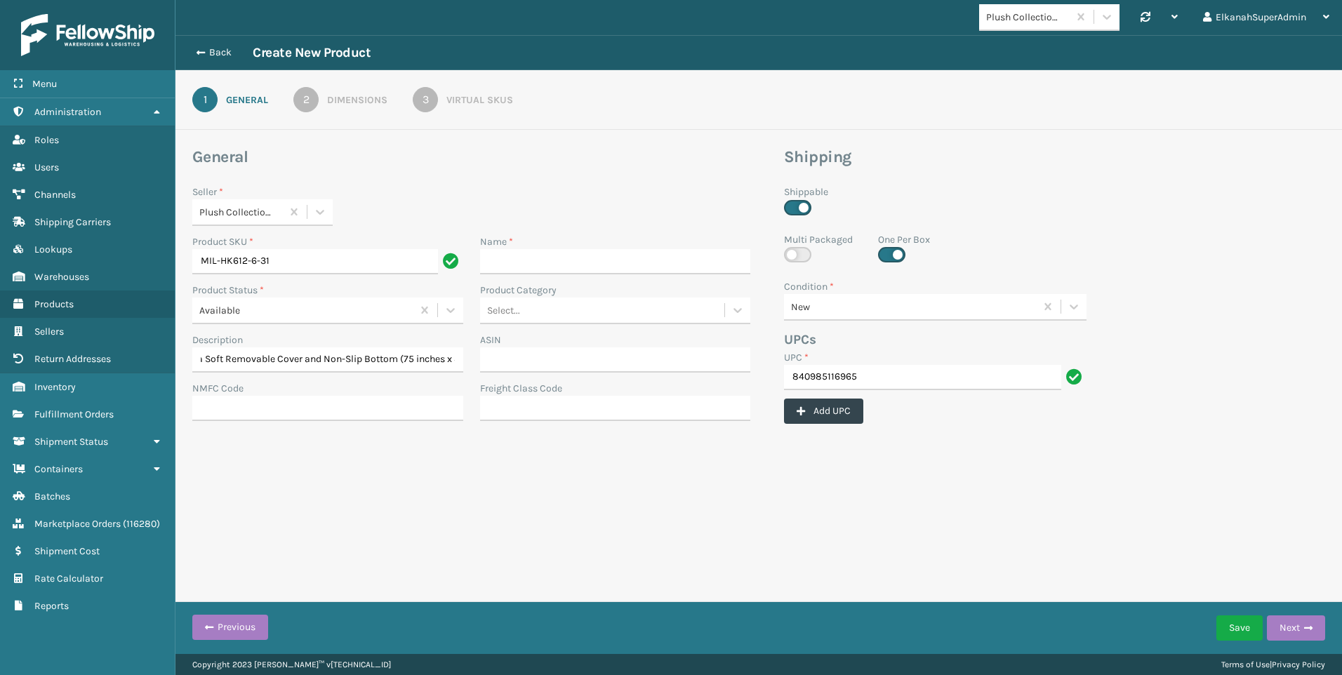
scroll to position [0, 0]
click at [496, 267] on input "Name *" at bounding box center [615, 261] width 271 height 25
paste input "[PERSON_NAME] Tri-Fold Mattress 6" thick 31" wide trifold, new cover"
type input "[PERSON_NAME] Tri-Fold Mattress 6" thick 31" wide trifold, new cover"
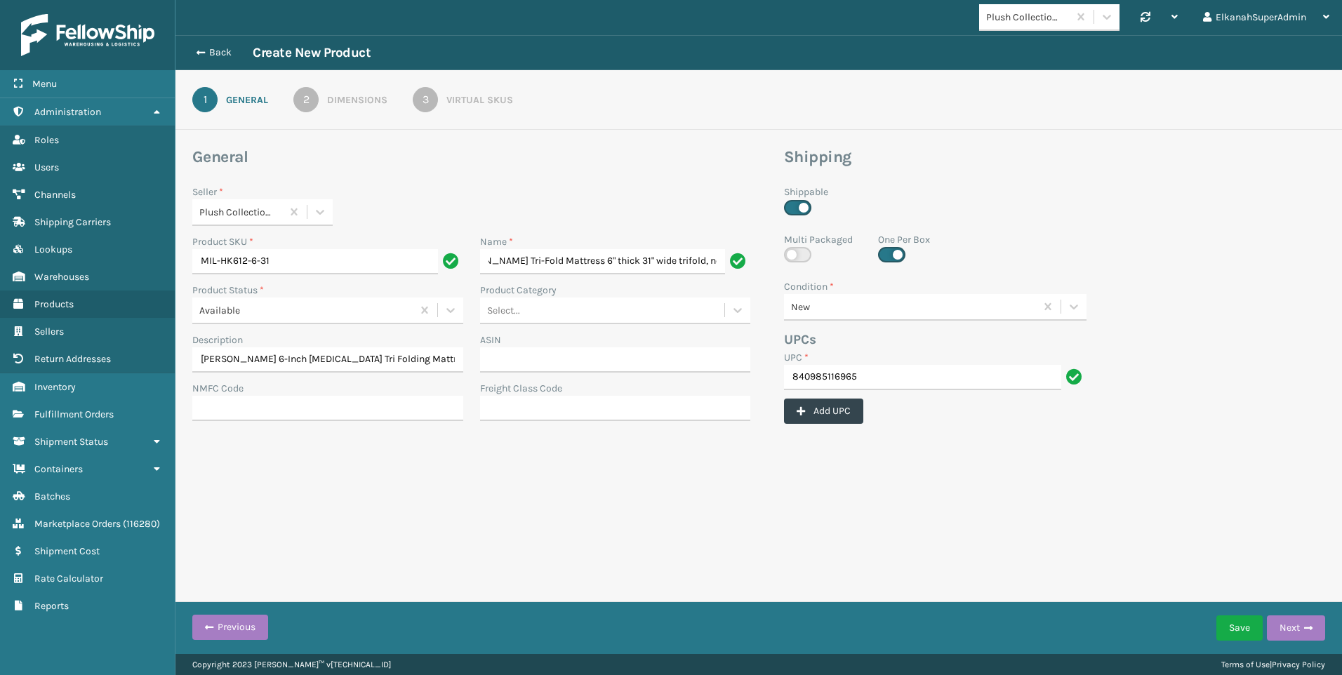
click at [306, 107] on div "2" at bounding box center [305, 99] width 25 height 25
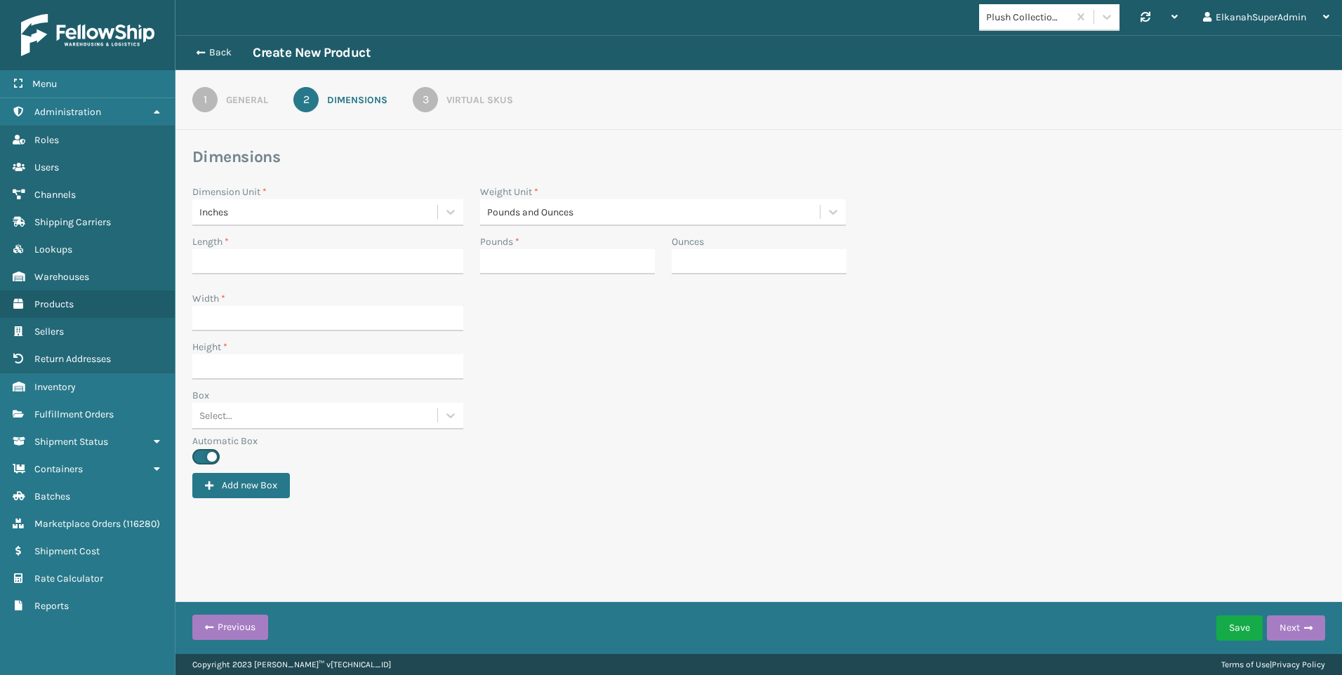
click at [331, 380] on div "Height *" at bounding box center [328, 364] width 288 height 48
click at [328, 375] on input "Height *" at bounding box center [327, 366] width 271 height 25
type input "11.8"
click at [289, 322] on input "Width *" at bounding box center [327, 318] width 271 height 25
type input "11.3"
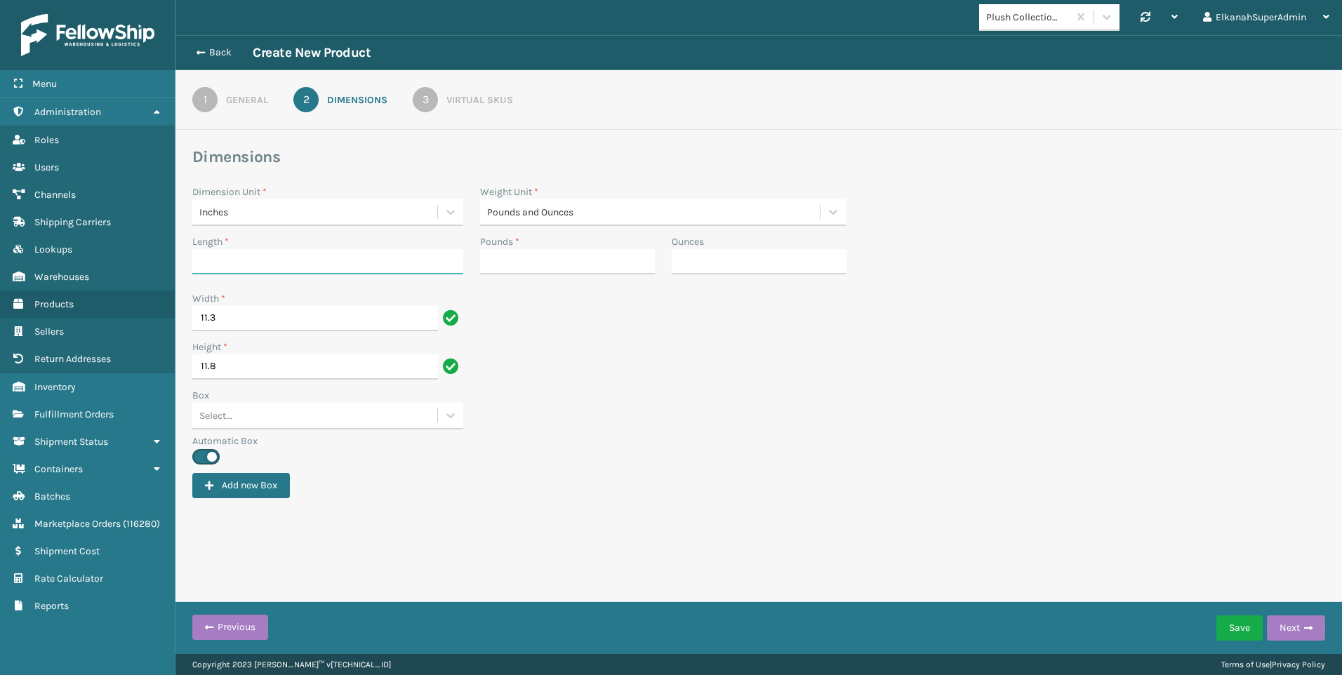
click at [235, 272] on input "Length *" at bounding box center [327, 261] width 271 height 25
type input "."
type input "34.2"
click at [522, 266] on input "Pounds *" at bounding box center [567, 261] width 175 height 25
type input "22"
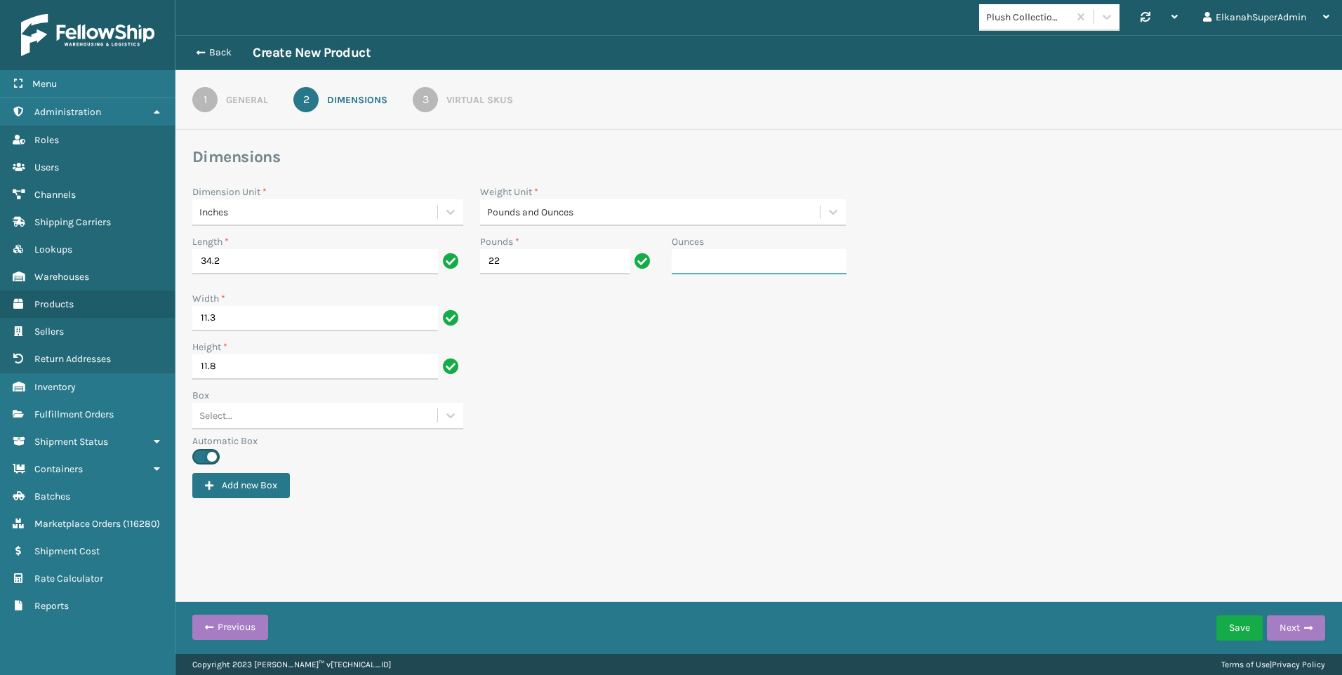
click at [710, 265] on input "Ounces" at bounding box center [759, 261] width 175 height 25
type input "3"
click at [430, 100] on div "3" at bounding box center [425, 99] width 25 height 25
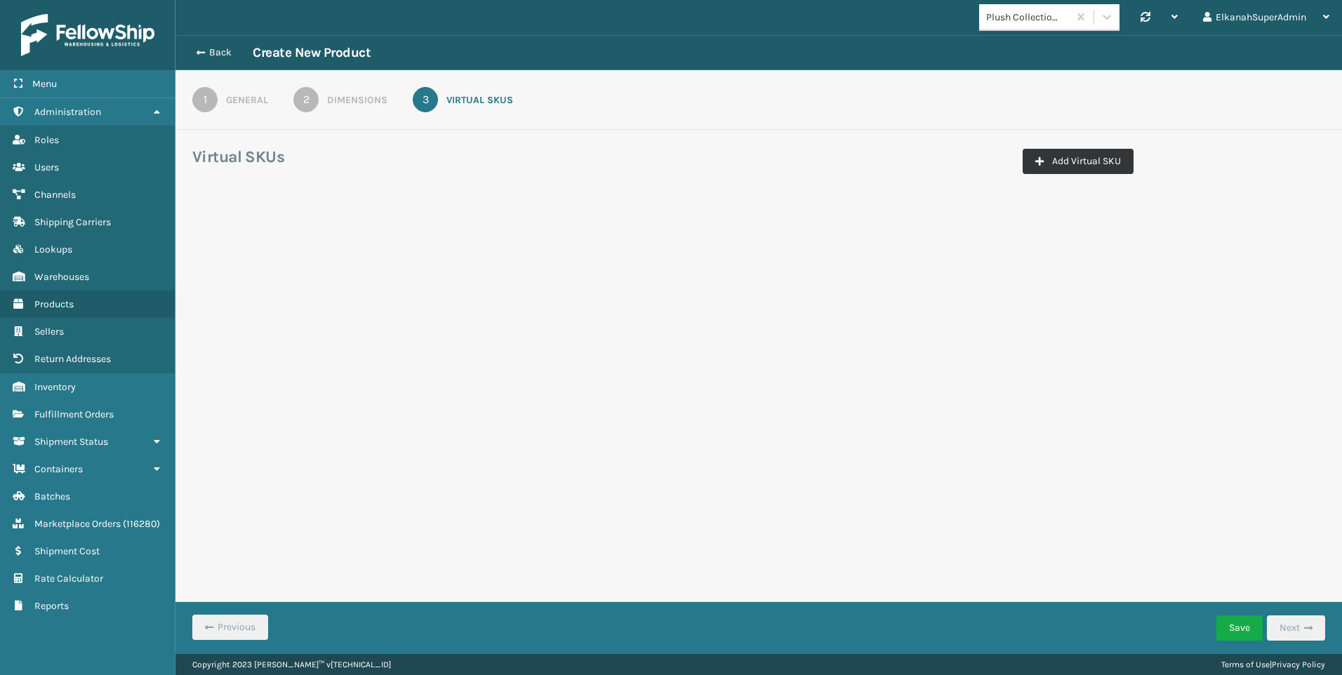
click at [1069, 163] on button "Add Virtual SKU" at bounding box center [1078, 161] width 111 height 25
click at [285, 252] on input "Virtual SKU *" at bounding box center [271, 246] width 140 height 25
paste input "MIL-HK612-6-31"
drag, startPoint x: 223, startPoint y: 245, endPoint x: 191, endPoint y: 246, distance: 32.3
click at [191, 246] on div "Virtual SKU * MIL-HK612-6-31 Channel * Select... Carriers Select... Description…" at bounding box center [663, 233] width 958 height 96
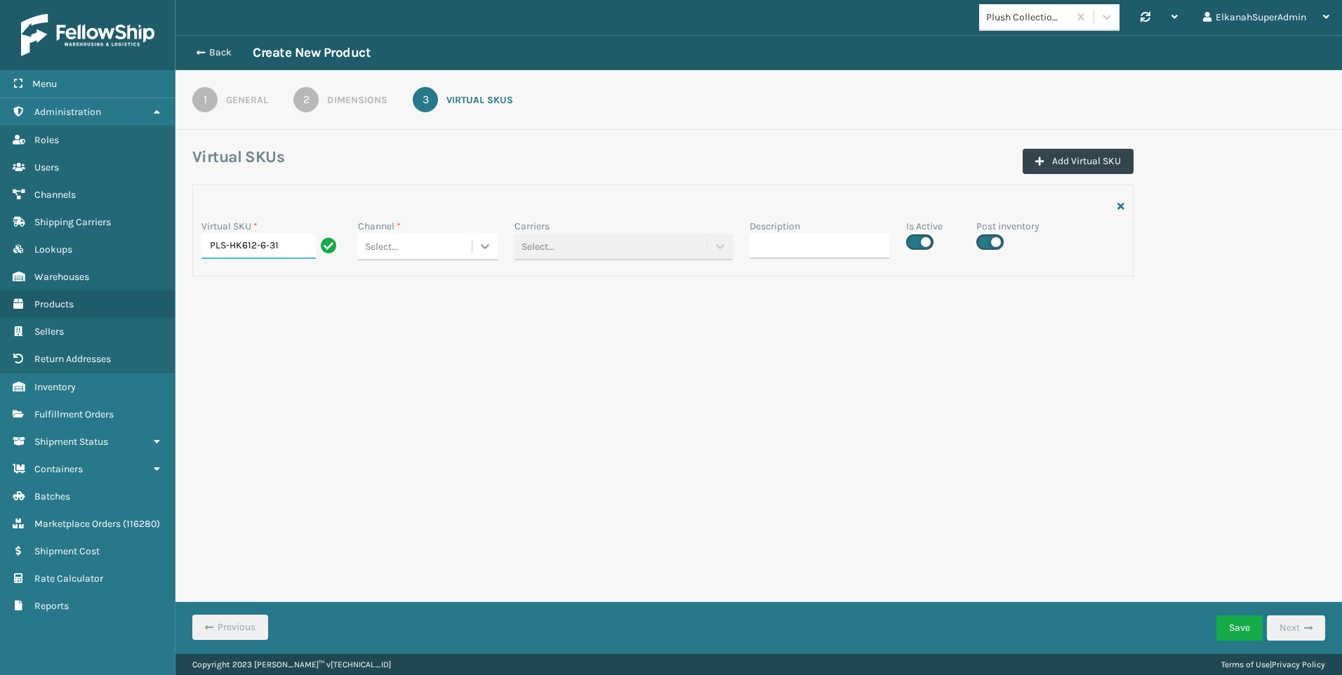
type input "PLS-HK612-6-31"
click at [487, 244] on icon at bounding box center [485, 246] width 14 height 14
click at [427, 286] on div "Amazon Plush Collections" at bounding box center [428, 282] width 140 height 26
click at [930, 242] on label at bounding box center [919, 241] width 27 height 15
click at [915, 242] on input "checkbox" at bounding box center [910, 238] width 9 height 9
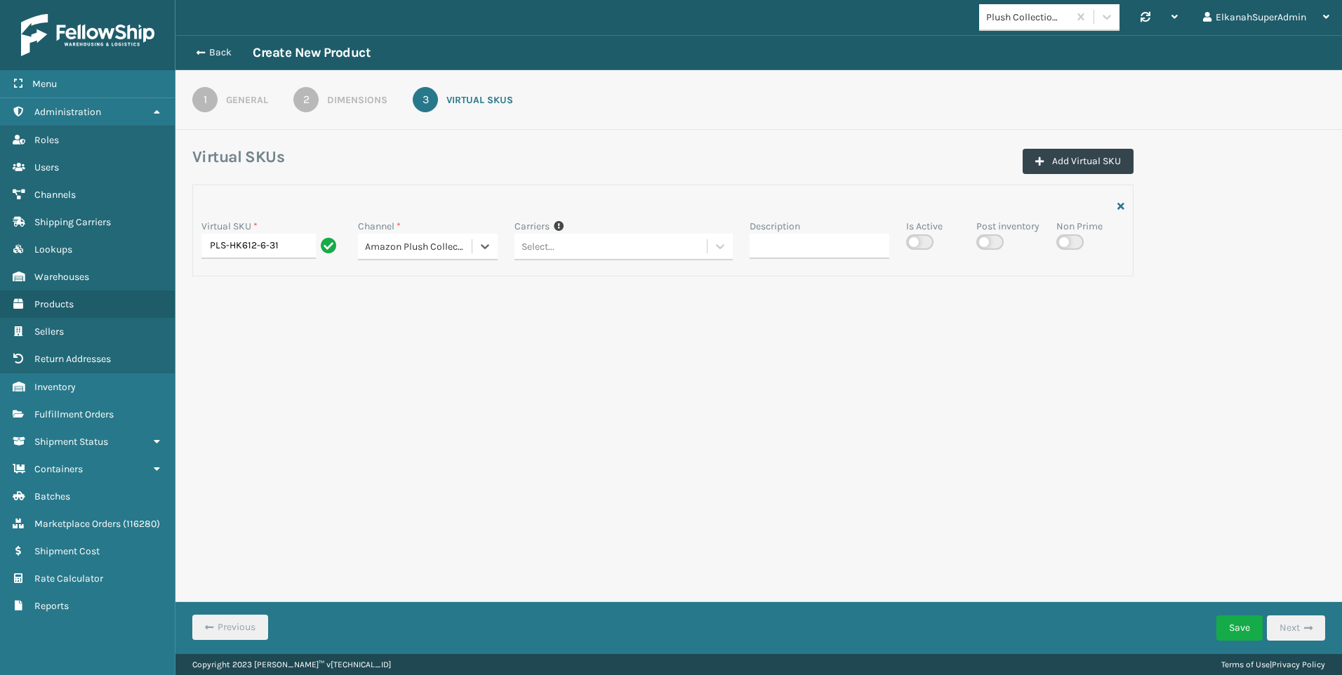
checkbox input "false"
click at [1237, 625] on button "Save" at bounding box center [1239, 628] width 46 height 25
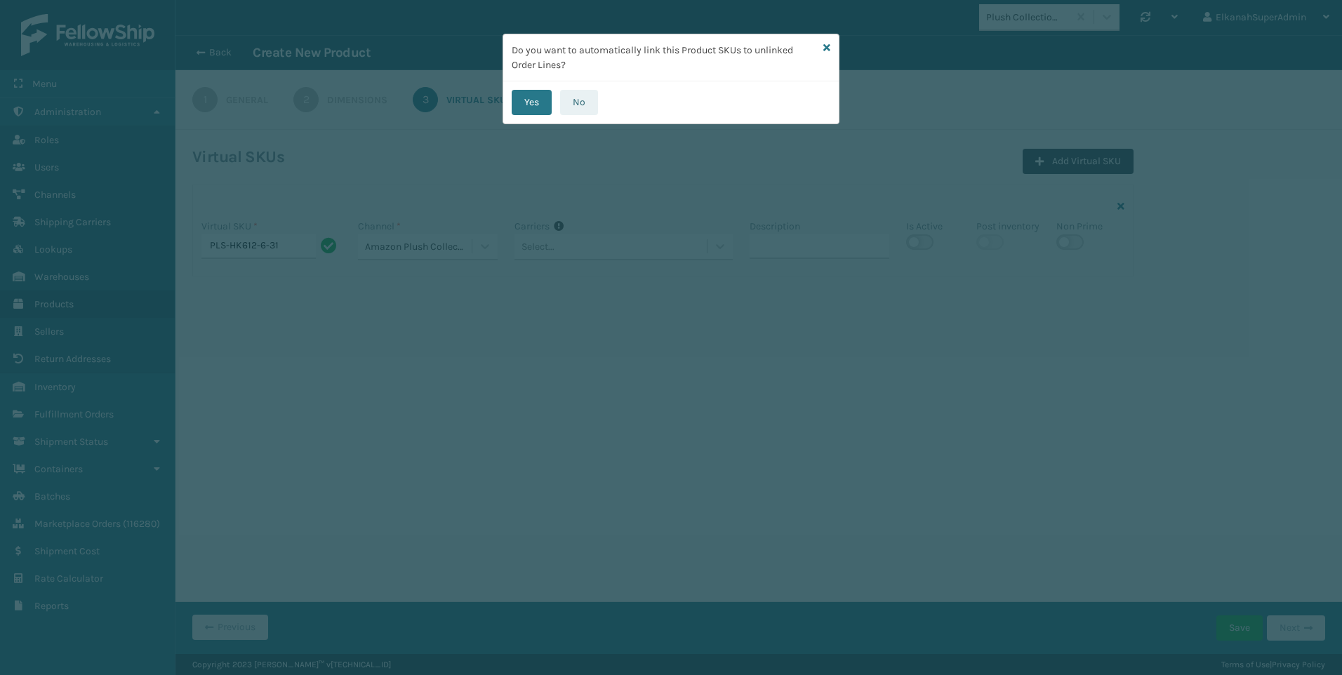
click at [581, 101] on button "No" at bounding box center [579, 102] width 38 height 25
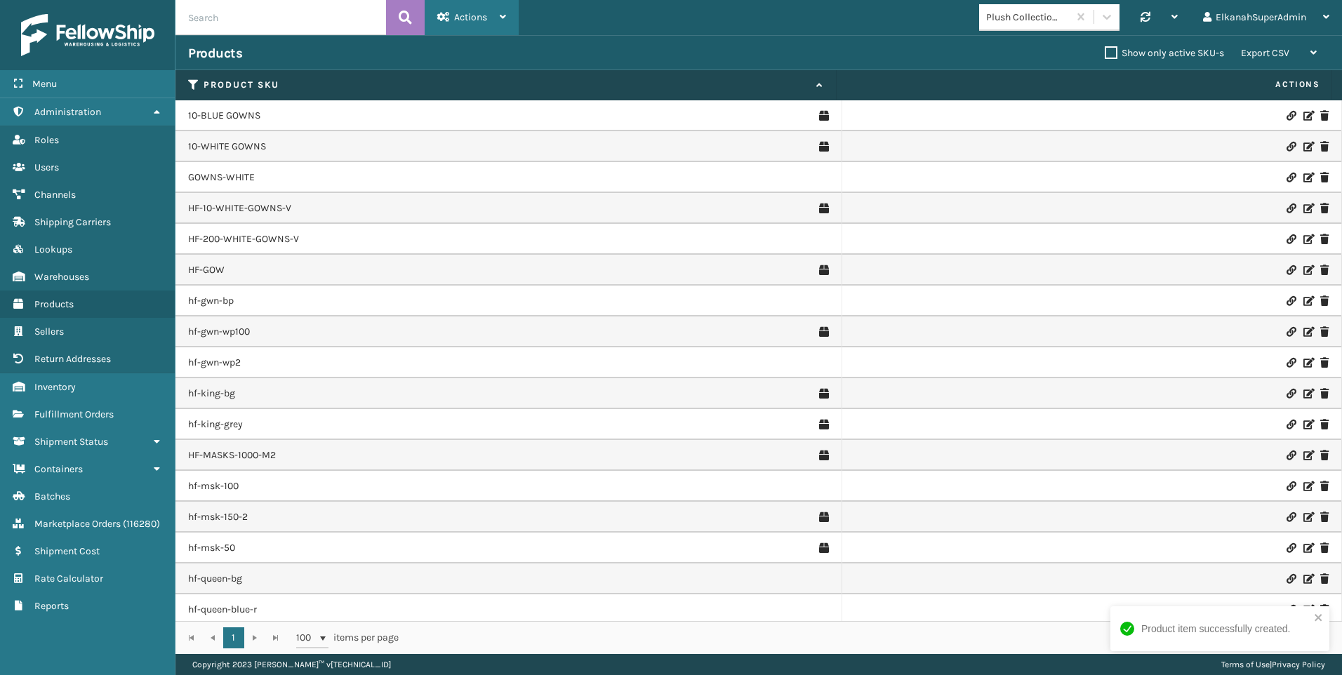
click at [481, 18] on span "Actions" at bounding box center [470, 17] width 33 height 12
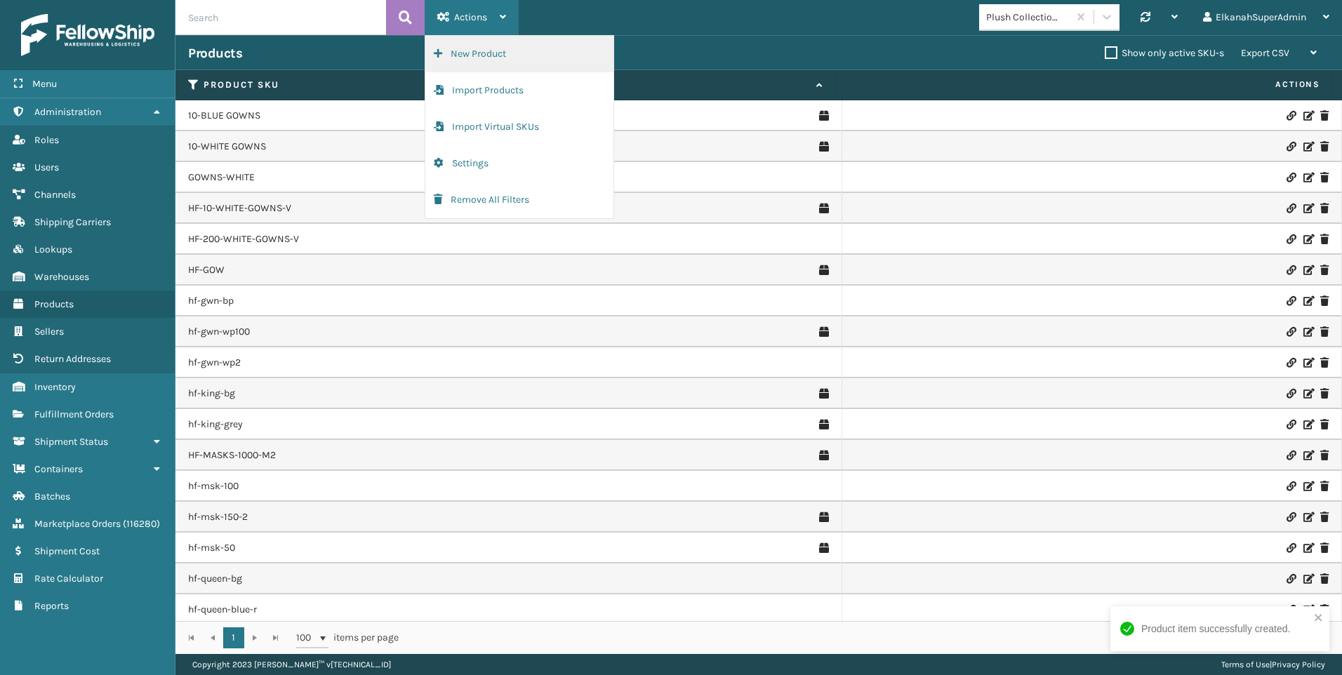
click at [479, 51] on button "New Product" at bounding box center [519, 54] width 188 height 36
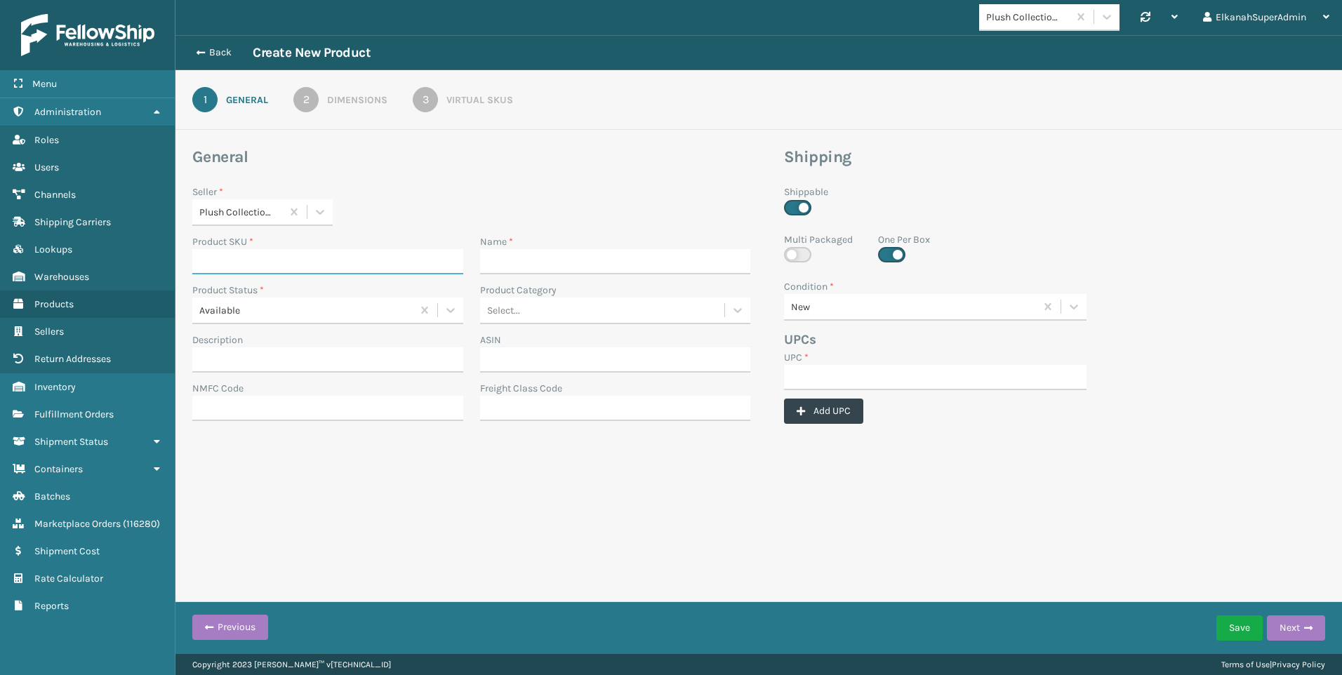
click at [250, 254] on input "Product SKU *" at bounding box center [327, 261] width 271 height 25
paste input "MIL-MT-5-T"
type input "MIL-MT-5-T"
click at [559, 258] on input "Name *" at bounding box center [615, 261] width 271 height 25
paste input "5" Mattress Twin"
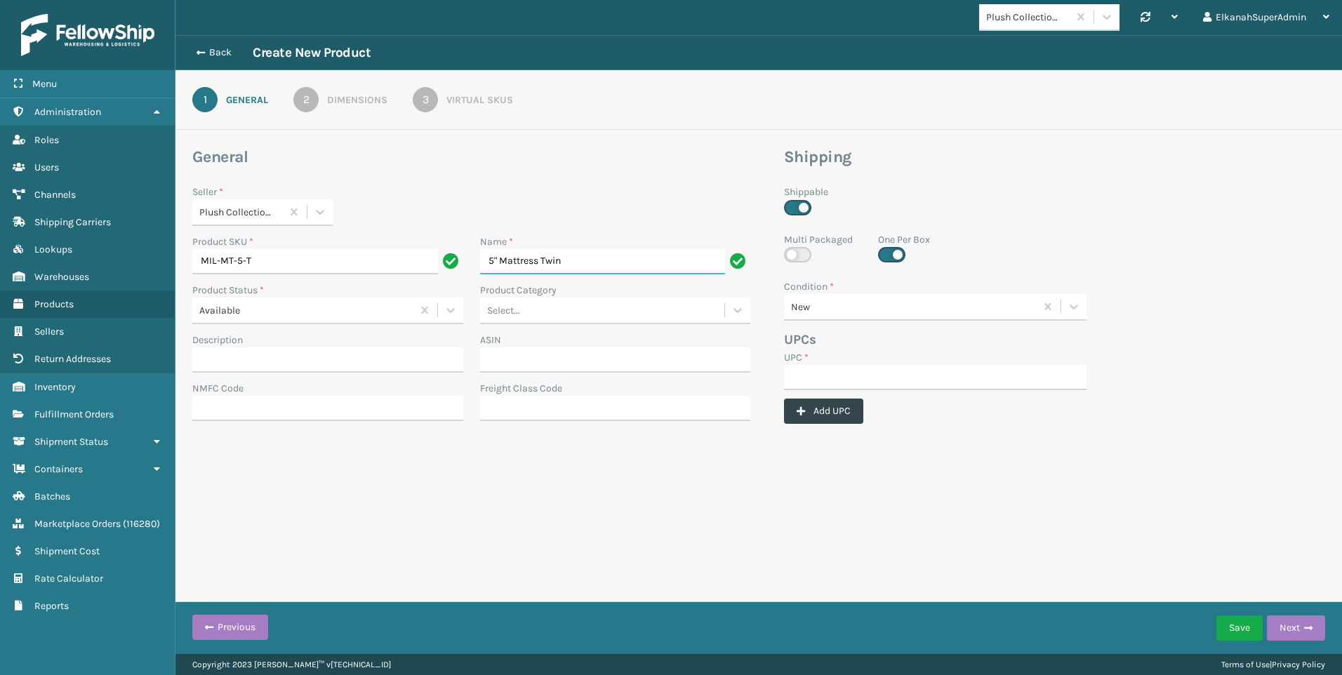
type input "5" Mattress Twin"
click at [227, 367] on input "Description" at bounding box center [327, 359] width 271 height 25
paste input "[PERSON_NAME] 5" [MEDICAL_DATA] Mattress Twin - for Bunk bed, Daybed, Trundle o…"
type input "[PERSON_NAME] 5" [MEDICAL_DATA] Mattress Twin - for Bunk bed, Daybed, Trundle o…"
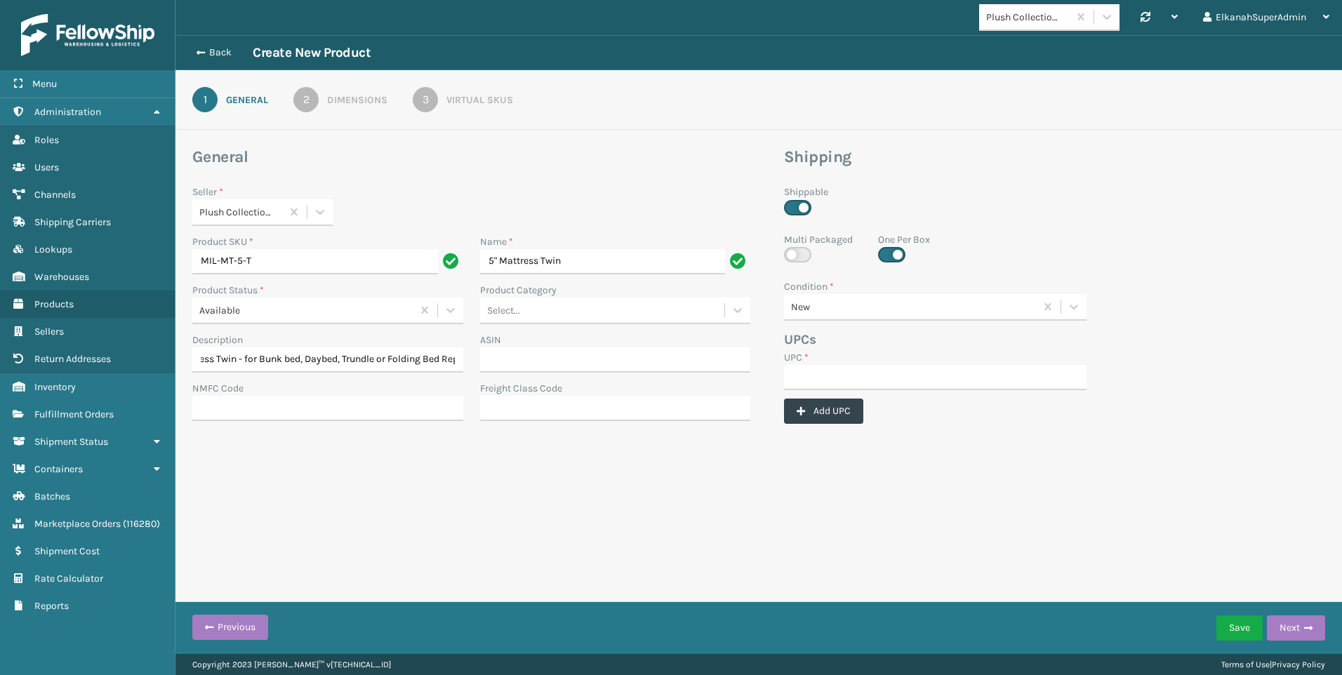
scroll to position [0, 0]
click at [856, 374] on input "UPC *" at bounding box center [935, 377] width 303 height 25
paste input "840985118013"
type input "840985118013"
click at [300, 96] on div "2" at bounding box center [305, 99] width 25 height 25
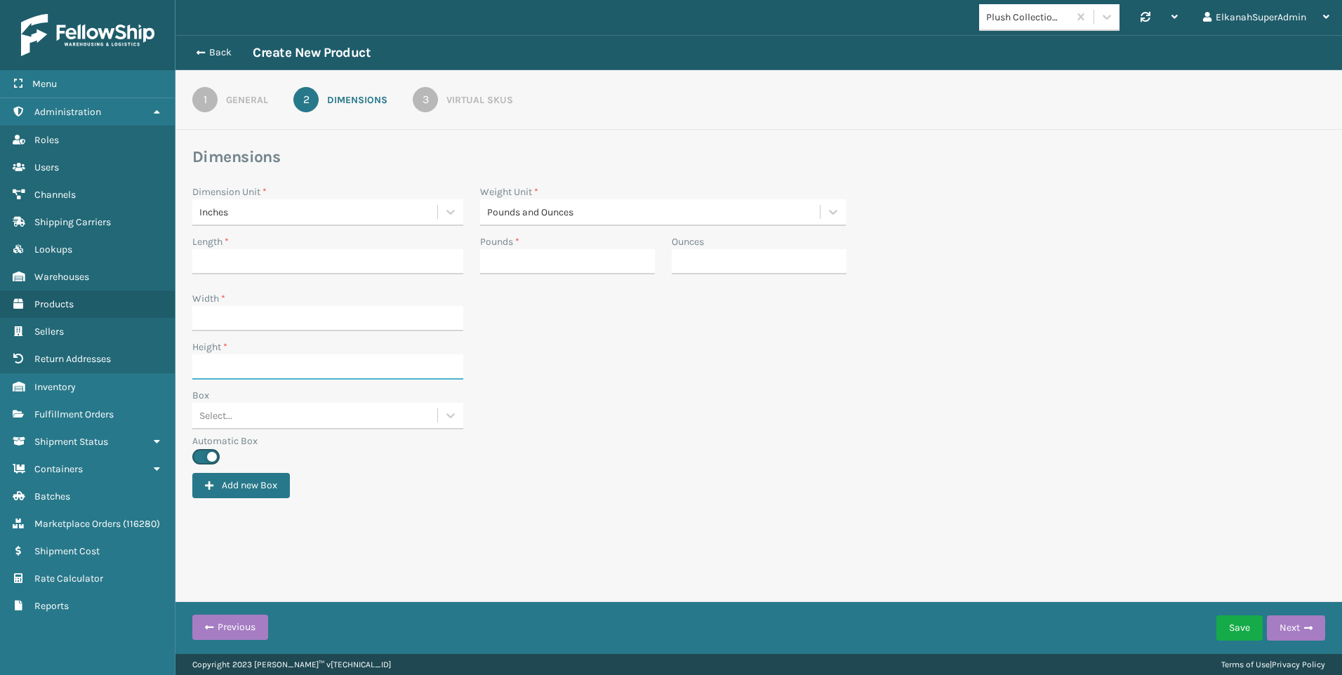
click at [211, 361] on input "Height *" at bounding box center [327, 366] width 271 height 25
type input "1"
type input "40"
click at [260, 323] on input "Width *" at bounding box center [327, 318] width 271 height 25
type input "12"
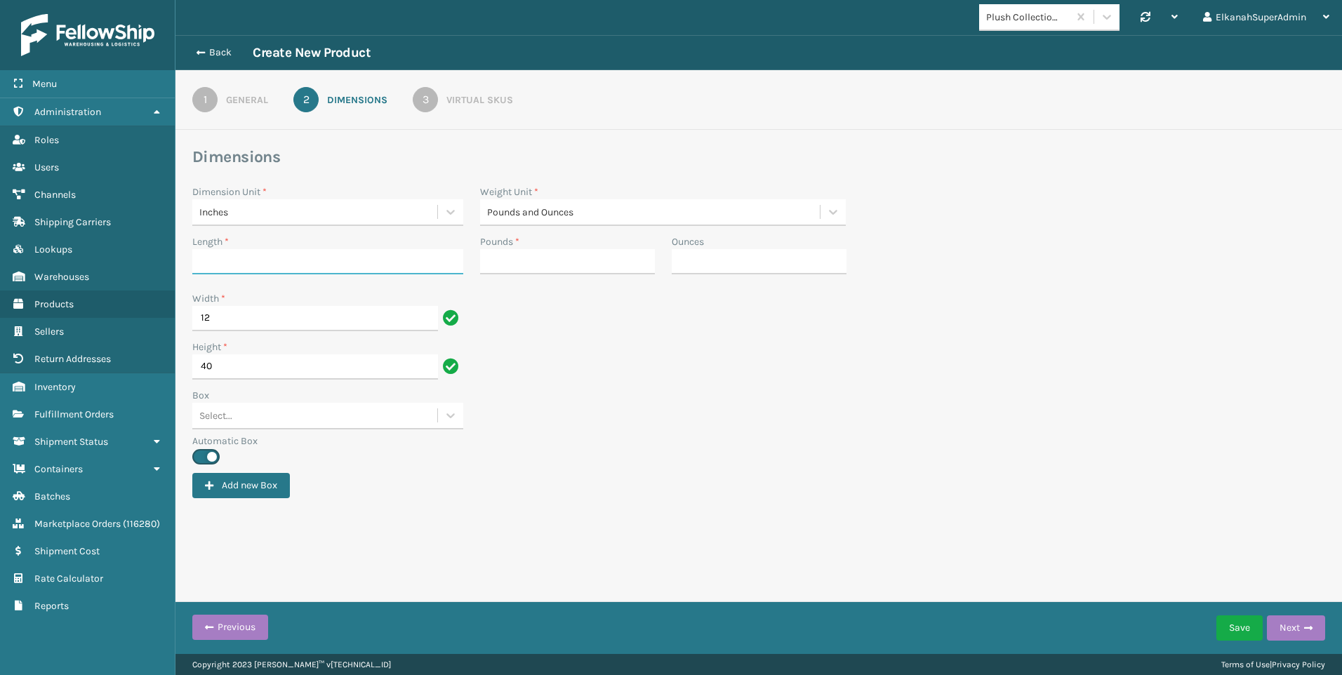
click at [241, 257] on input "Length *" at bounding box center [327, 261] width 271 height 25
type input "12"
click at [508, 257] on input "Pounds *" at bounding box center [567, 261] width 175 height 25
type input "18"
click at [432, 100] on div "3" at bounding box center [425, 99] width 25 height 25
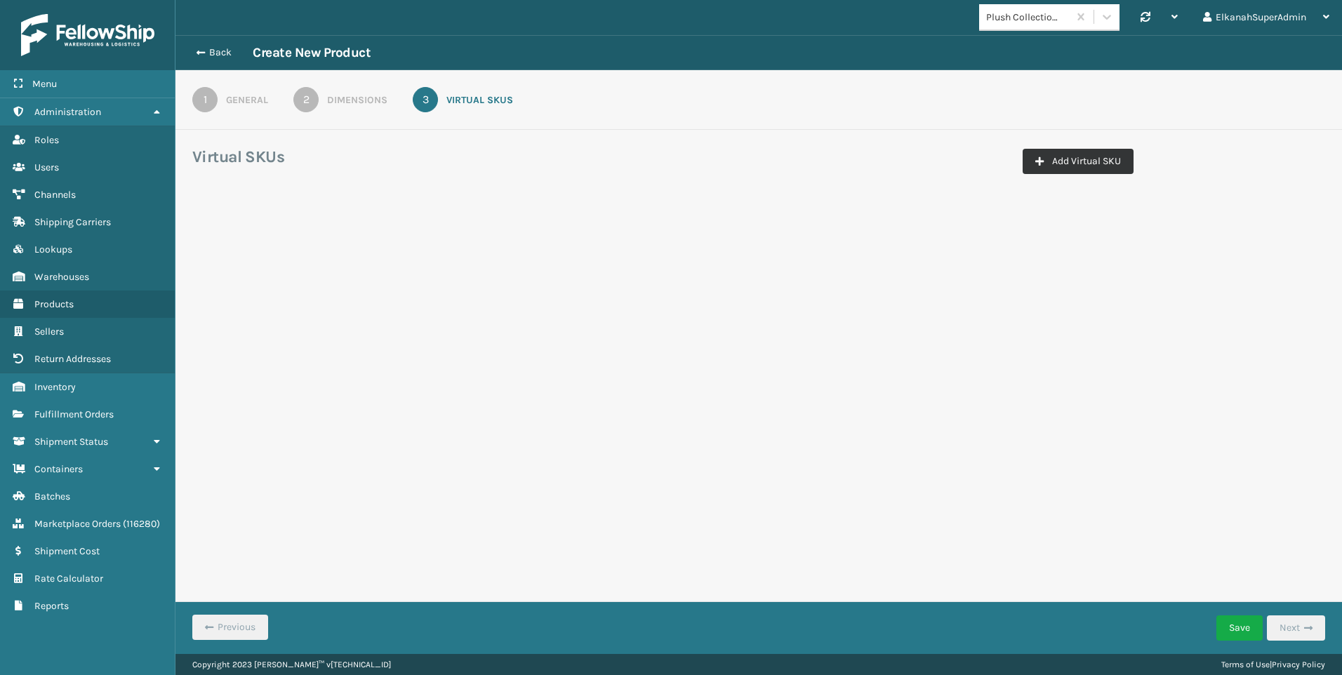
click at [1116, 159] on button "Add Virtual SKU" at bounding box center [1078, 161] width 111 height 25
click at [241, 251] on input "Virtual SKU *" at bounding box center [271, 246] width 140 height 25
paste input "L-MT-5-T"
click at [235, 248] on input "PLS-L-MT-5-T" at bounding box center [258, 246] width 114 height 25
type input "PLS-MT-5-T"
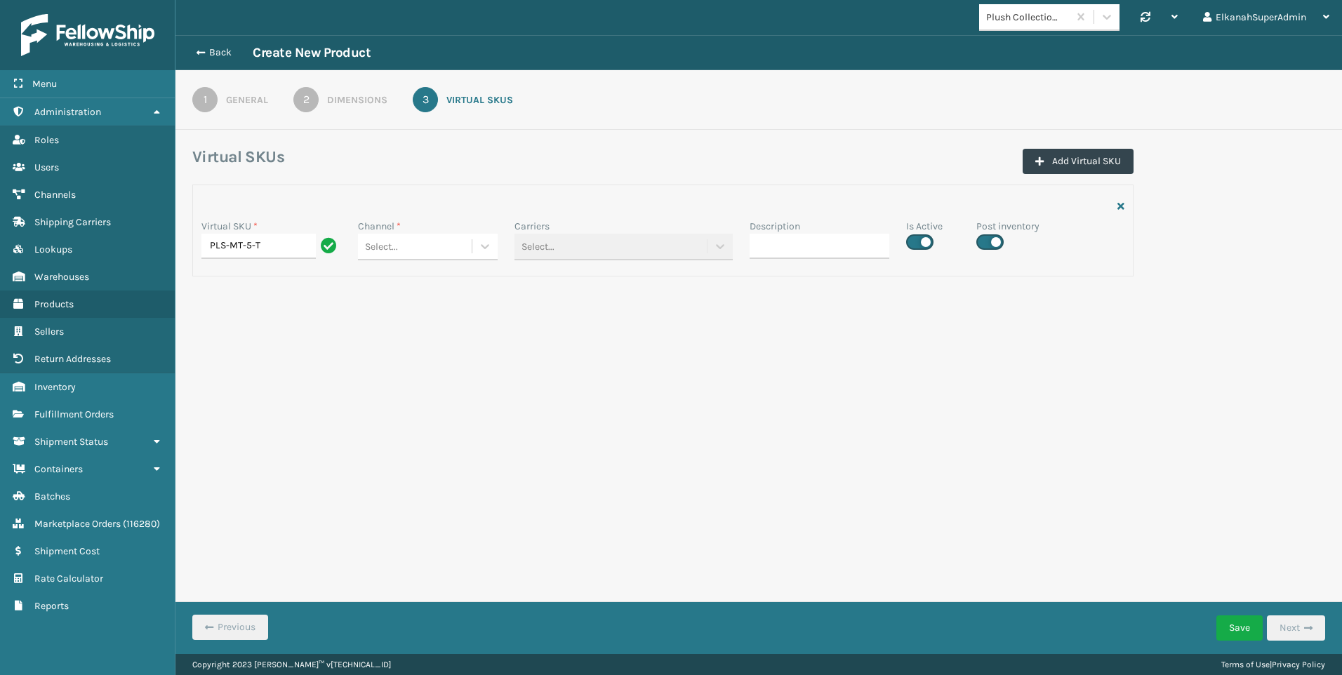
click at [412, 337] on div "Plush Collections Synchronise all channels ElkanahSuperAdmin Log Out Back Creat…" at bounding box center [758, 327] width 1167 height 654
click at [480, 250] on icon at bounding box center [485, 246] width 14 height 14
click at [453, 278] on div "Amazon Plush Collections" at bounding box center [428, 282] width 140 height 26
click at [911, 244] on label at bounding box center [919, 241] width 27 height 15
click at [911, 243] on input "checkbox" at bounding box center [910, 238] width 9 height 9
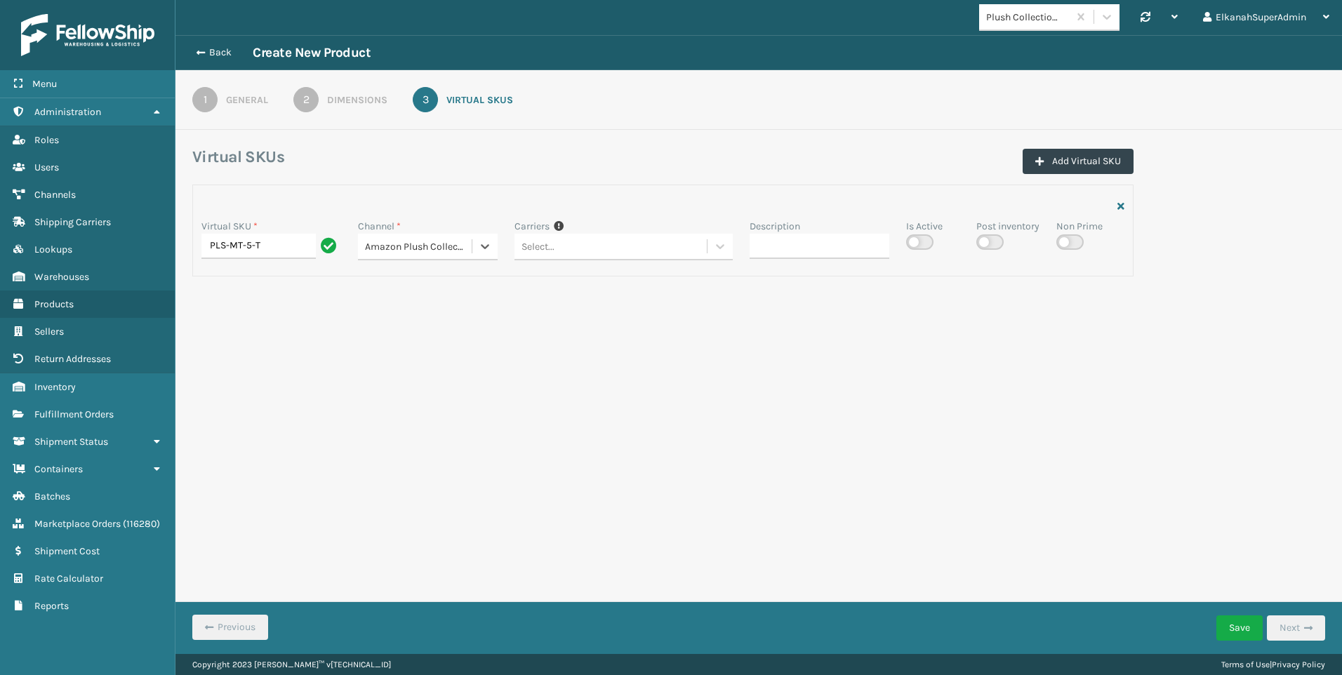
checkbox input "false"
click at [1237, 626] on button "Save" at bounding box center [1239, 628] width 46 height 25
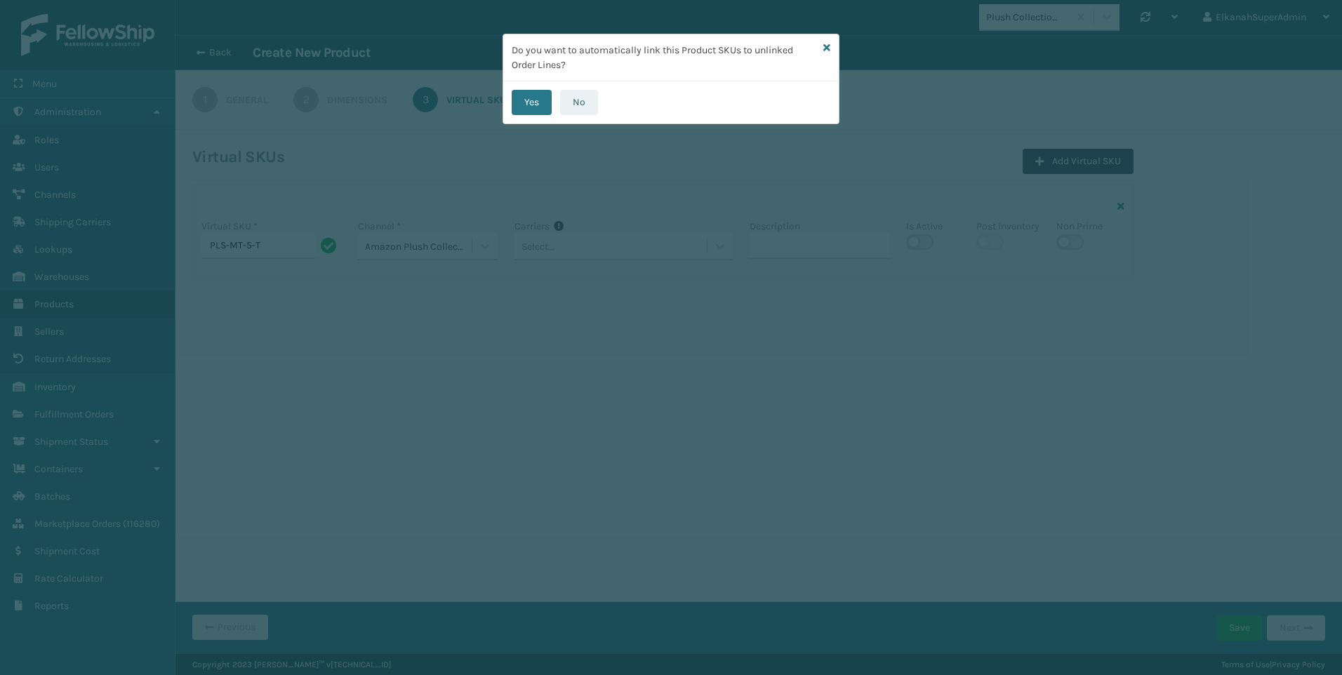
click at [581, 98] on button "No" at bounding box center [579, 102] width 38 height 25
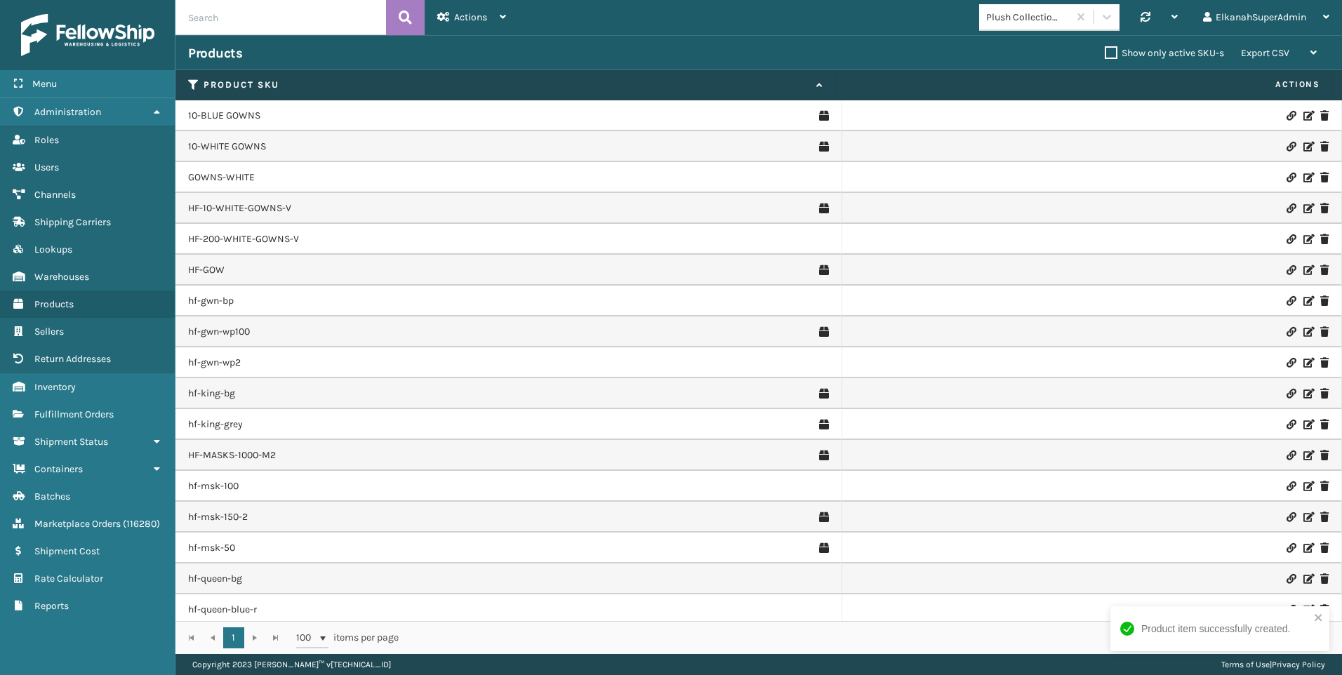
click at [698, 368] on div "hf-gwn-wp2" at bounding box center [508, 363] width 641 height 14
click at [100, 460] on link "Containers" at bounding box center [87, 469] width 175 height 27
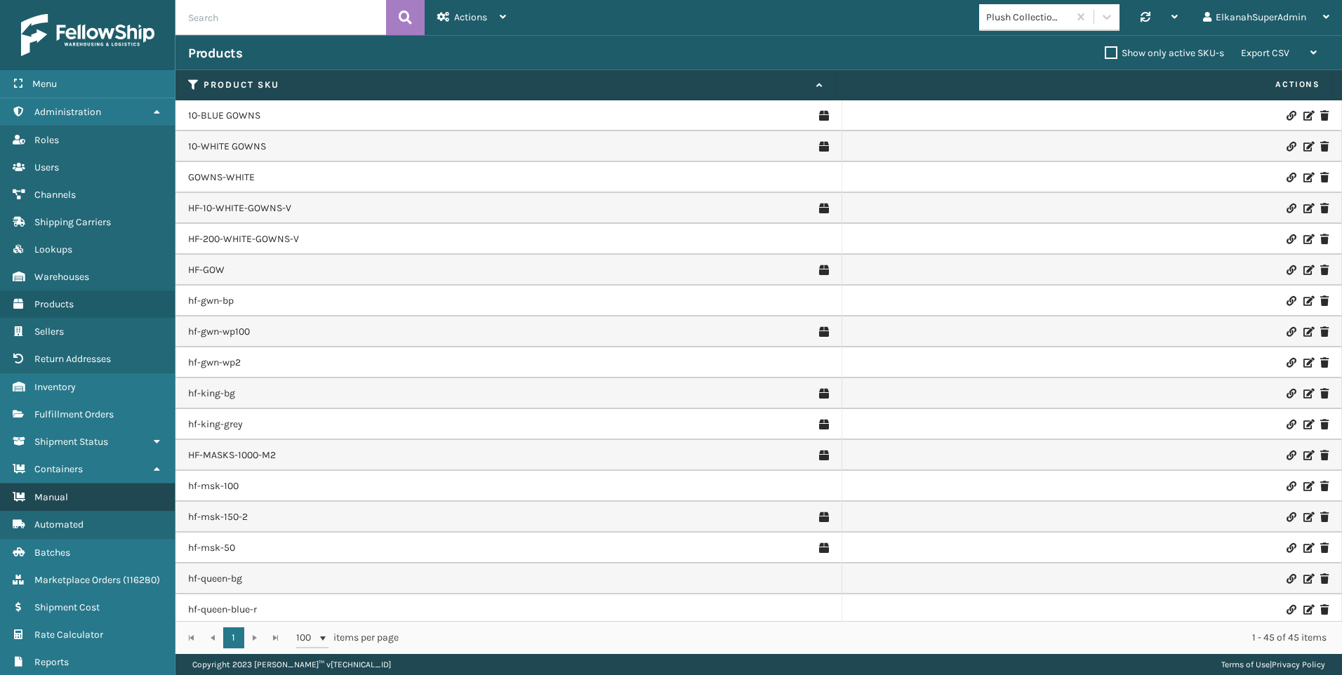
click at [62, 488] on link "Manual" at bounding box center [87, 497] width 175 height 27
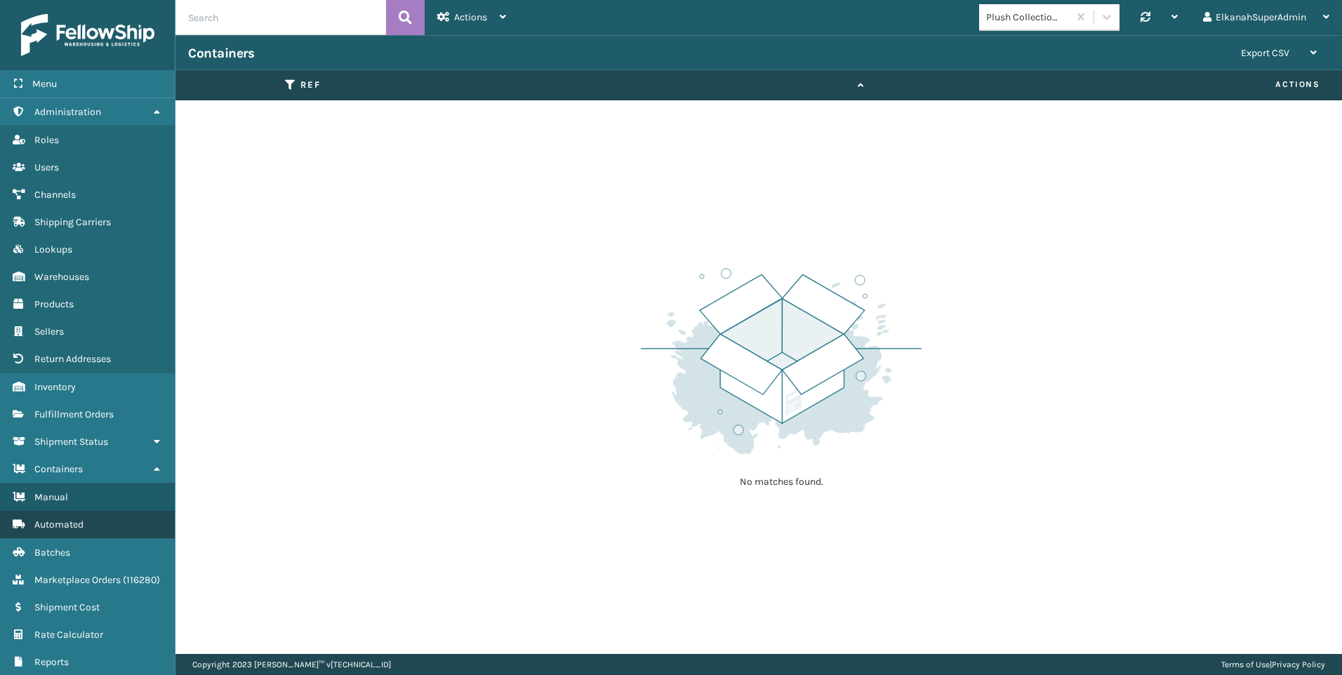
click at [60, 514] on link "Automated" at bounding box center [87, 524] width 175 height 27
click at [61, 505] on link "Manual" at bounding box center [87, 497] width 175 height 27
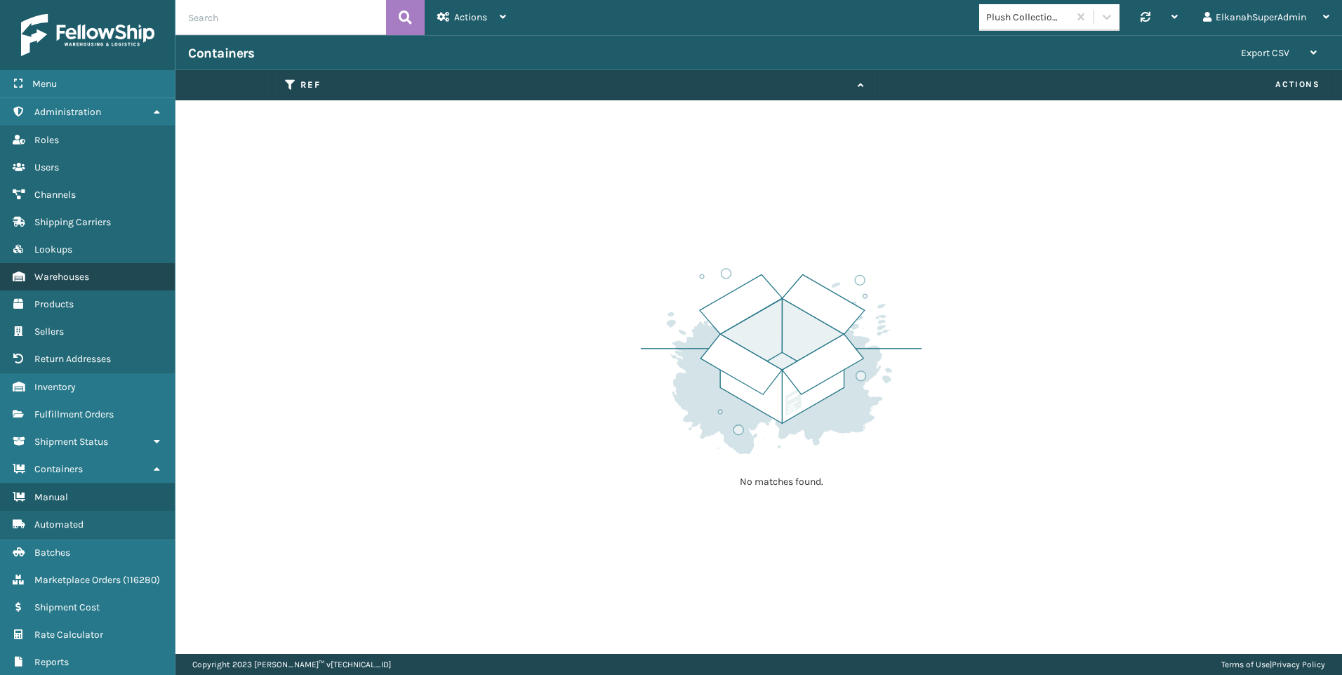
click at [91, 277] on link "Warehouses" at bounding box center [87, 276] width 175 height 27
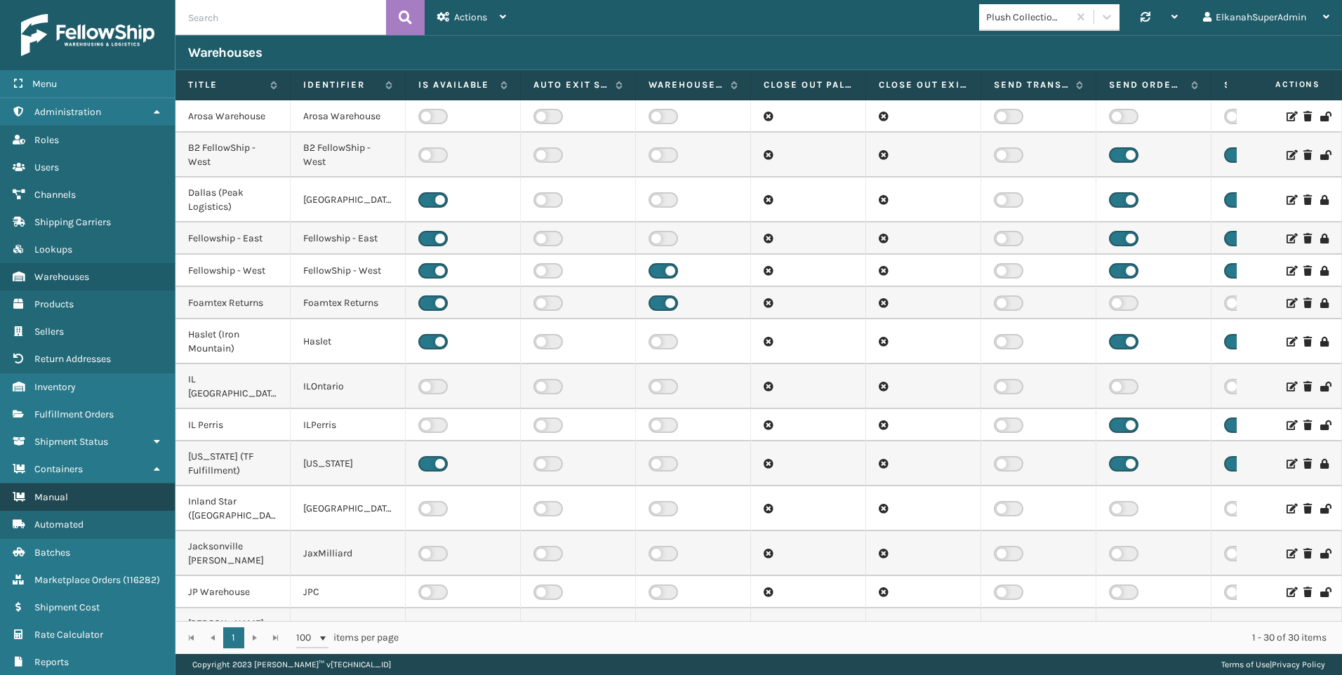
click at [60, 496] on span "Manual" at bounding box center [51, 497] width 34 height 12
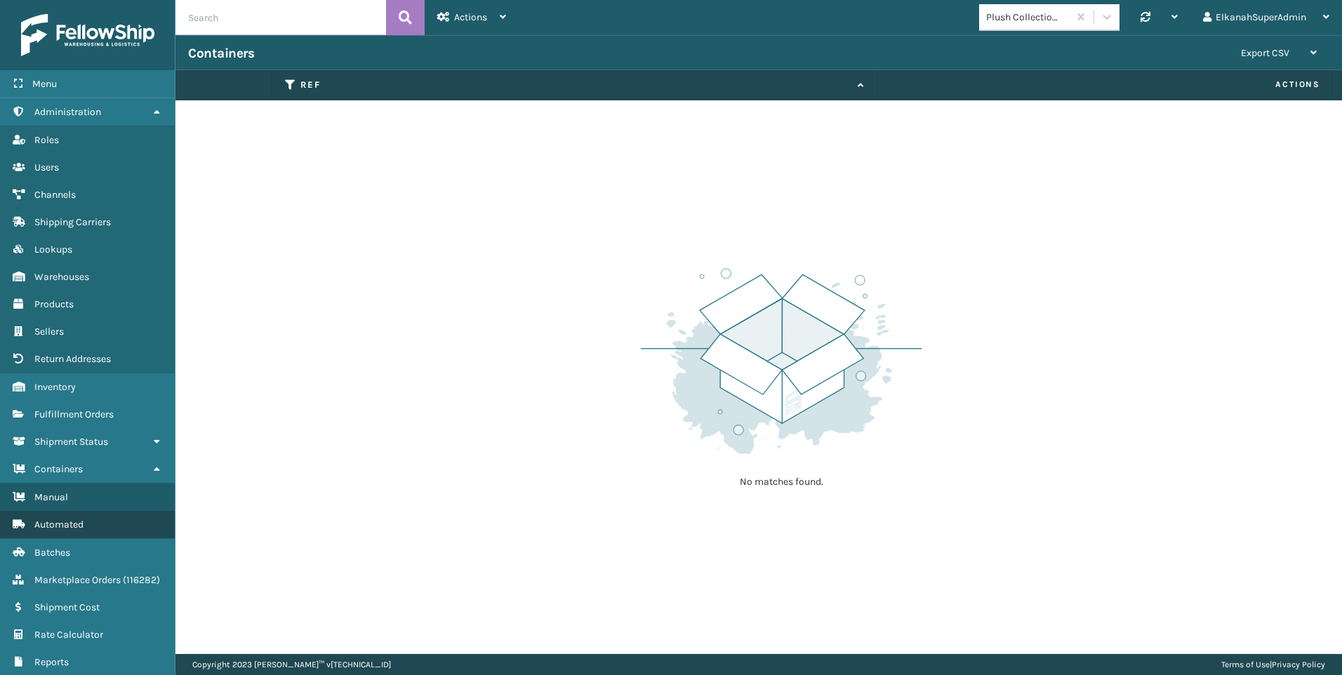
click at [63, 521] on span "Automated" at bounding box center [58, 525] width 49 height 12
click at [60, 499] on span "Manual" at bounding box center [51, 497] width 34 height 12
